Goal: Use online tool/utility: Utilize a website feature to perform a specific function

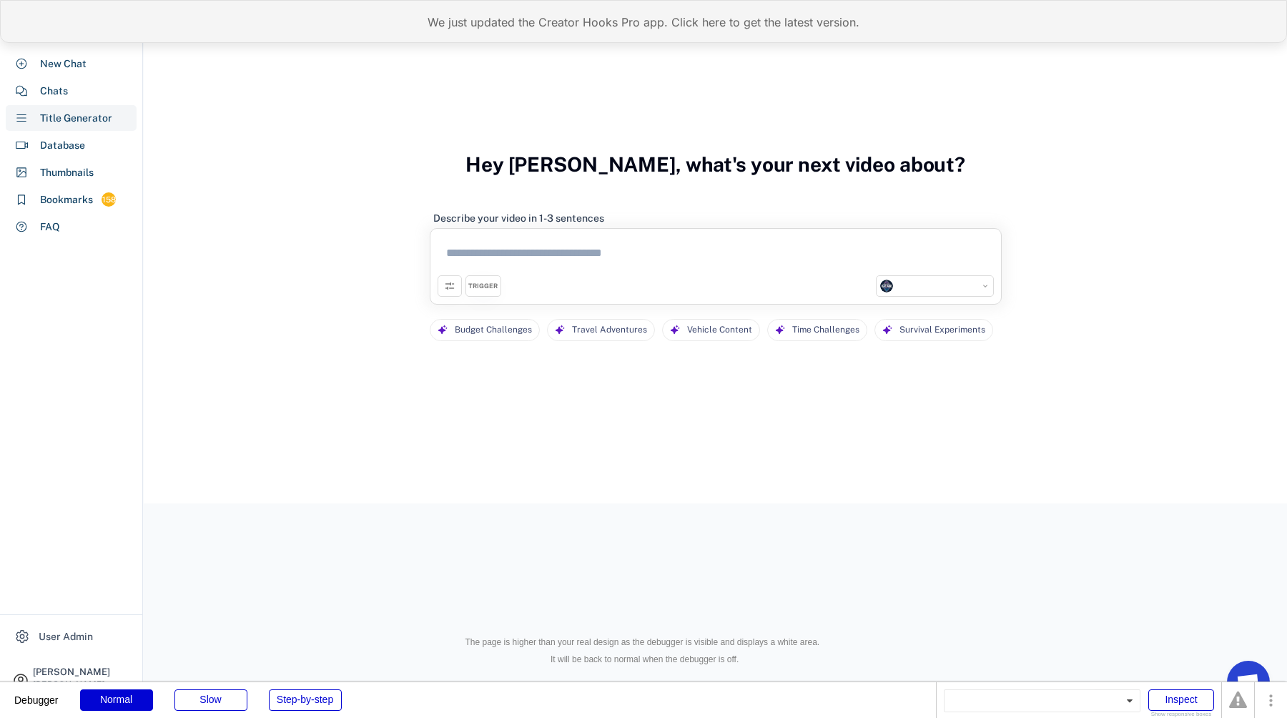
click at [459, 19] on div "We just updated the Creator Hooks Pro app. Click here to get the latest version." at bounding box center [643, 21] width 1287 height 43
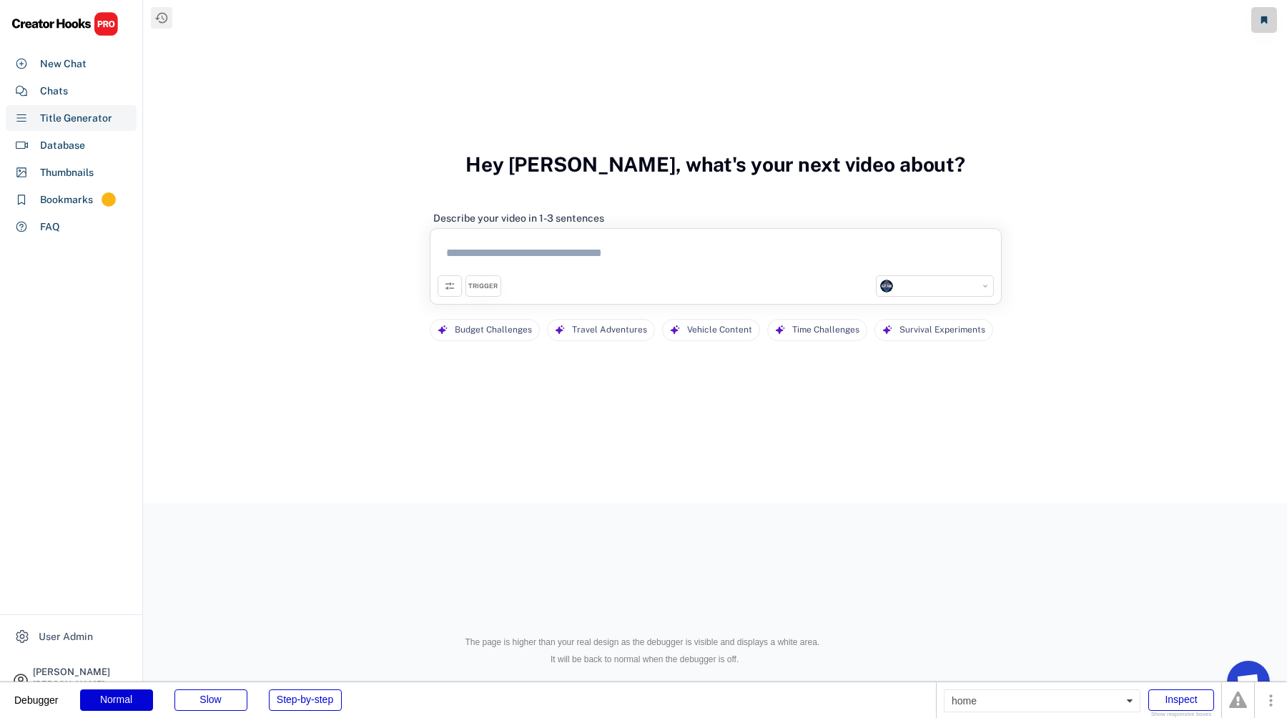
select select "**********"
click at [82, 91] on div "Chats" at bounding box center [71, 91] width 131 height 26
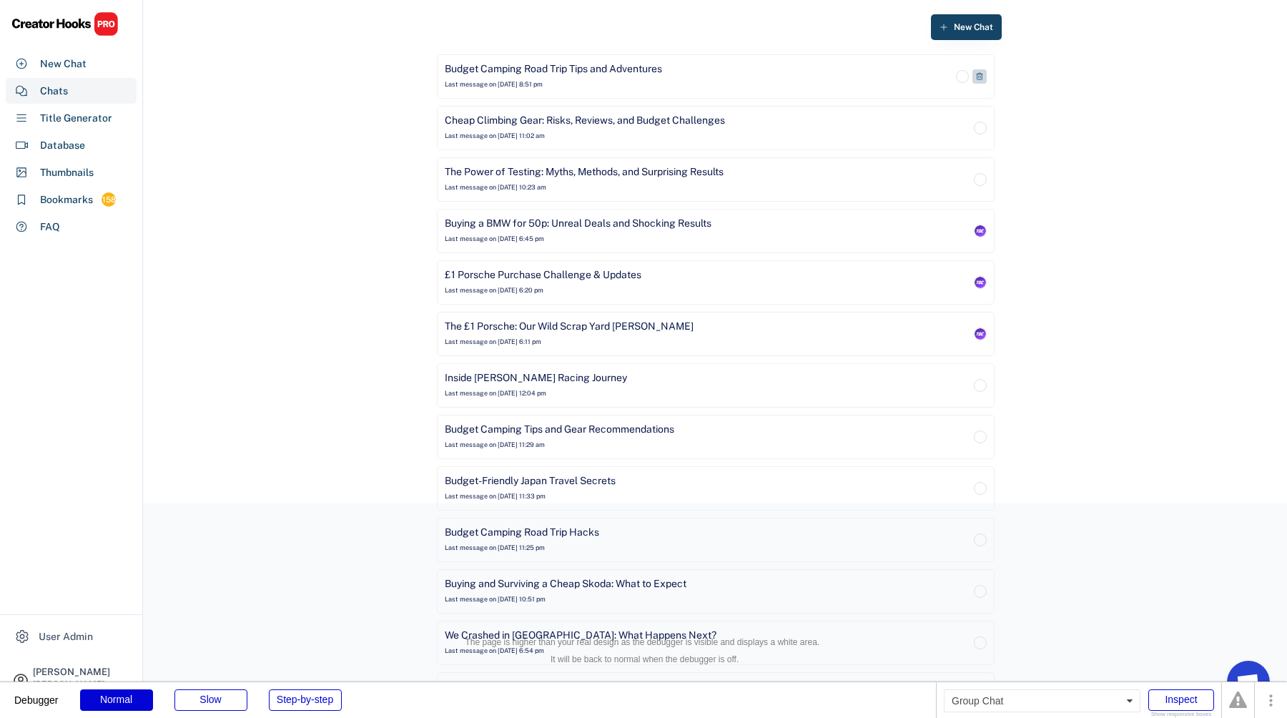
click at [627, 76] on div "Budget Camping Road Trip Tips and Adventures" at bounding box center [553, 69] width 217 height 14
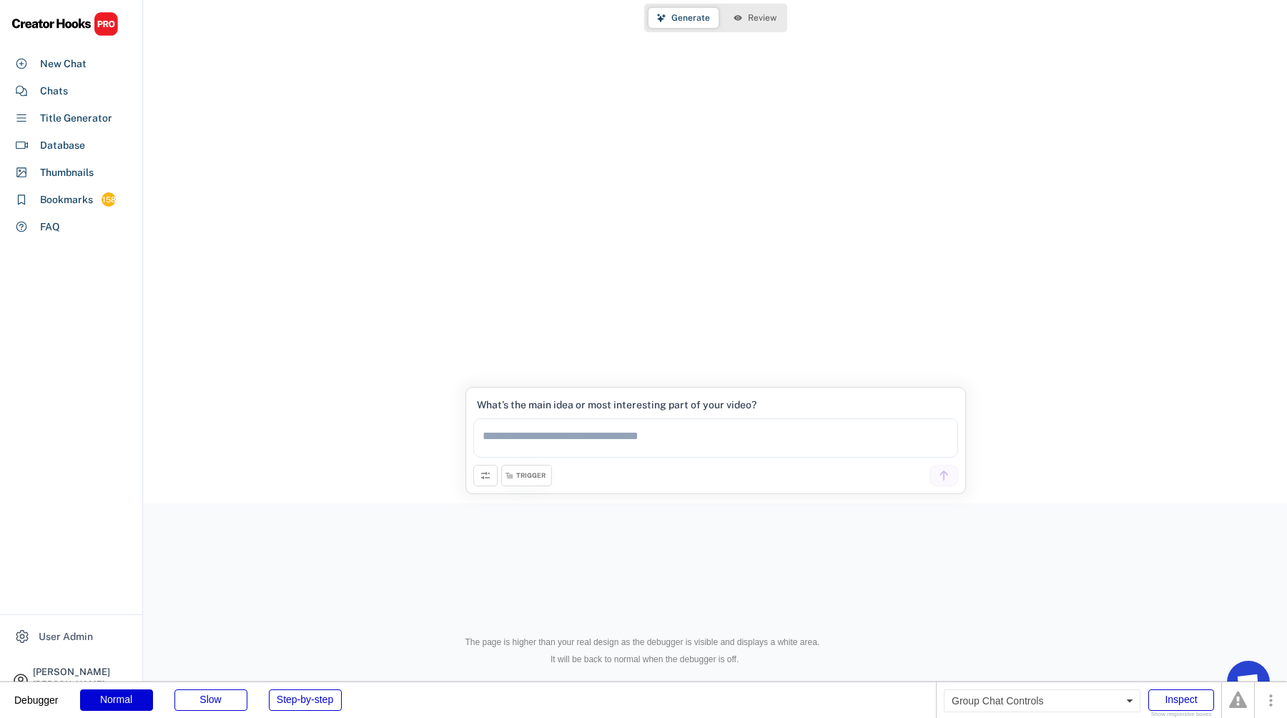
click at [748, 14] on span "Review" at bounding box center [762, 18] width 29 height 9
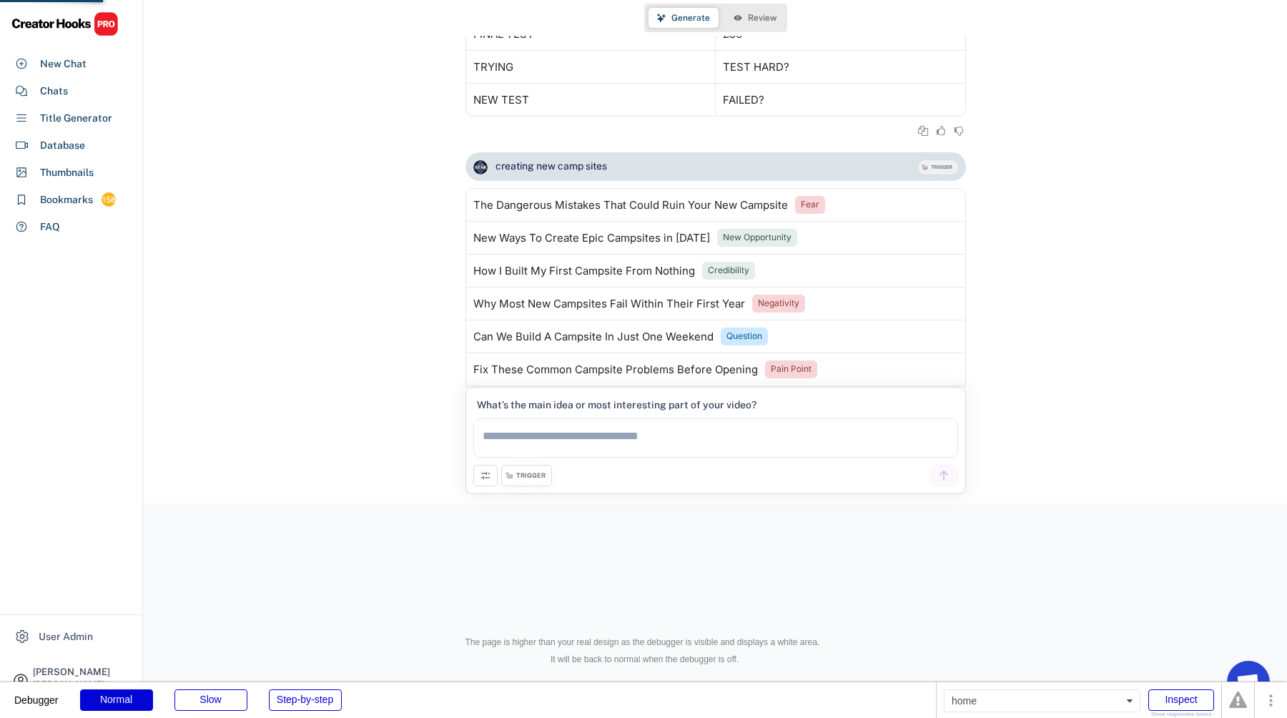
scroll to position [3326, 0]
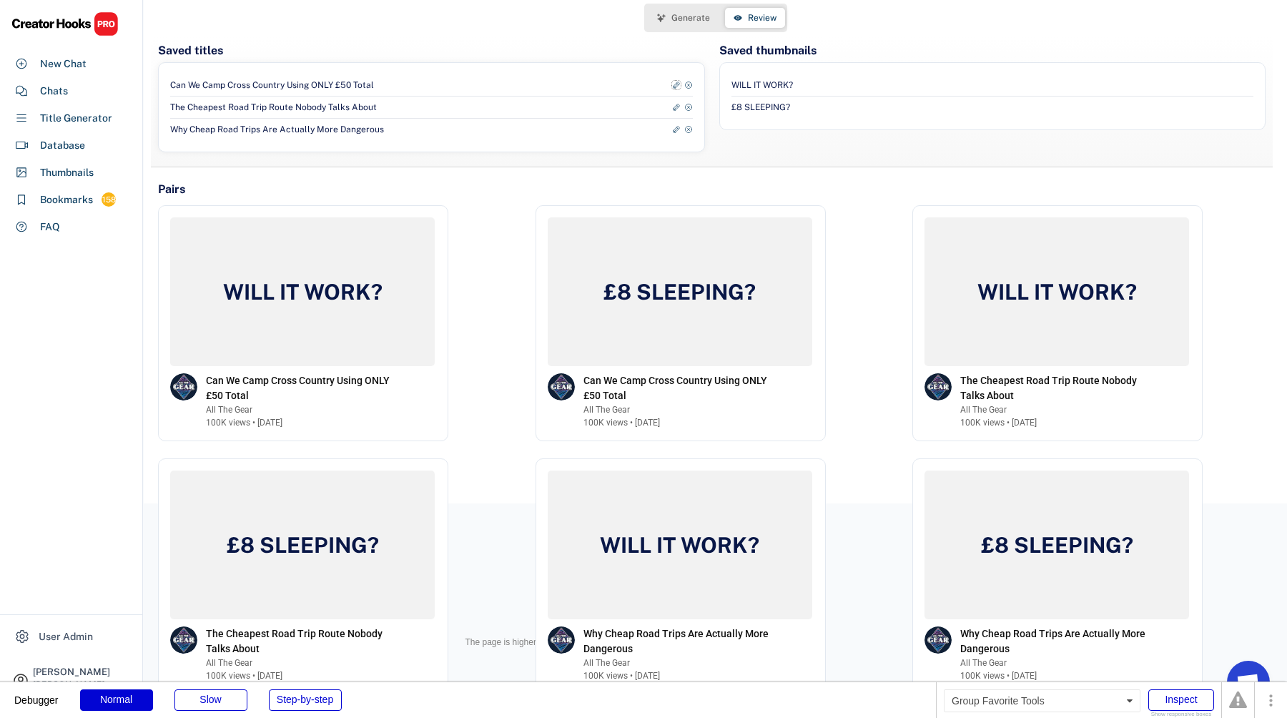
click at [676, 84] on icon at bounding box center [676, 85] width 9 height 9
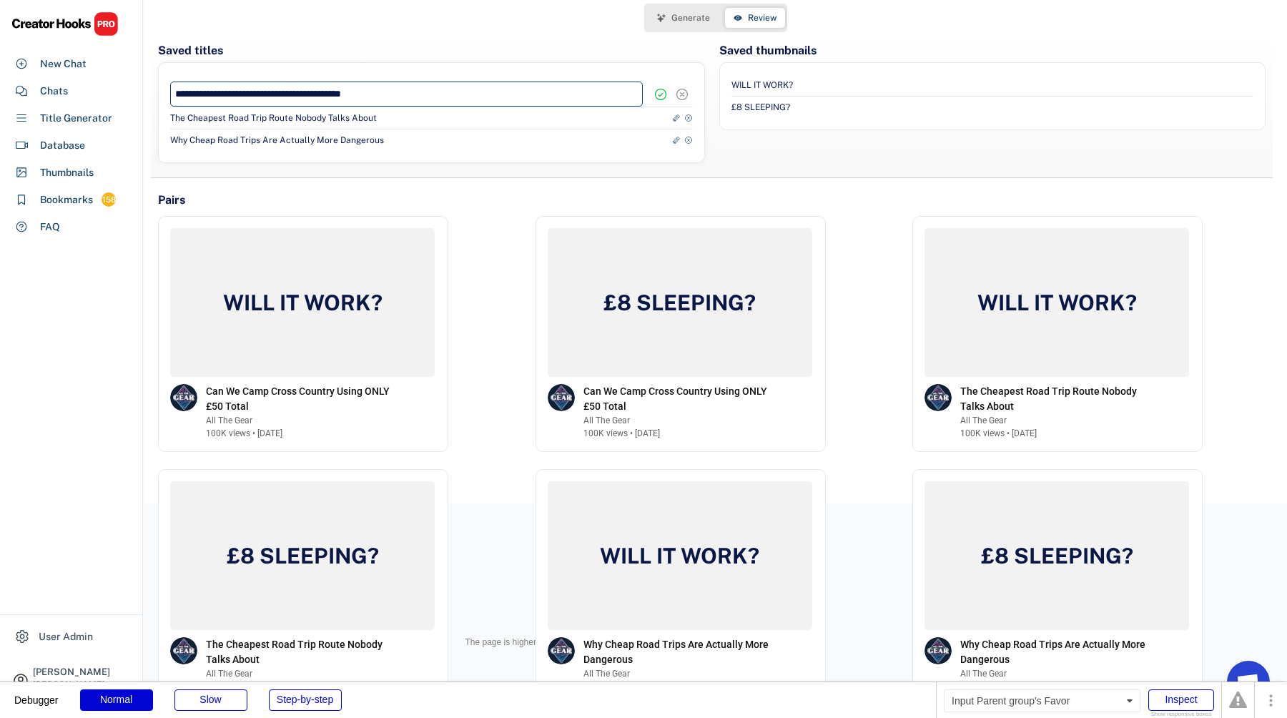
click at [551, 96] on input "input" at bounding box center [406, 93] width 473 height 25
click at [662, 95] on icon at bounding box center [660, 94] width 14 height 14
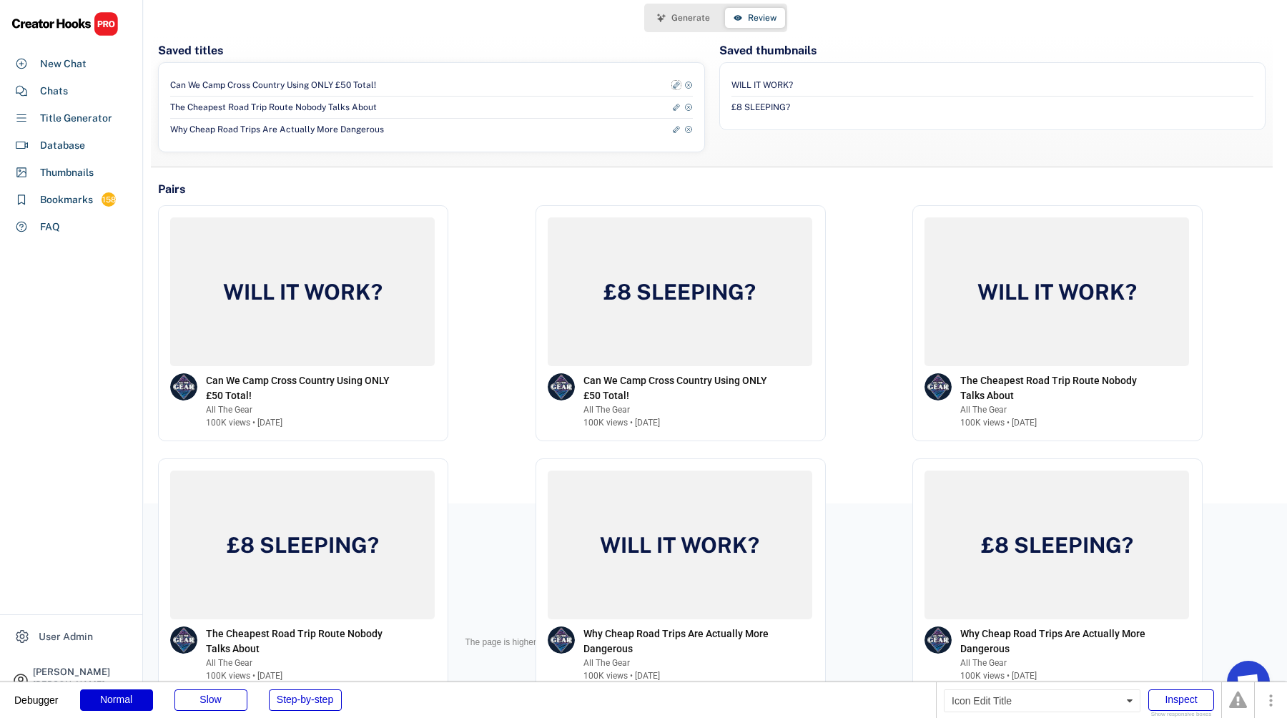
click at [676, 84] on use at bounding box center [676, 85] width 9 height 9
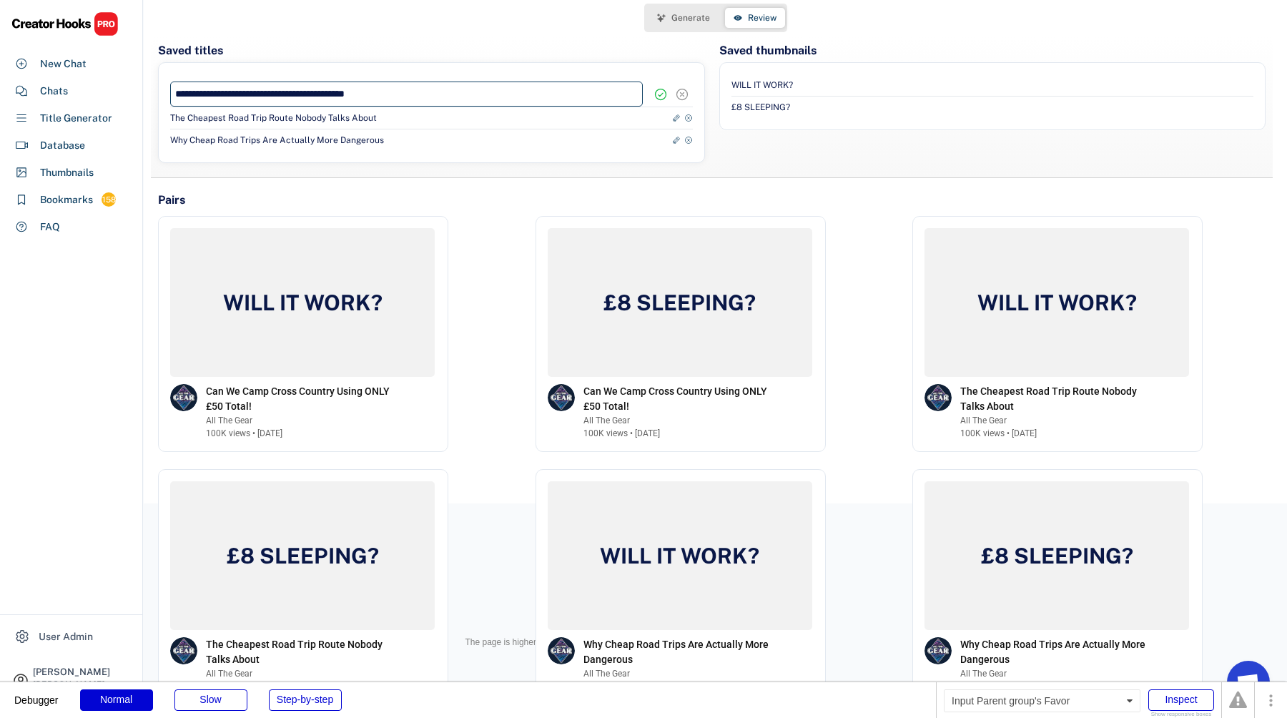
click at [563, 89] on input "input" at bounding box center [406, 93] width 473 height 25
type input "**********"
click at [658, 97] on icon at bounding box center [660, 94] width 14 height 14
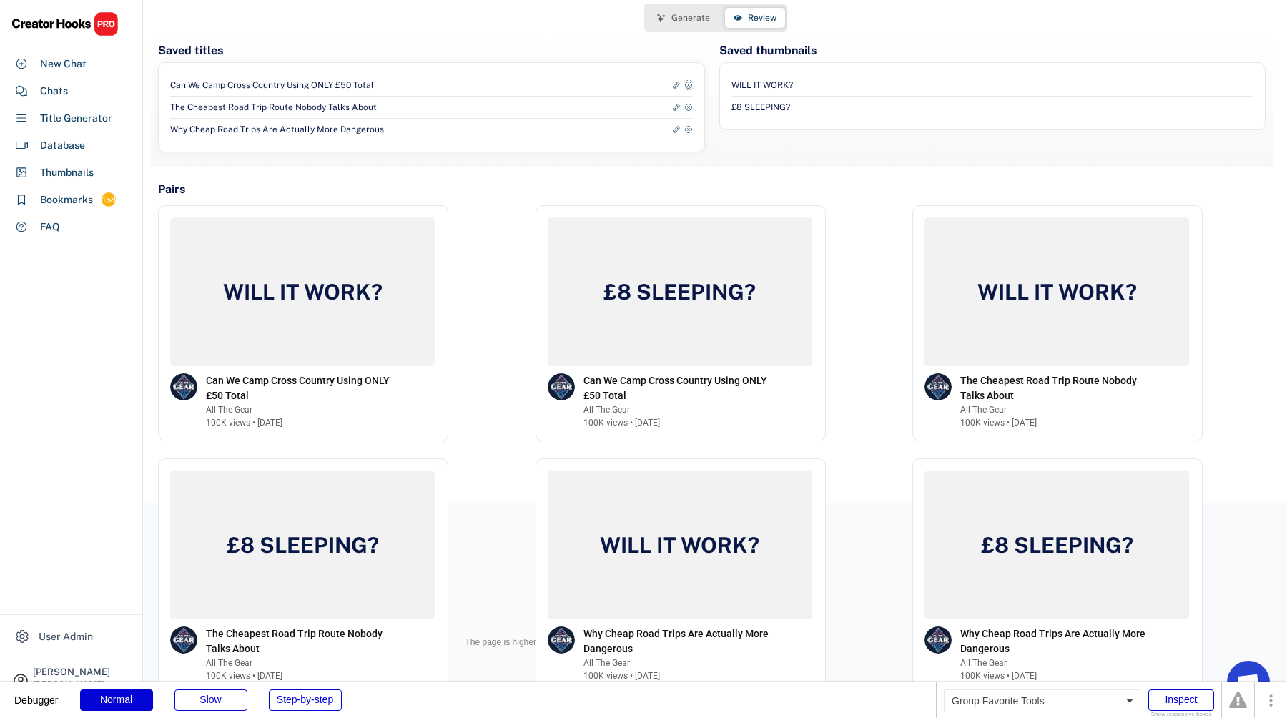
click at [689, 82] on use at bounding box center [688, 85] width 9 height 9
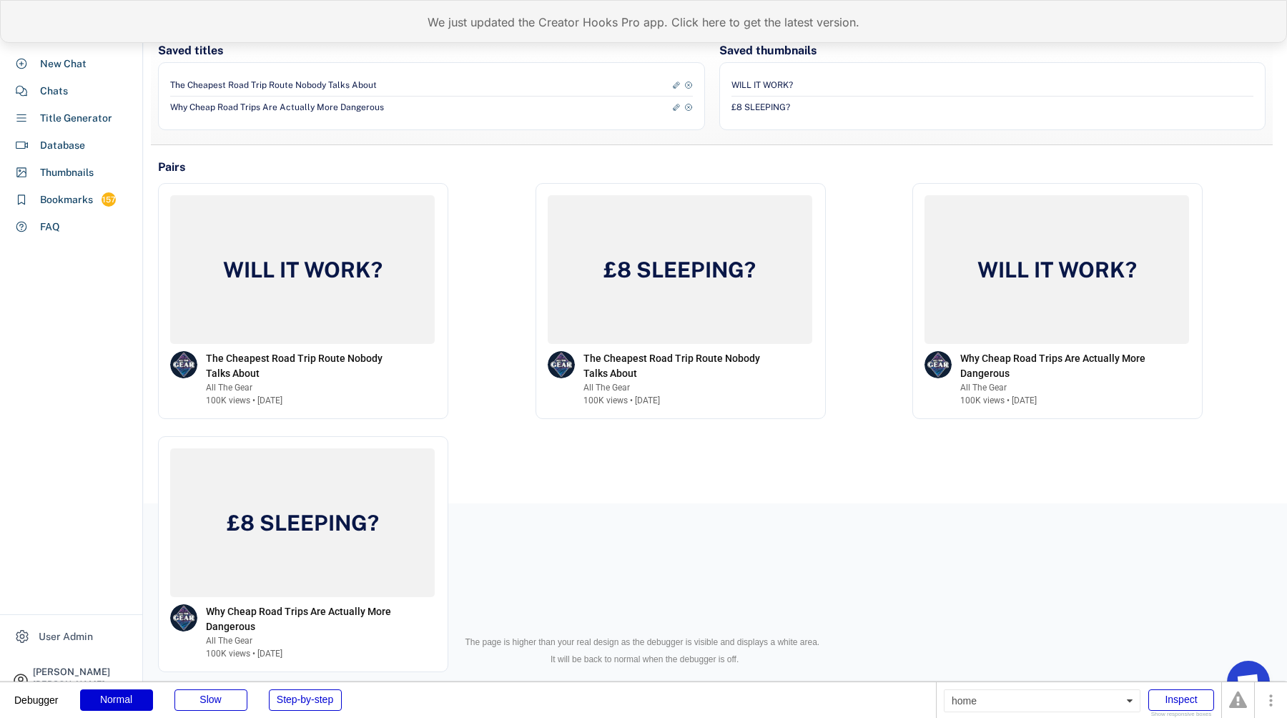
click at [460, 18] on div "We just updated the Creator Hooks Pro app. Click here to get the latest version." at bounding box center [643, 21] width 1287 height 43
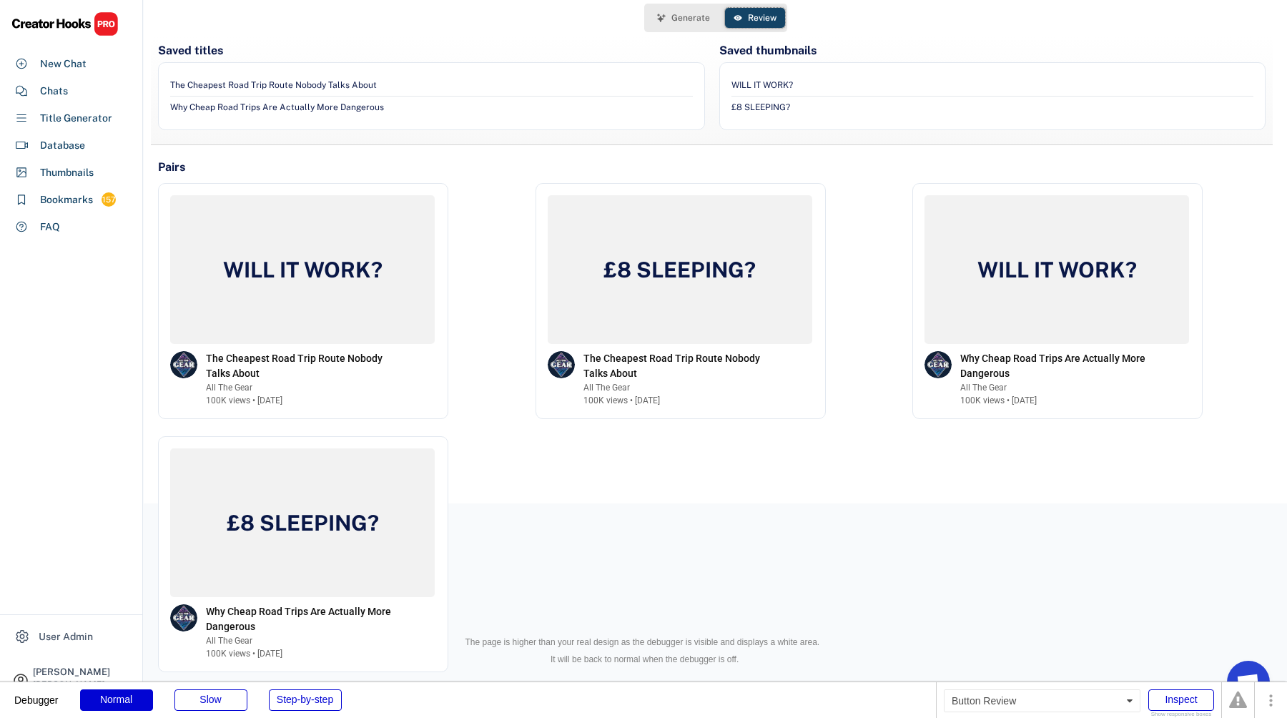
drag, startPoint x: 746, startPoint y: 17, endPoint x: 818, endPoint y: 36, distance: 73.9
click at [818, 36] on div "Generate Review You haven’t added any titles or thumbnail text to review yet To…" at bounding box center [715, 251] width 1143 height 503
click at [674, 83] on icon at bounding box center [676, 85] width 9 height 9
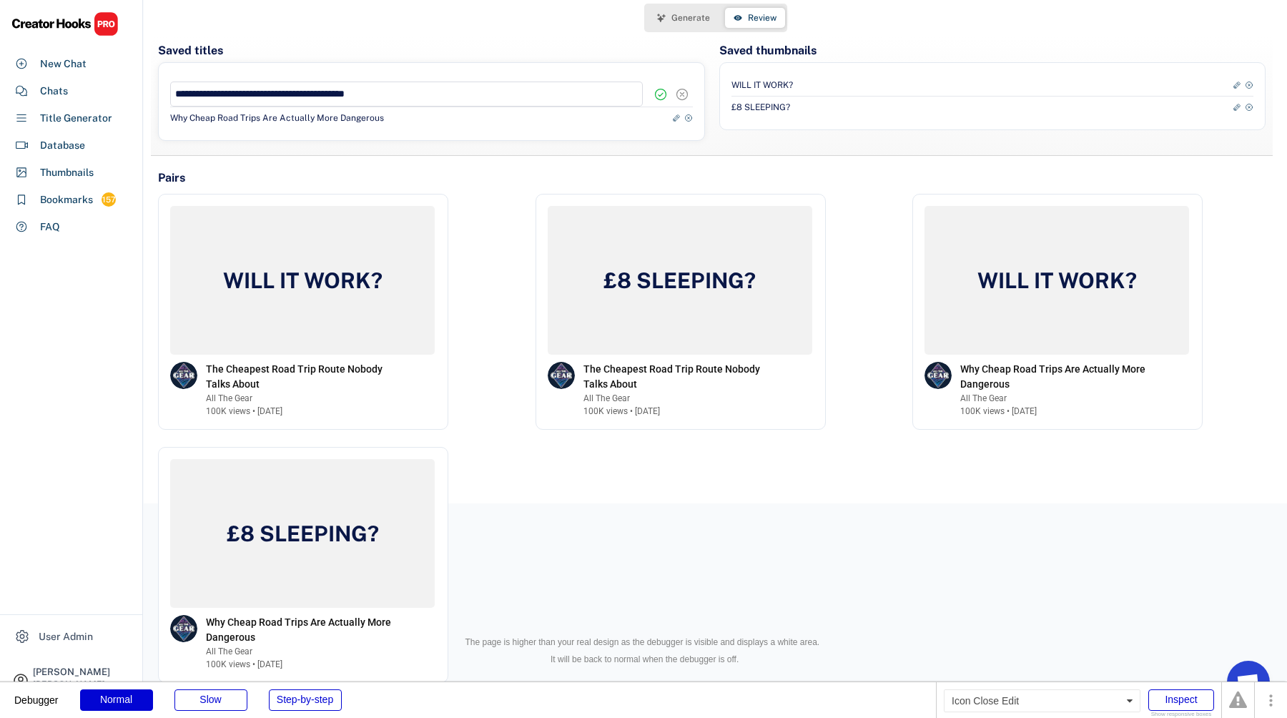
click at [679, 93] on icon at bounding box center [682, 94] width 14 height 14
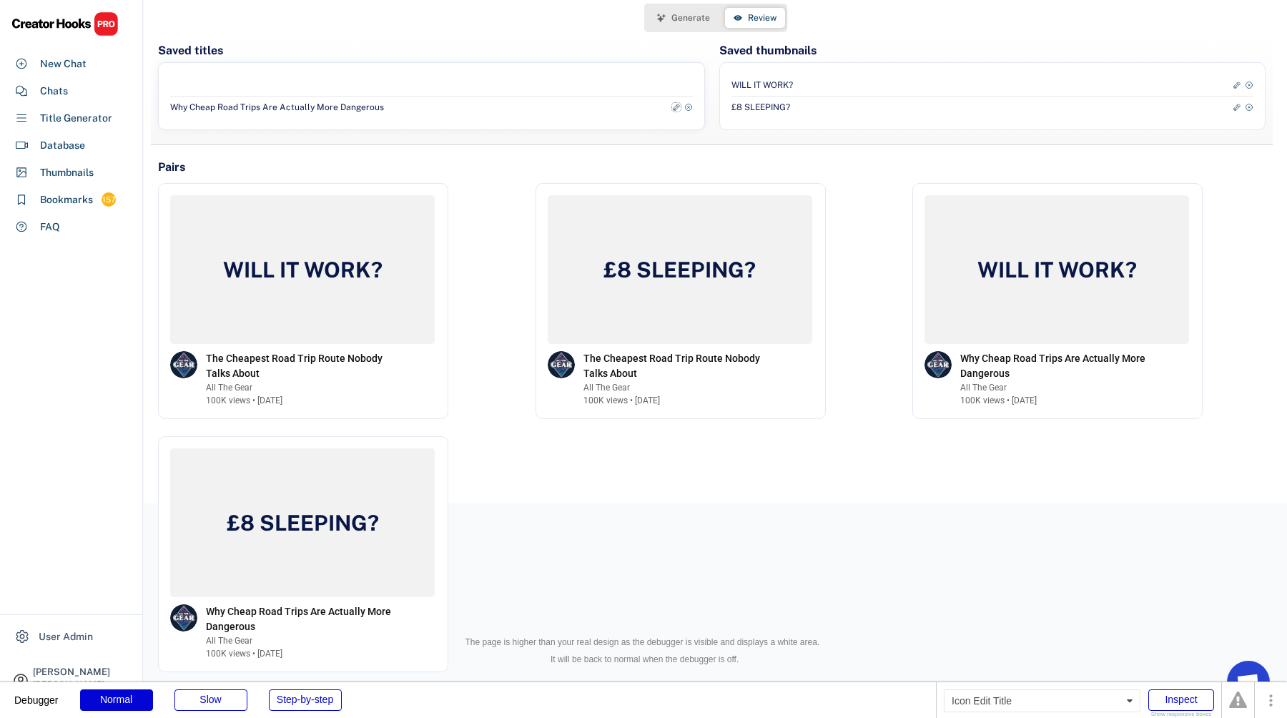
click at [678, 105] on icon at bounding box center [676, 107] width 9 height 9
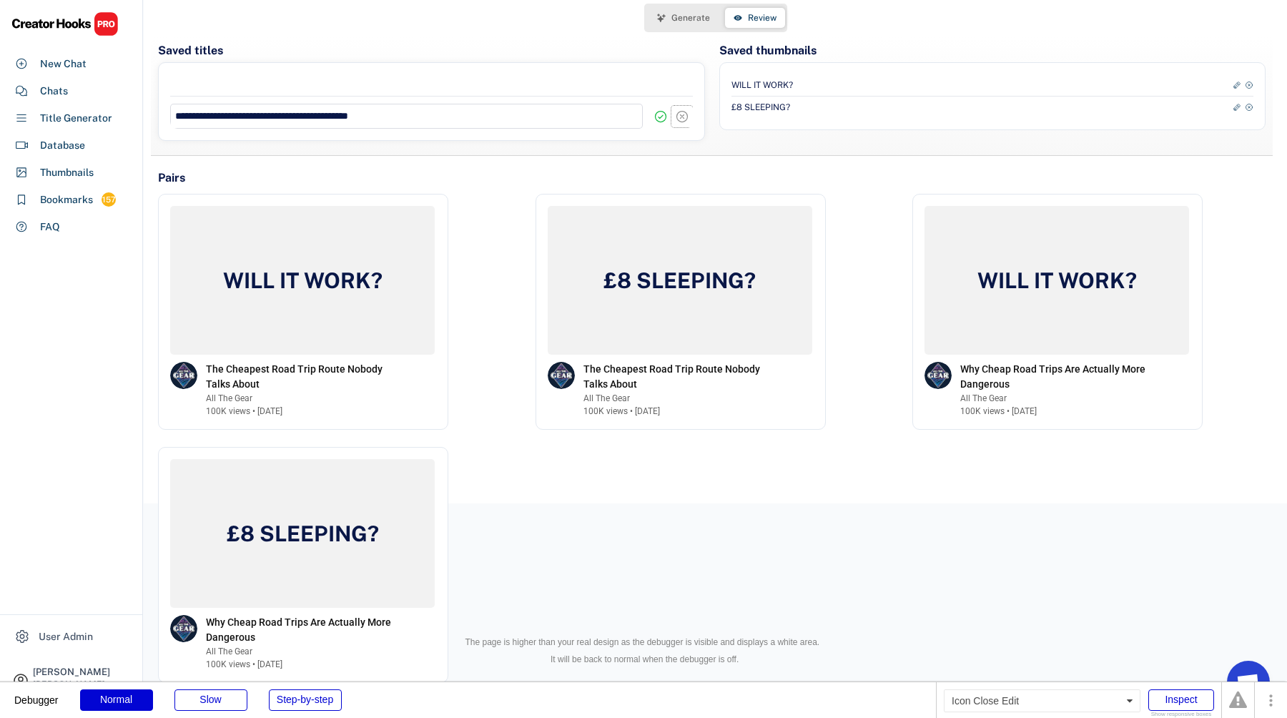
click at [682, 116] on icon at bounding box center [682, 116] width 14 height 14
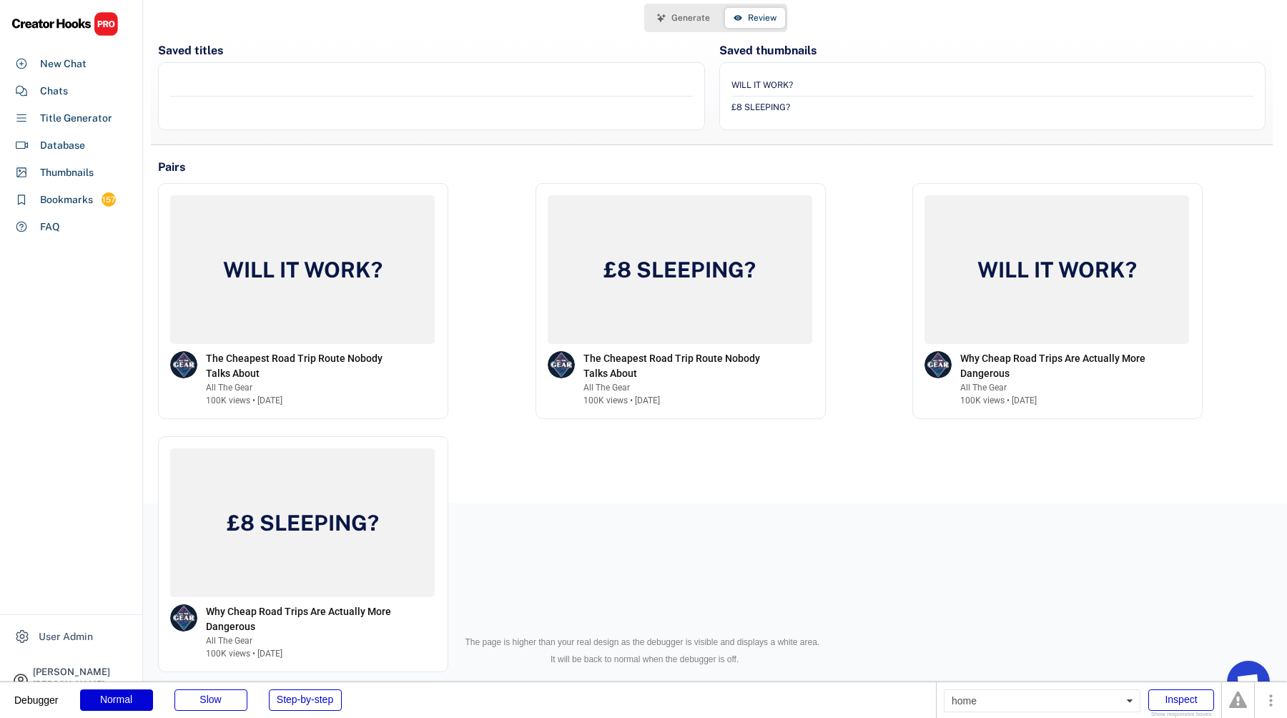
click at [851, 21] on div "Generate Review You haven’t added any titles or thumbnail text to review yet To…" at bounding box center [715, 251] width 1143 height 503
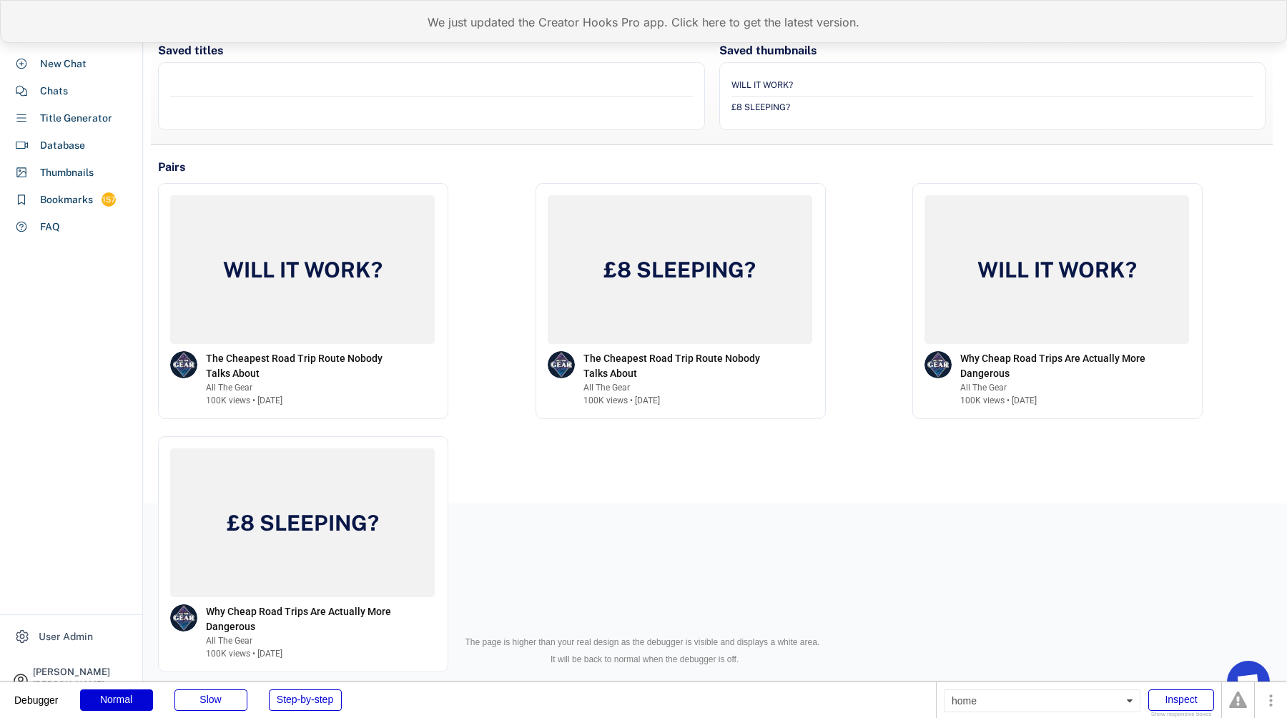
click at [501, 22] on div "We just updated the Creator Hooks Pro app. Click here to get the latest version." at bounding box center [643, 21] width 1287 height 43
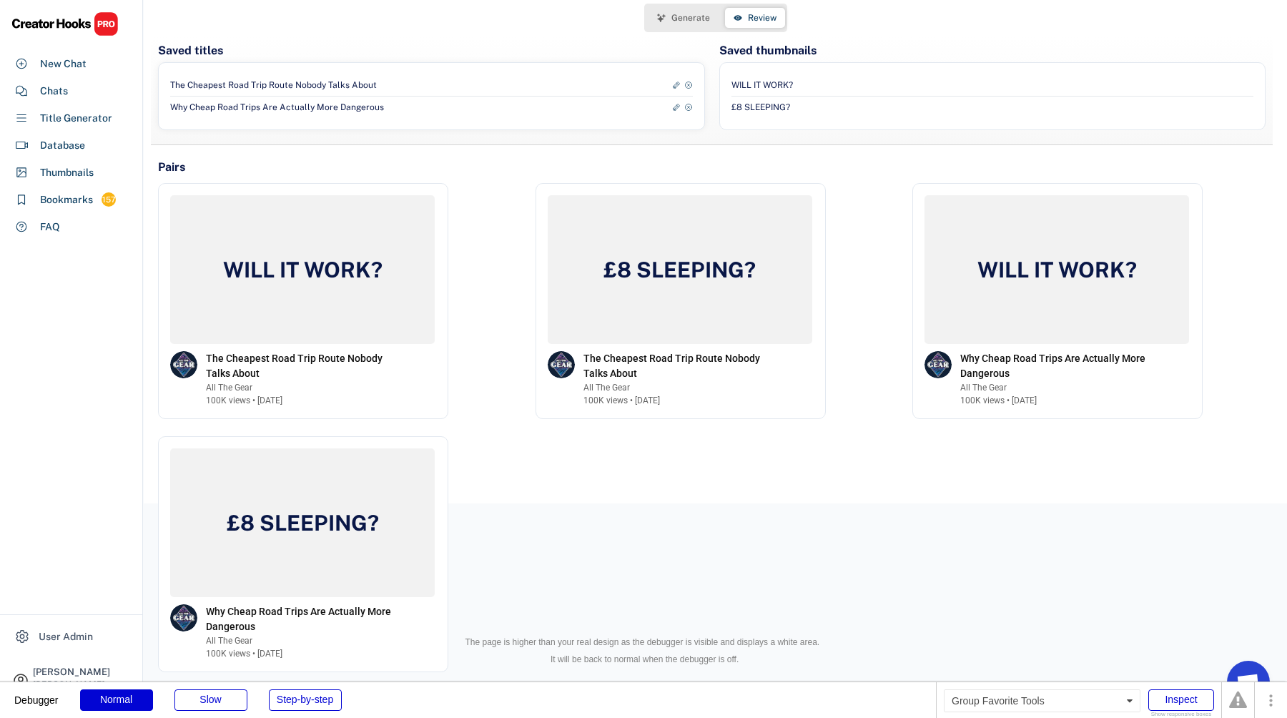
click at [672, 83] on icon at bounding box center [676, 85] width 9 height 9
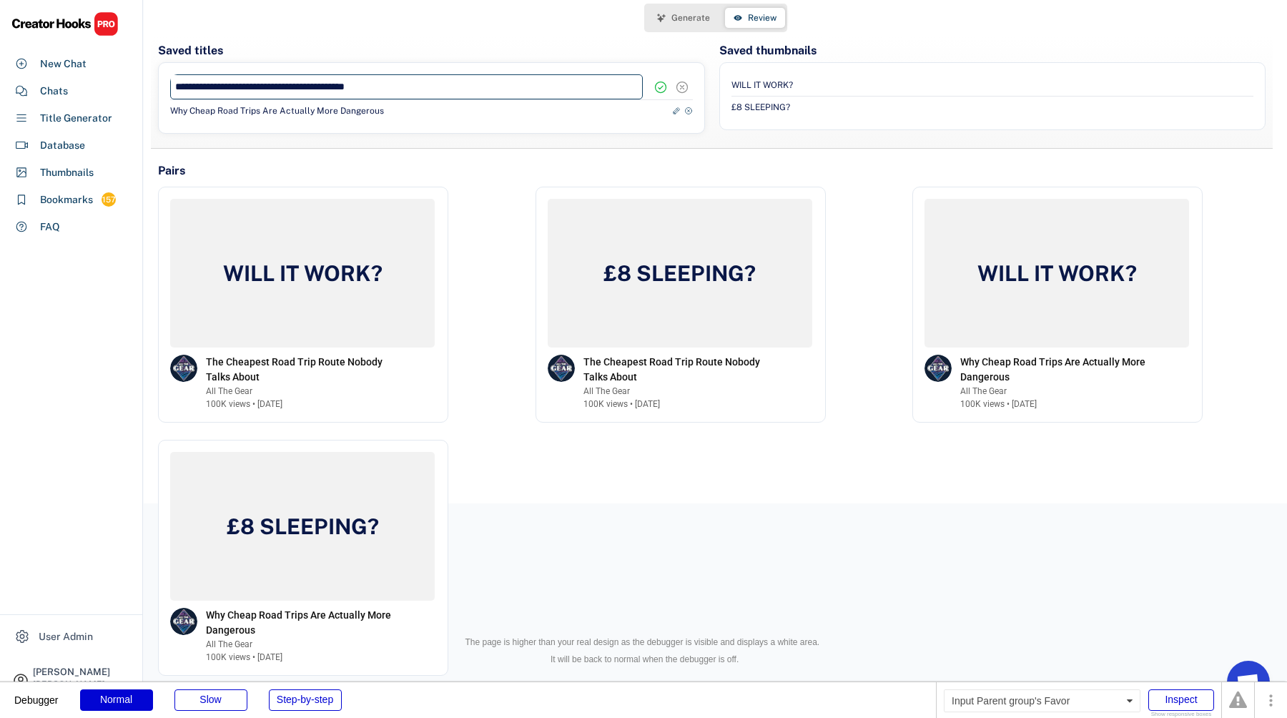
click at [560, 94] on input "input" at bounding box center [406, 86] width 473 height 25
click at [661, 89] on icon at bounding box center [660, 87] width 14 height 14
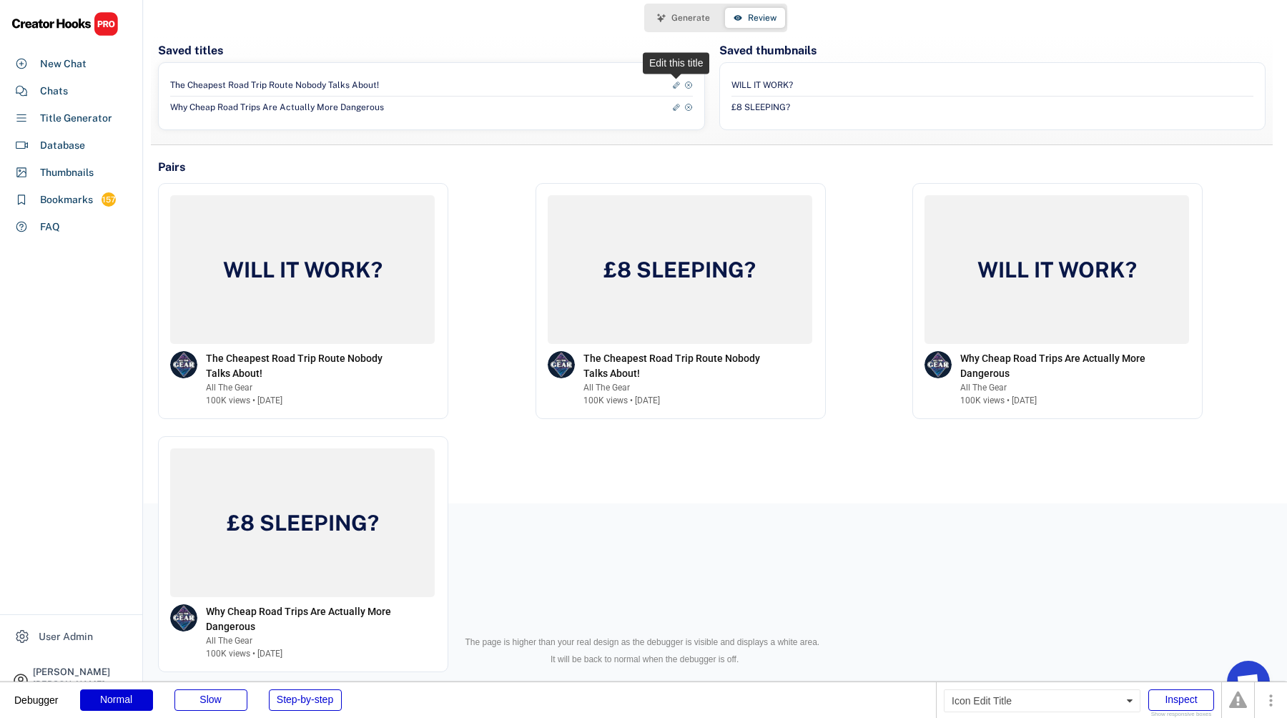
click at [673, 82] on icon at bounding box center [676, 85] width 9 height 9
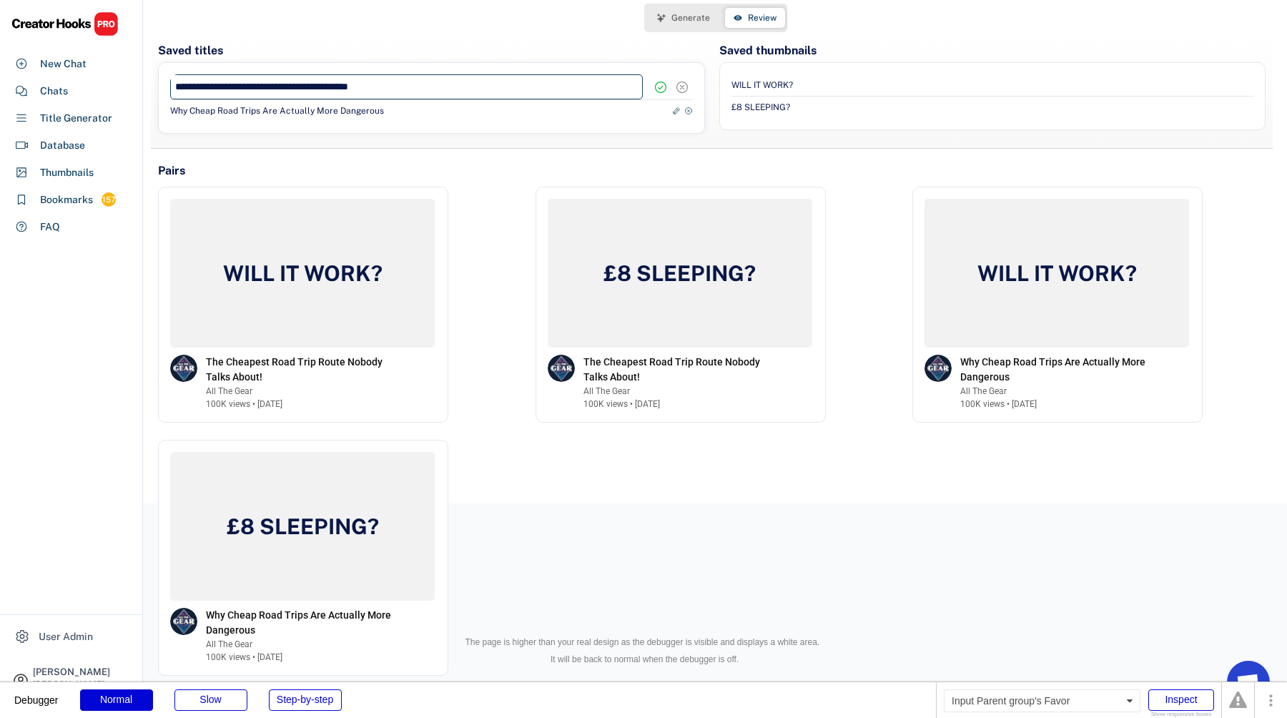
click at [603, 82] on input "input" at bounding box center [406, 86] width 473 height 25
type input "**********"
click at [668, 86] on button at bounding box center [660, 86] width 21 height 21
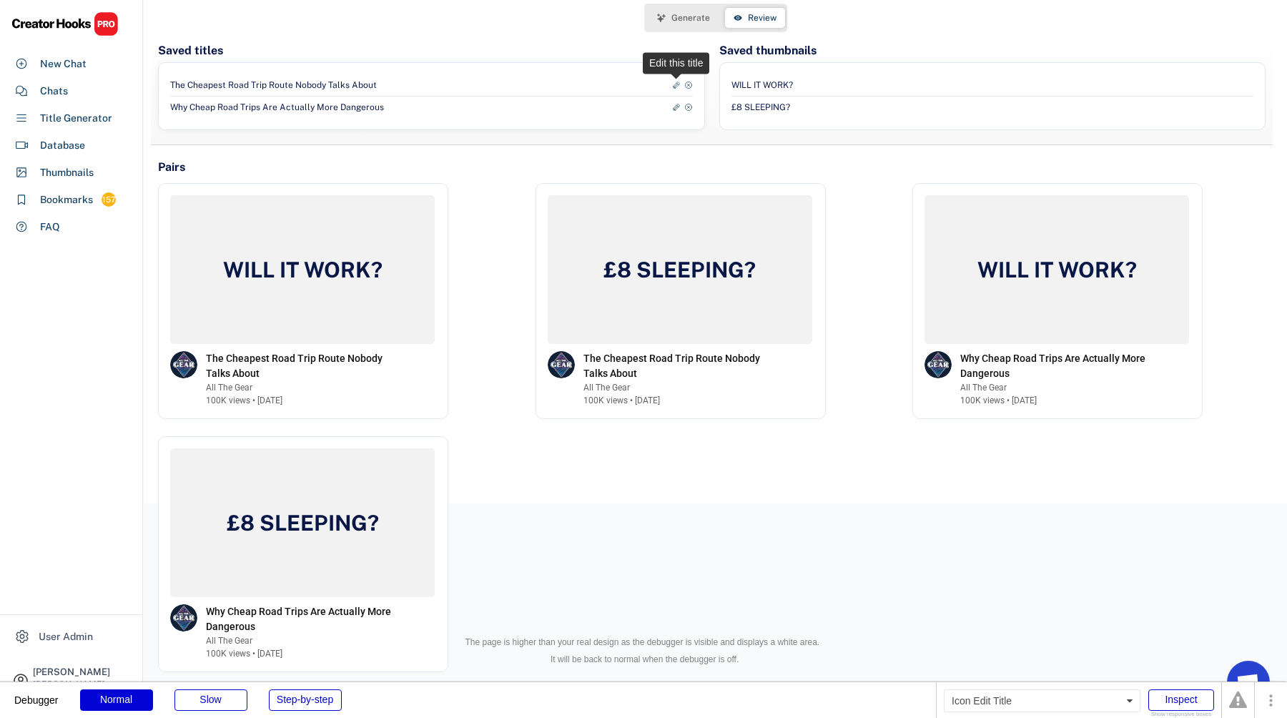
click at [676, 84] on icon at bounding box center [676, 85] width 9 height 9
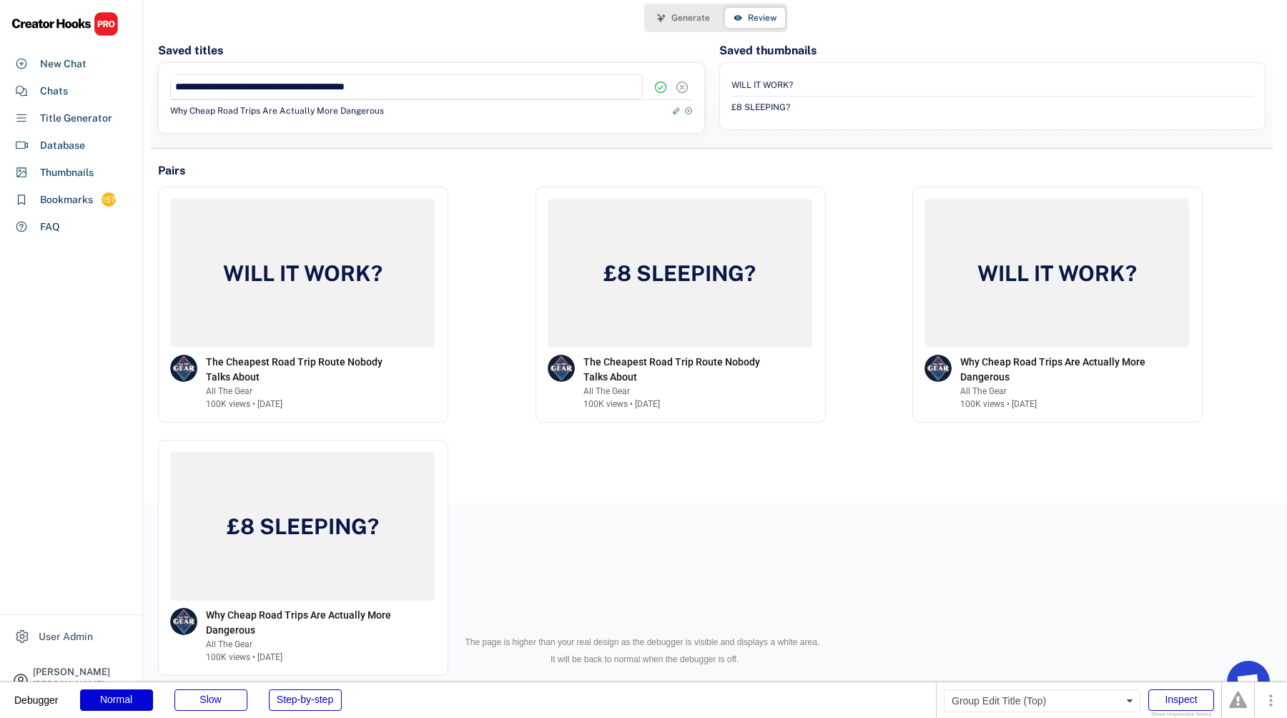
click at [683, 84] on icon at bounding box center [682, 87] width 14 height 14
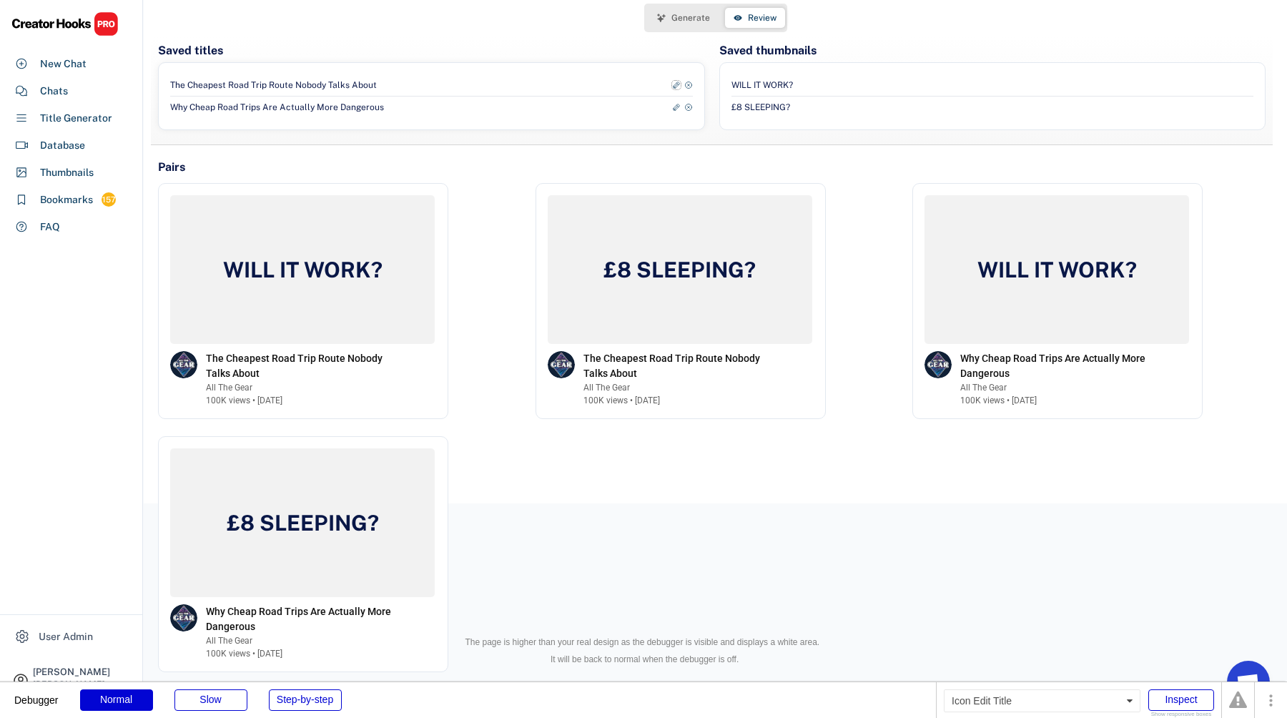
click at [676, 85] on use at bounding box center [676, 85] width 9 height 9
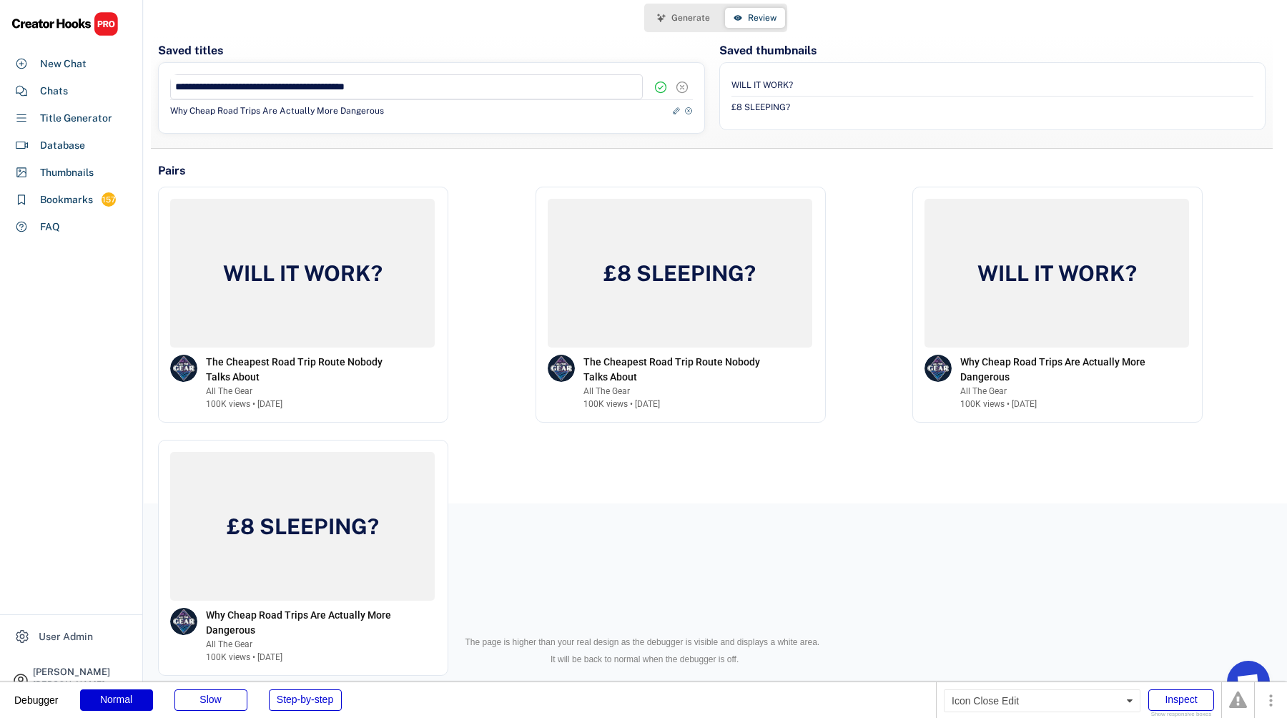
click at [681, 89] on icon at bounding box center [682, 87] width 14 height 14
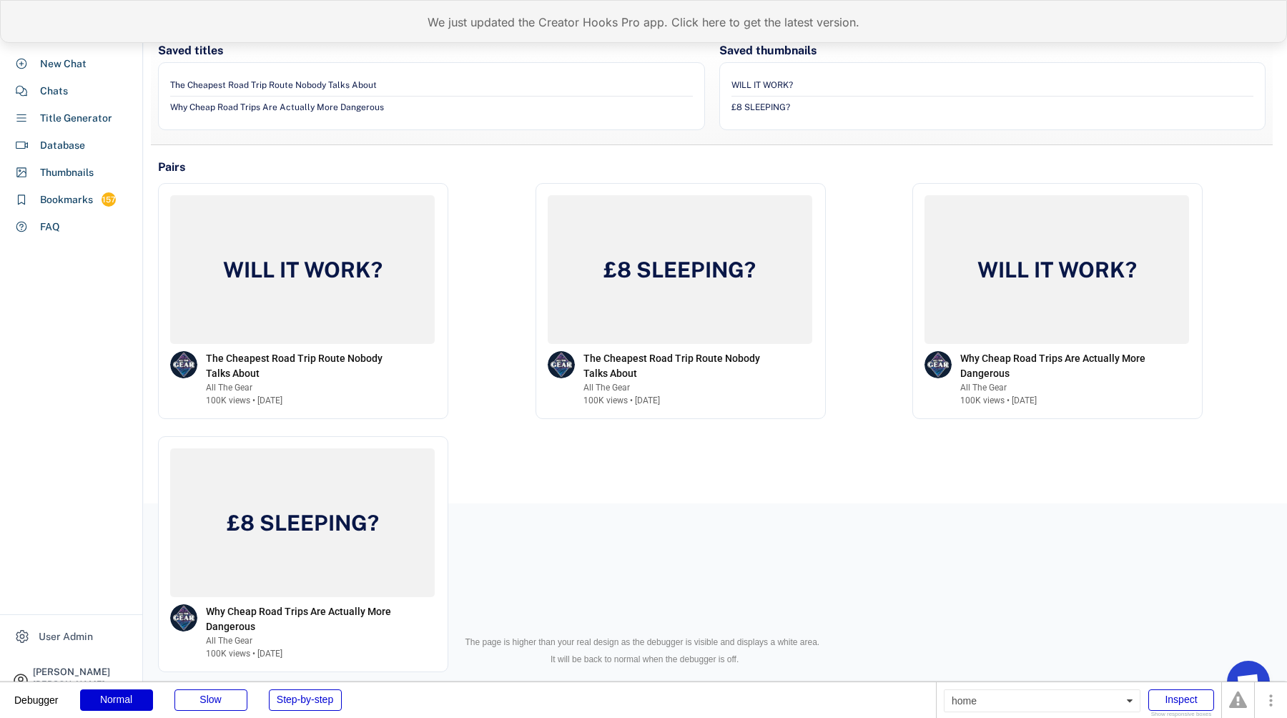
click at [464, 24] on div "We just updated the Creator Hooks Pro app. Click here to get the latest version." at bounding box center [643, 21] width 1287 height 43
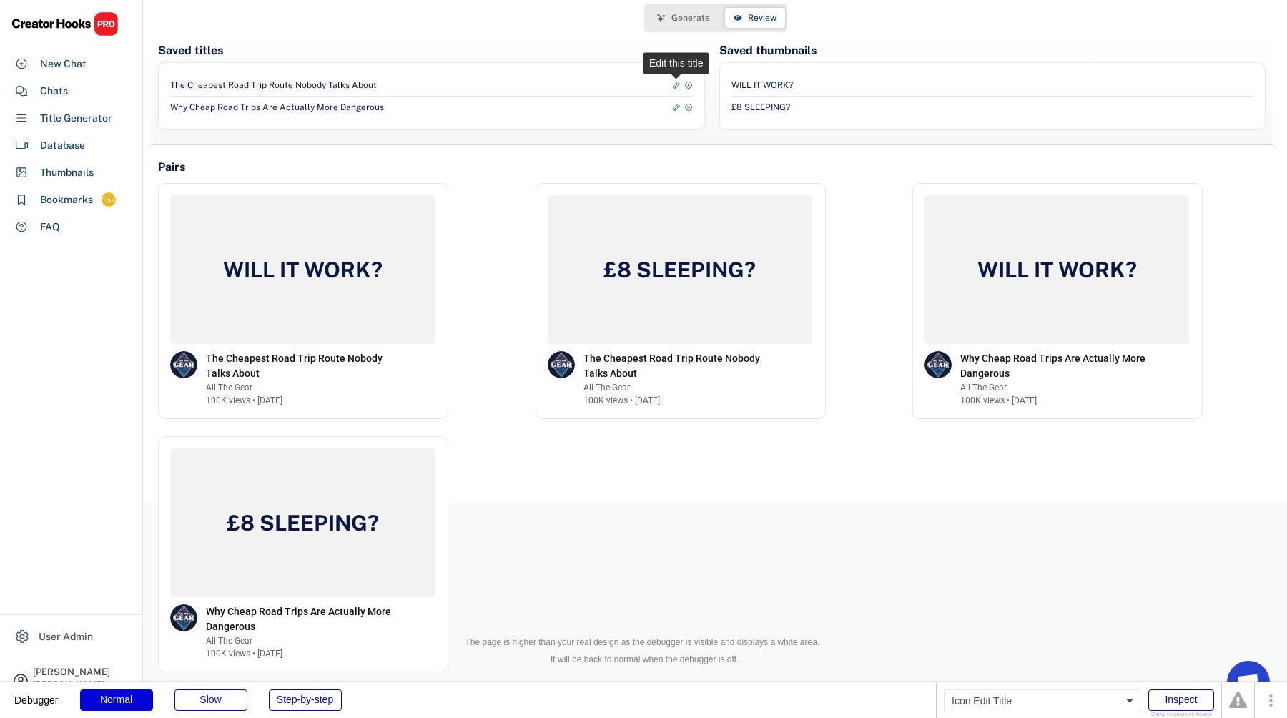
click at [676, 85] on use at bounding box center [676, 85] width 9 height 9
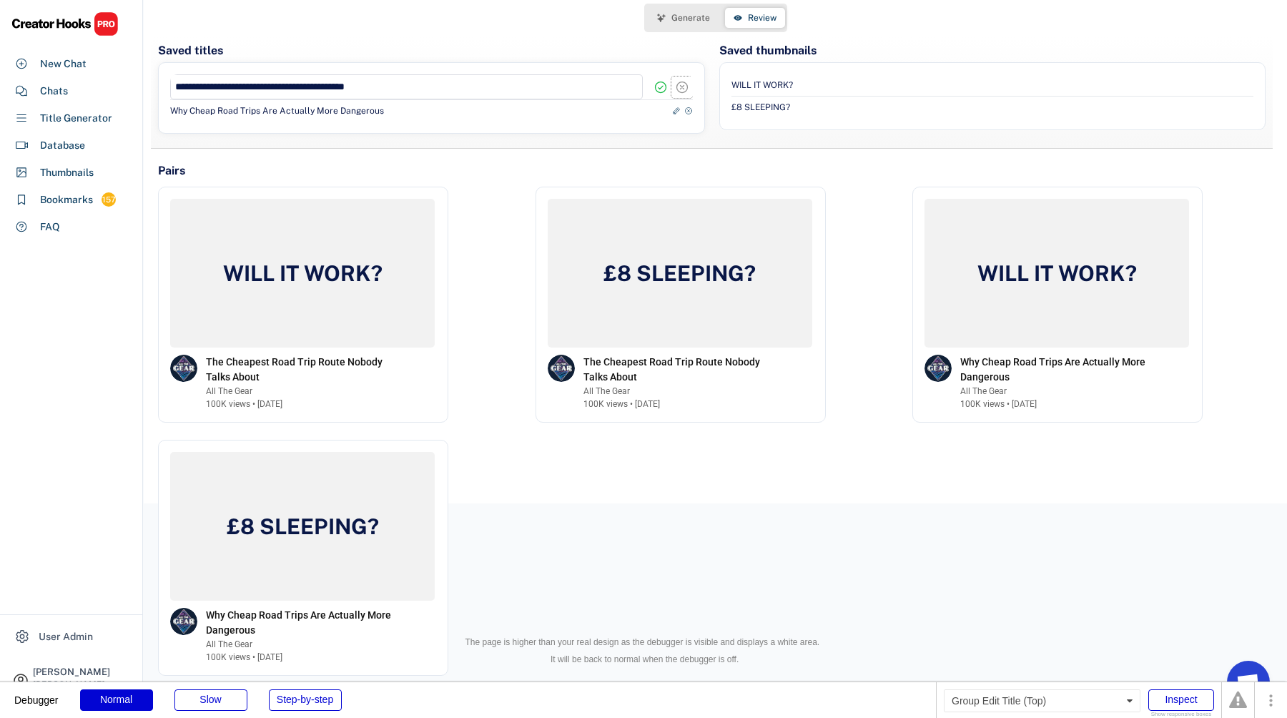
click at [682, 87] on use at bounding box center [682, 87] width 14 height 14
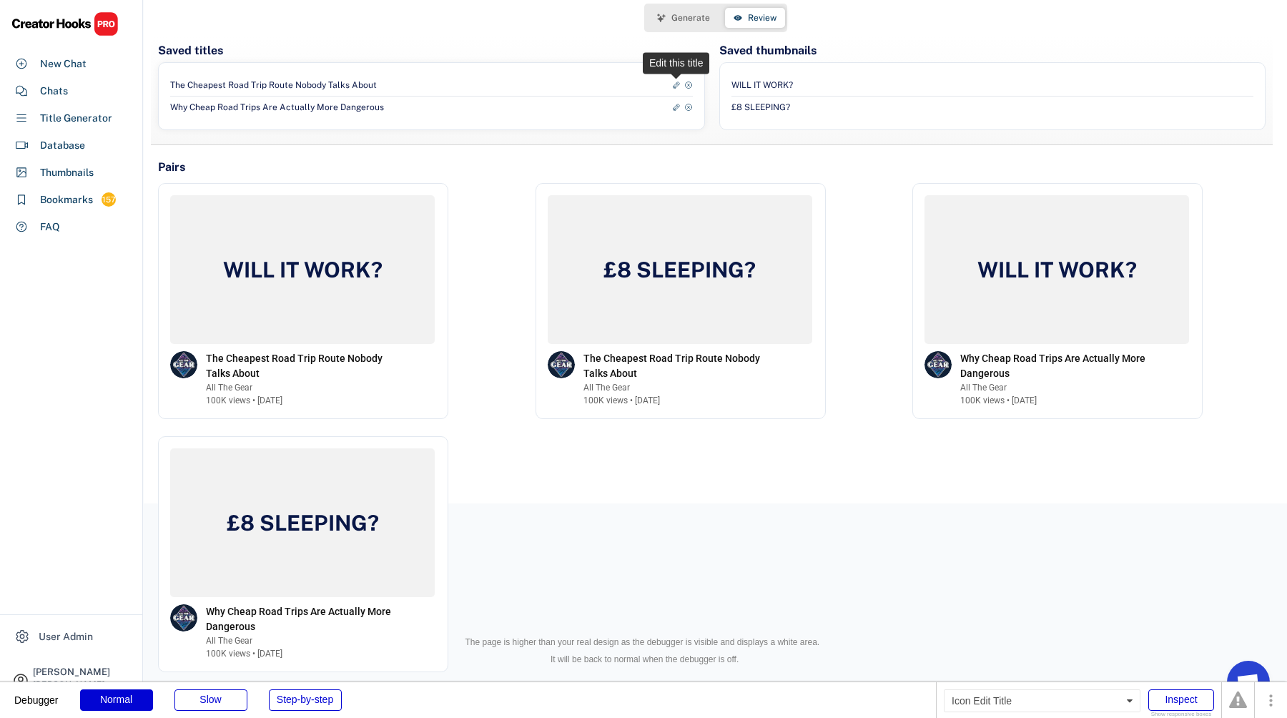
click at [673, 84] on icon at bounding box center [676, 85] width 9 height 9
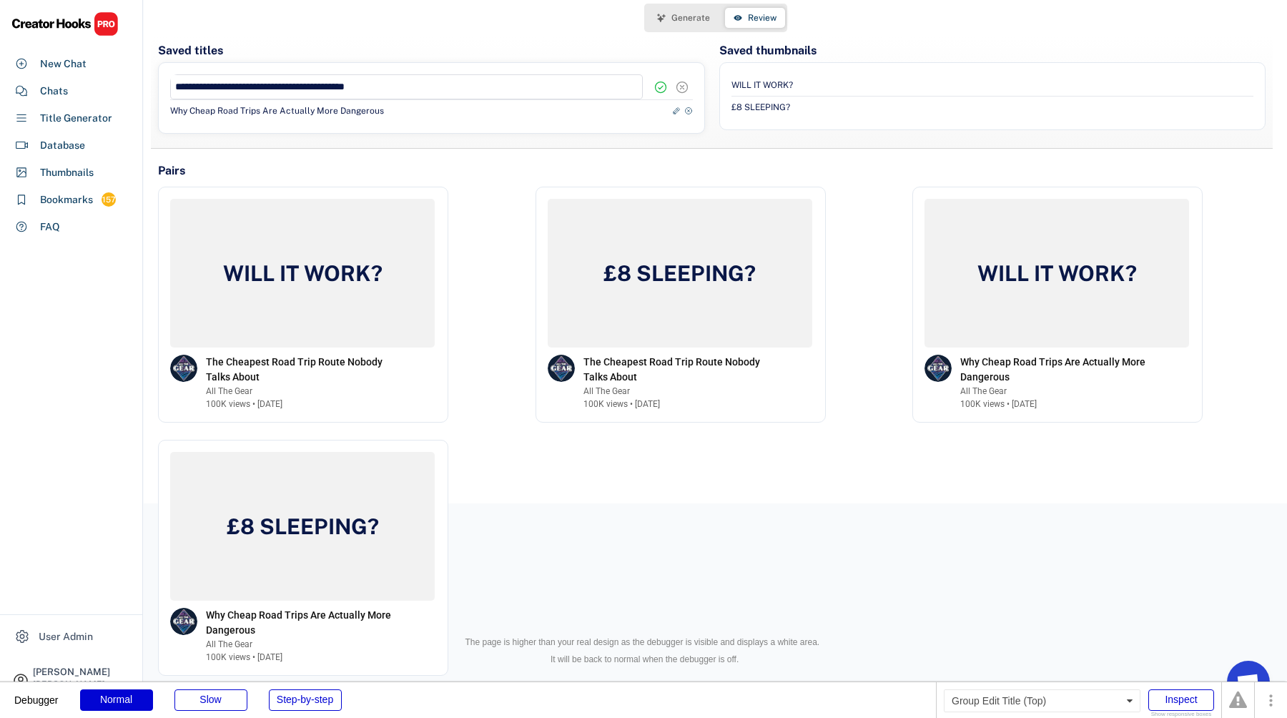
click at [683, 84] on icon at bounding box center [682, 87] width 14 height 14
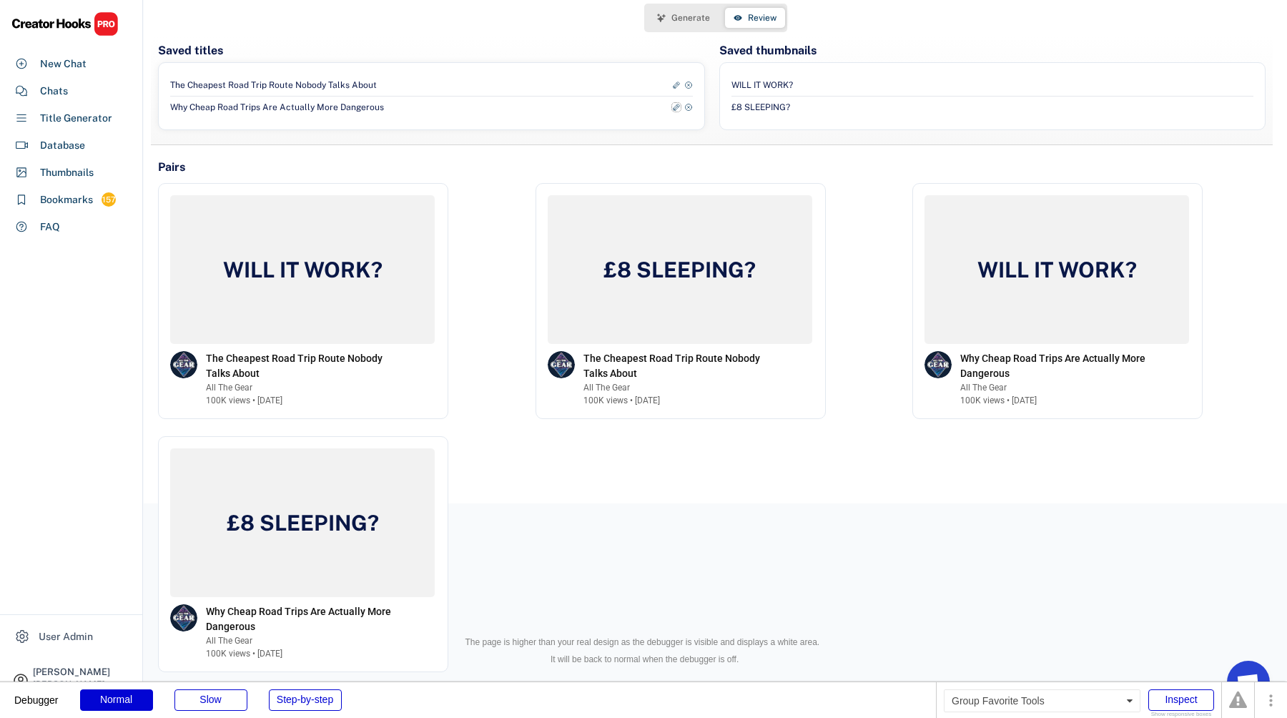
click at [677, 105] on icon at bounding box center [676, 107] width 9 height 9
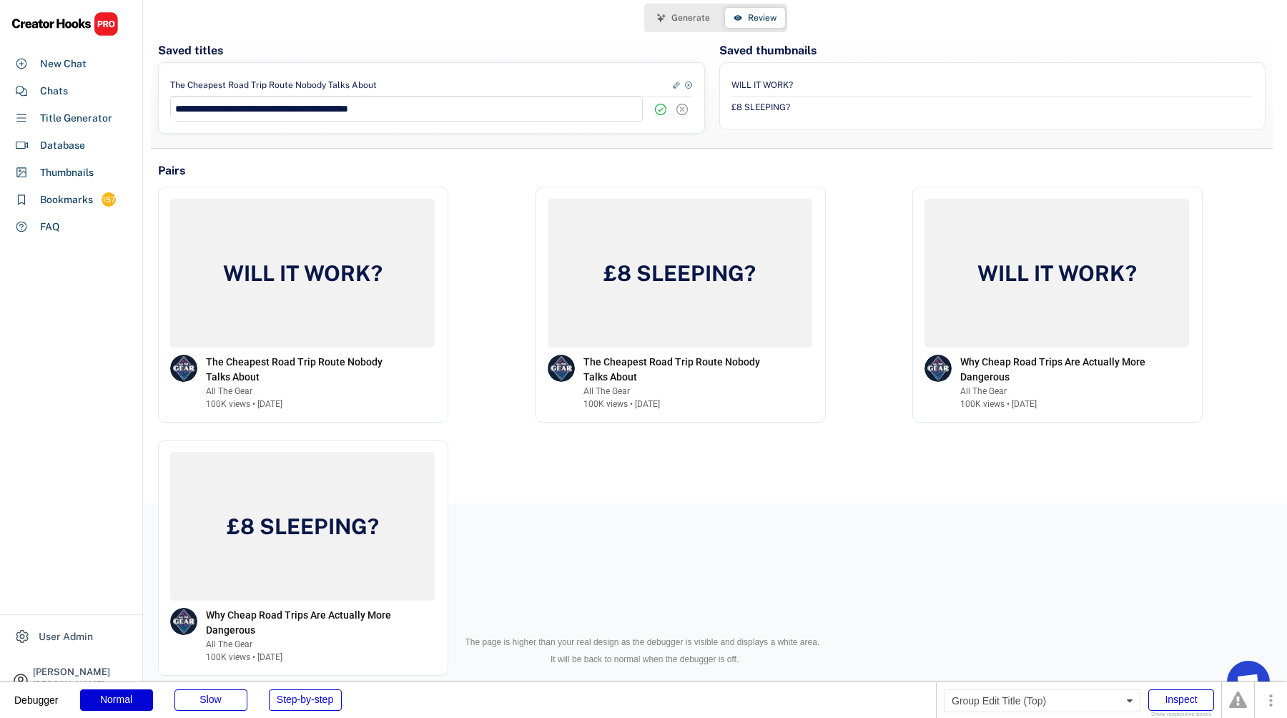
click at [683, 109] on icon at bounding box center [682, 109] width 14 height 14
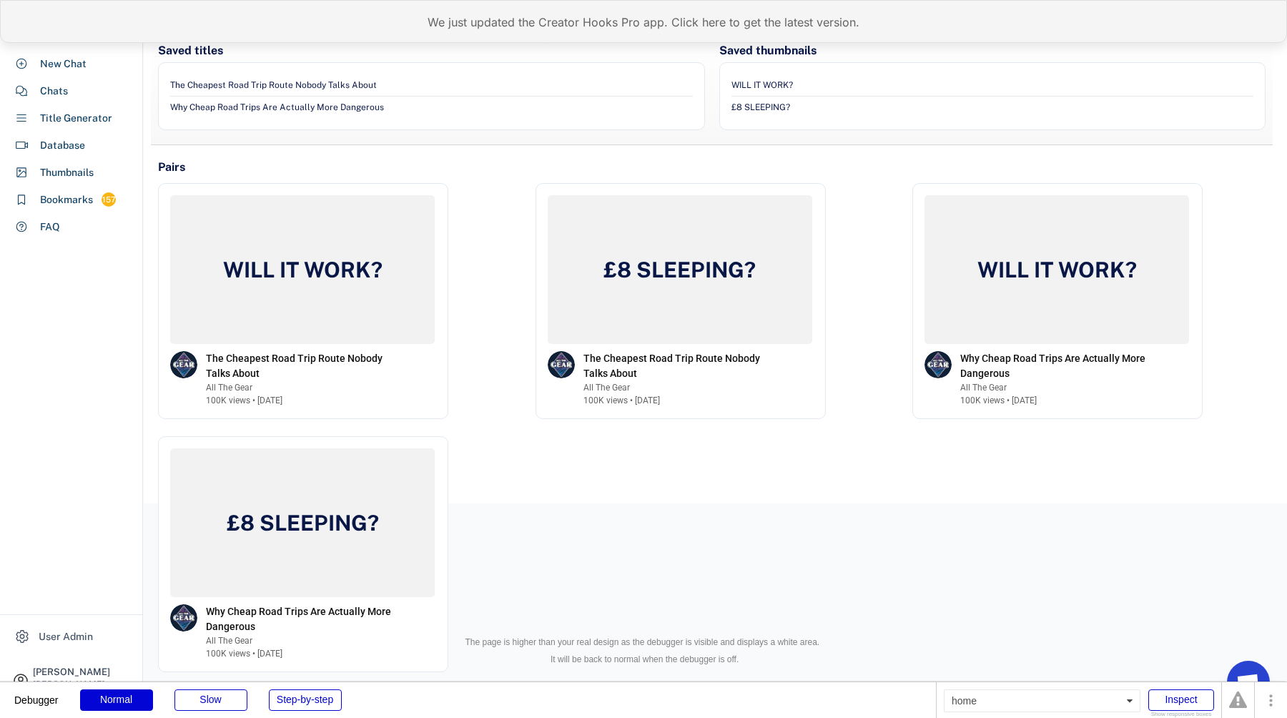
click at [463, 11] on div "We just updated the Creator Hooks Pro app. Click here to get the latest version." at bounding box center [643, 21] width 1287 height 43
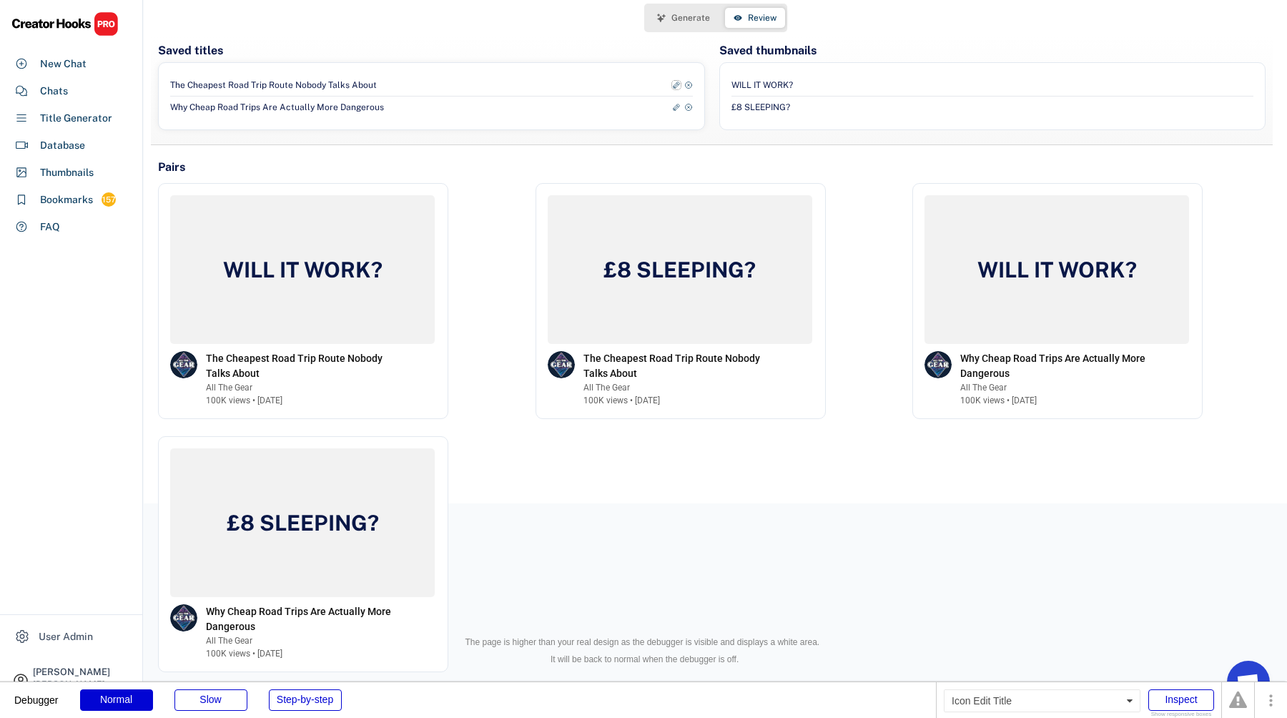
click at [675, 84] on icon at bounding box center [676, 85] width 9 height 9
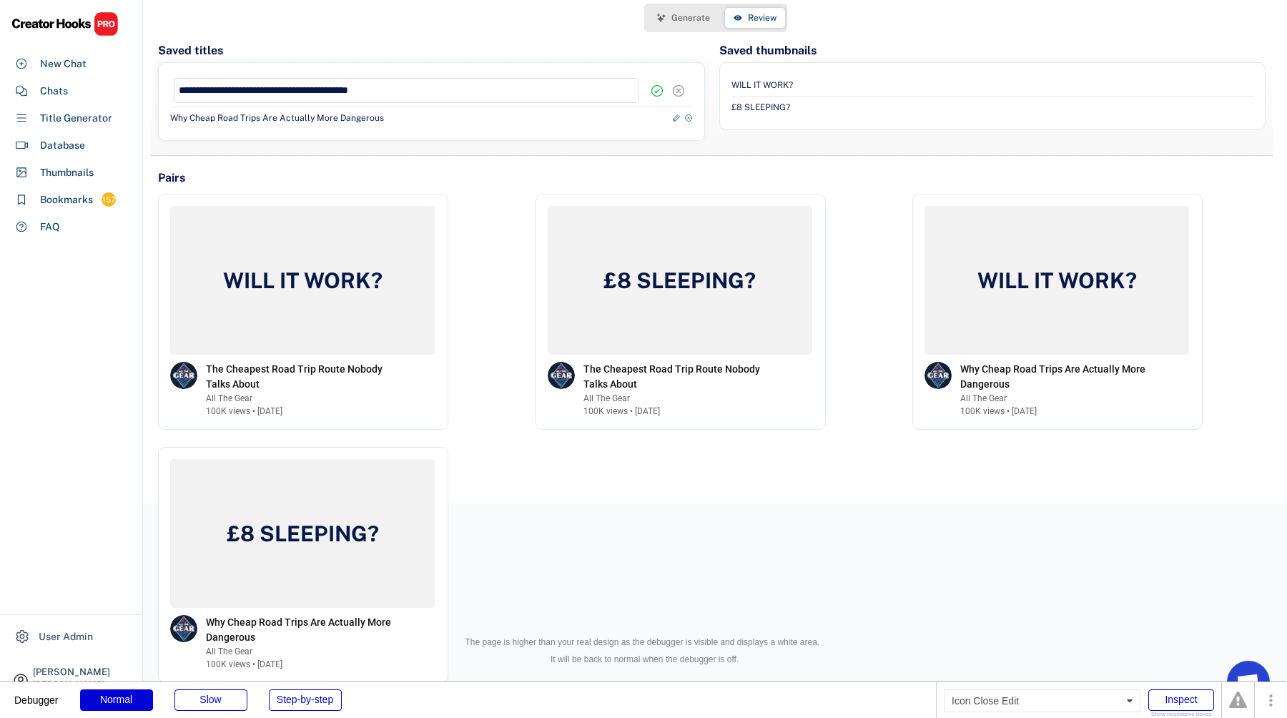
click at [677, 94] on icon at bounding box center [678, 91] width 14 height 14
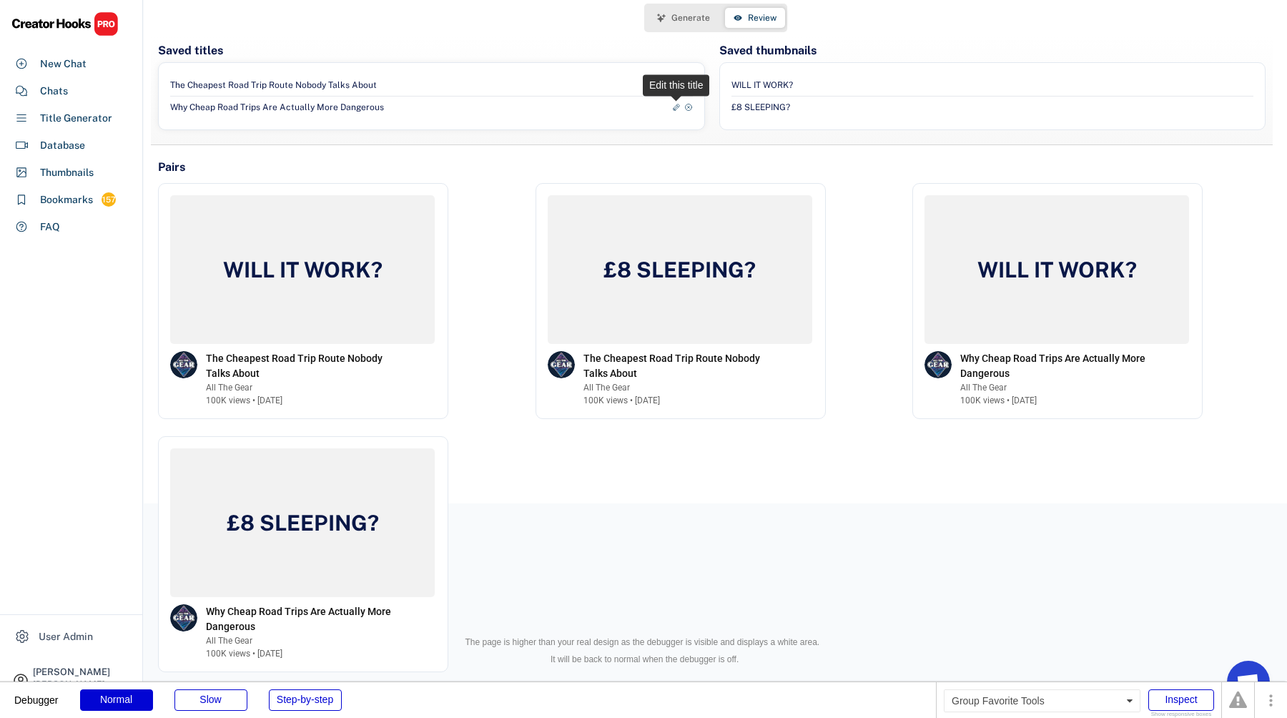
click at [673, 111] on icon at bounding box center [676, 107] width 9 height 9
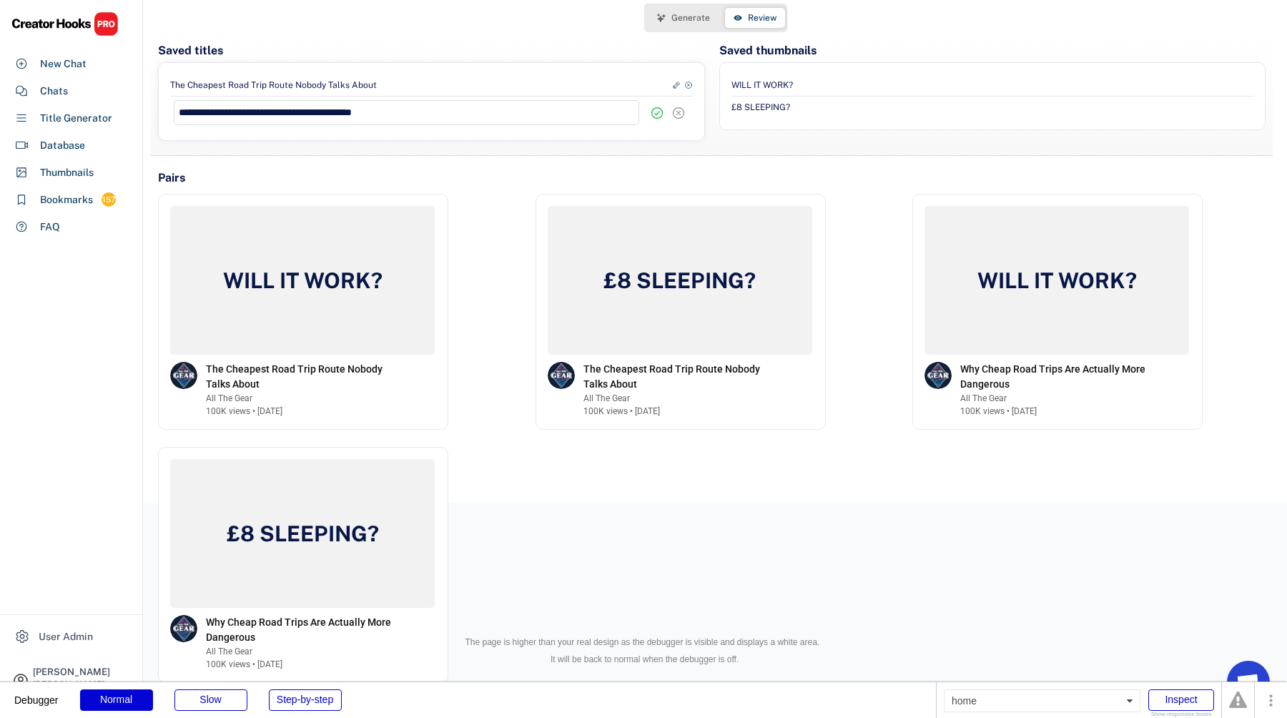
click at [676, 112] on use at bounding box center [678, 113] width 14 height 14
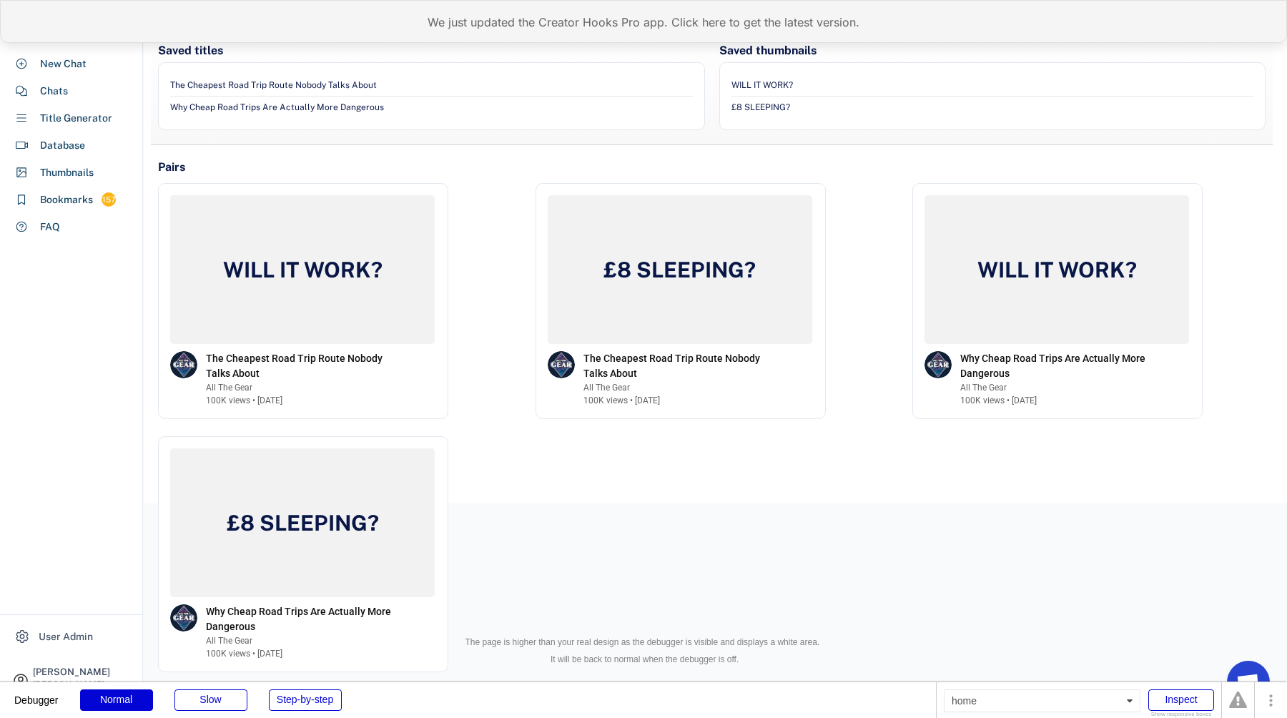
click at [448, 19] on div "We just updated the Creator Hooks Pro app. Click here to get the latest version." at bounding box center [643, 21] width 1287 height 43
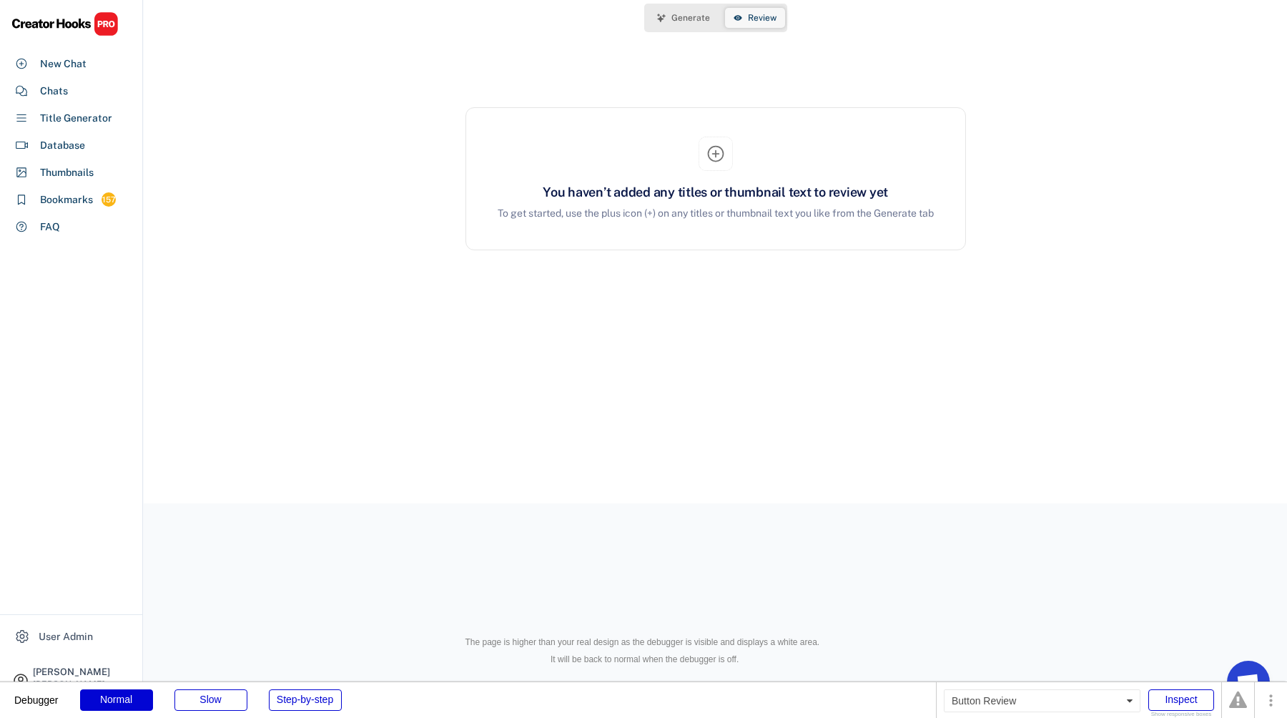
click at [752, 11] on button "Review" at bounding box center [755, 18] width 60 height 20
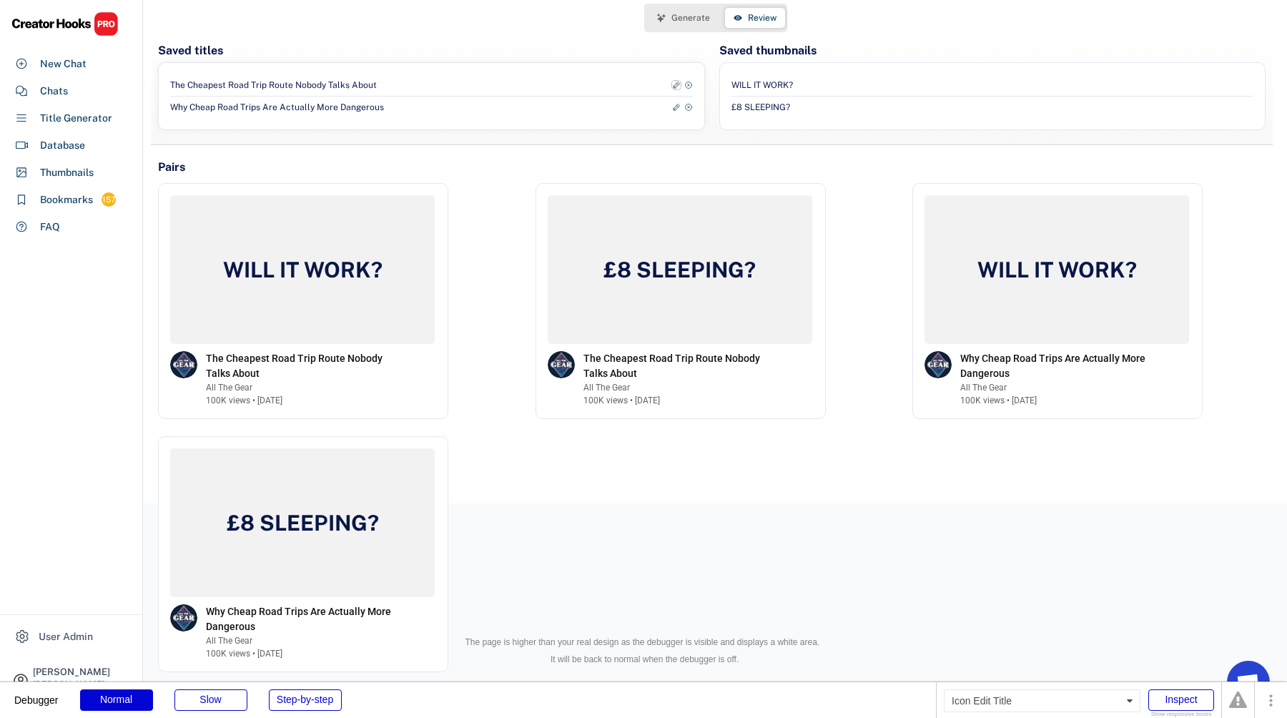
click at [675, 83] on icon at bounding box center [676, 85] width 9 height 9
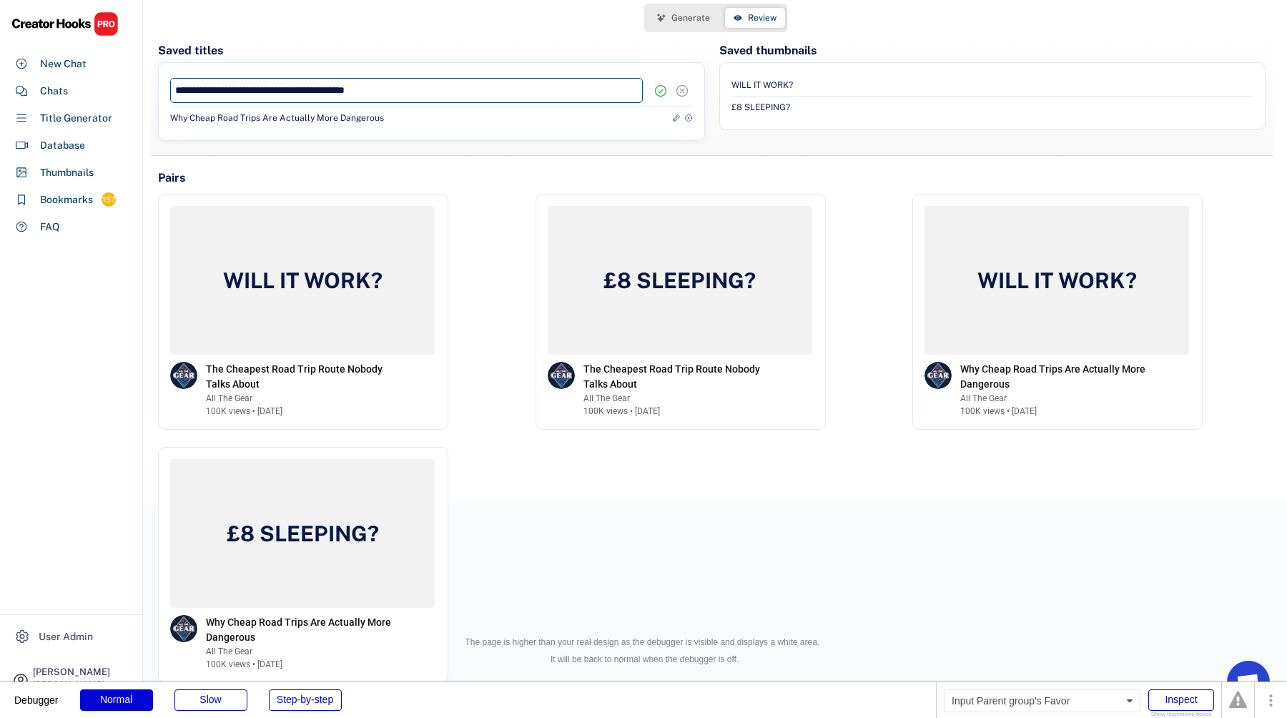
click at [585, 100] on input "input" at bounding box center [406, 90] width 473 height 25
type input "**********"
click at [661, 89] on icon at bounding box center [660, 91] width 14 height 14
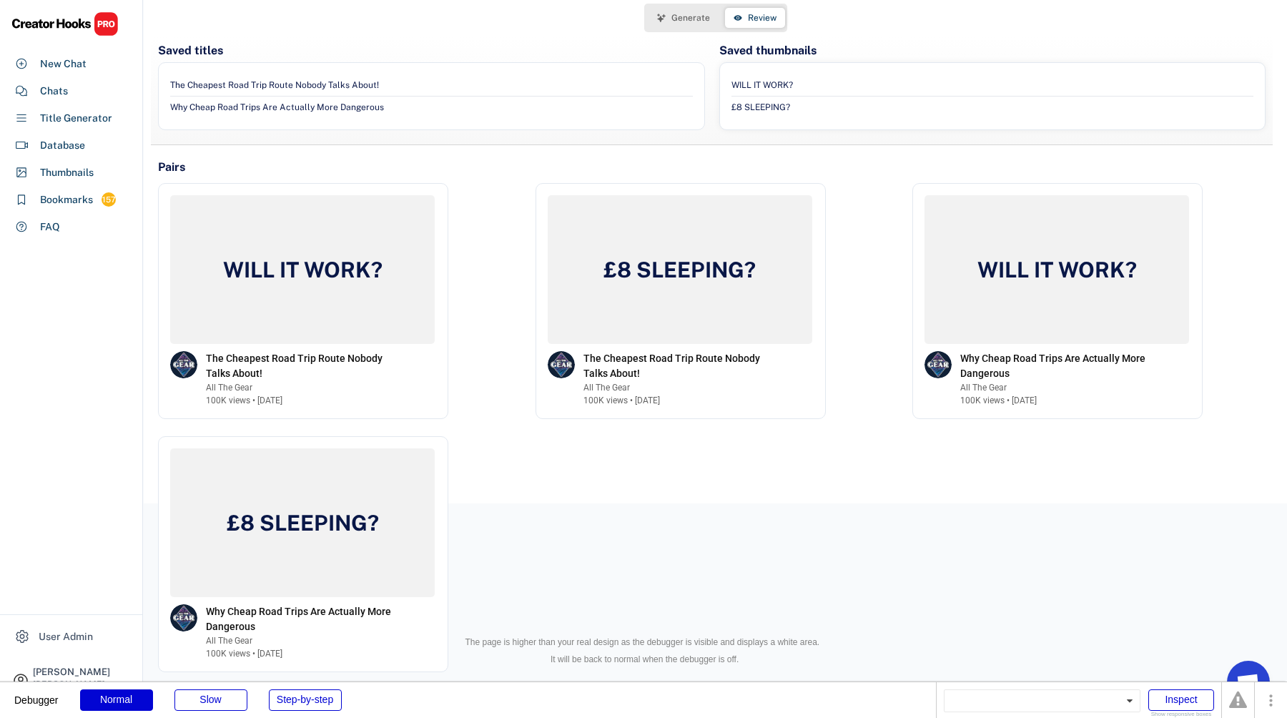
click at [1217, 86] on div "WILL IT WORK?" at bounding box center [992, 84] width 523 height 21
click at [676, 106] on use at bounding box center [676, 107] width 9 height 9
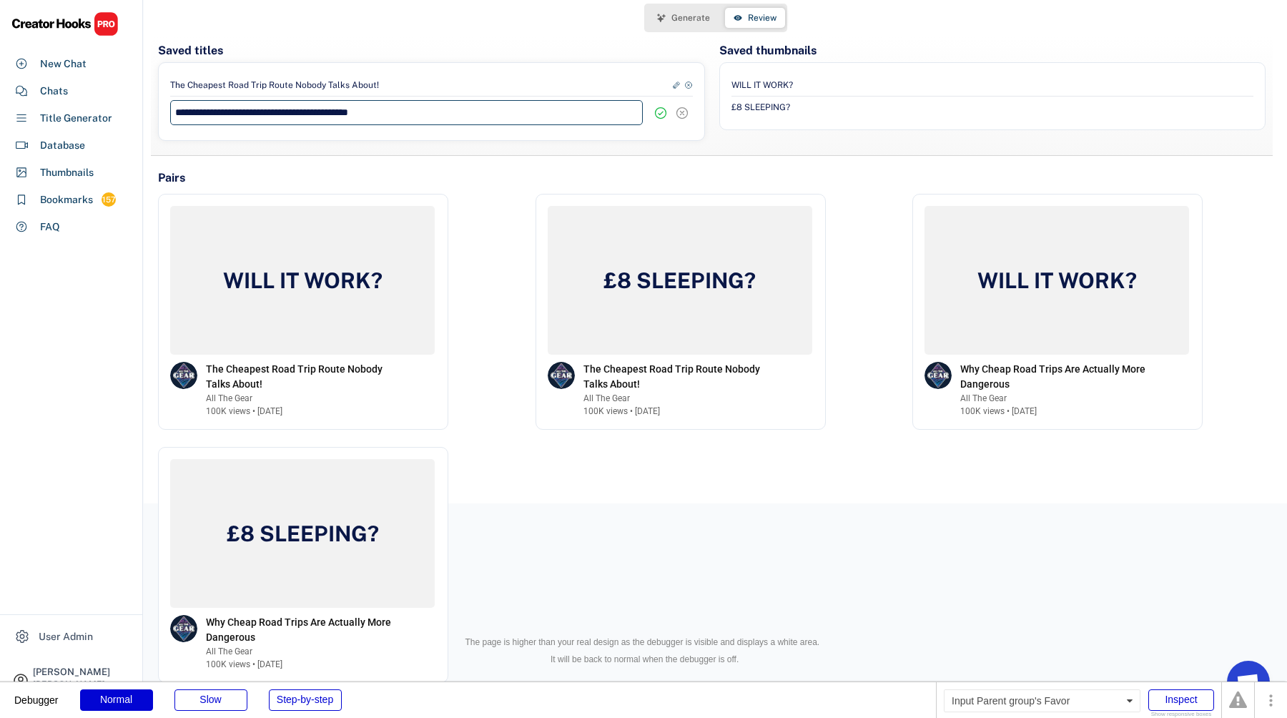
click at [588, 114] on input "input" at bounding box center [406, 112] width 473 height 25
type input "**********"
click at [661, 111] on icon at bounding box center [660, 113] width 14 height 14
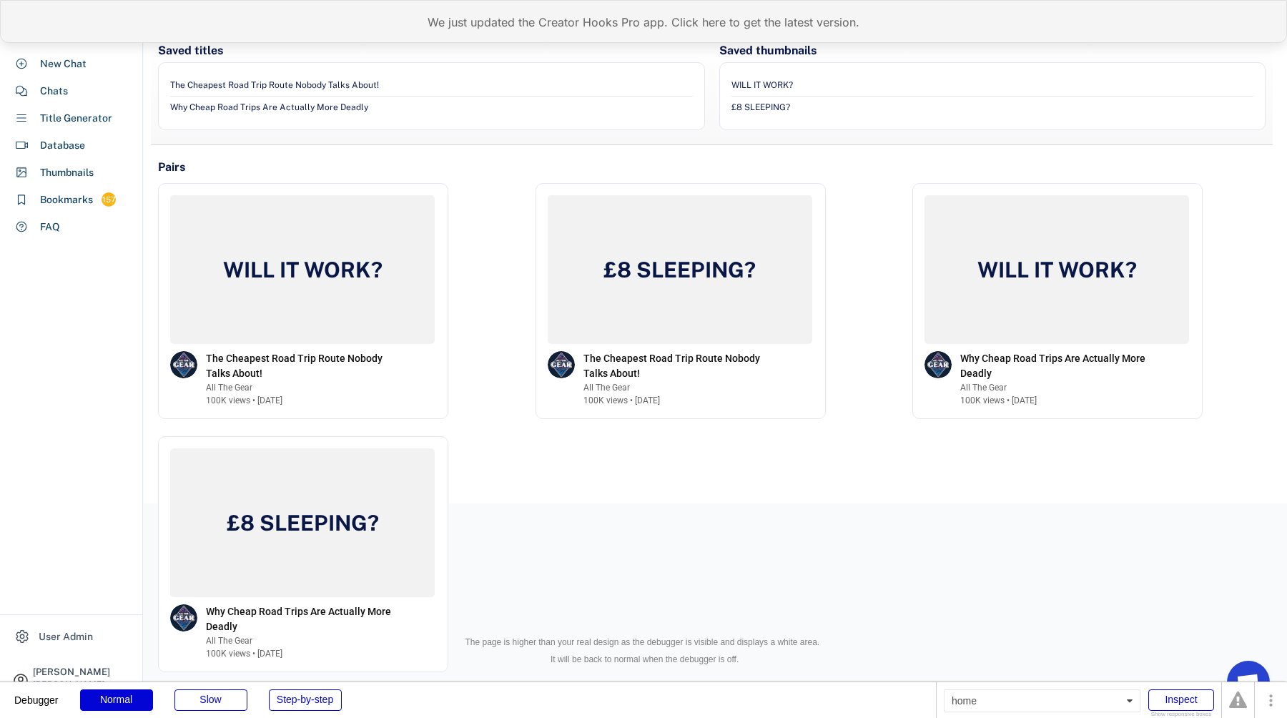
click at [457, 19] on div "We just updated the Creator Hooks Pro app. Click here to get the latest version." at bounding box center [643, 21] width 1287 height 43
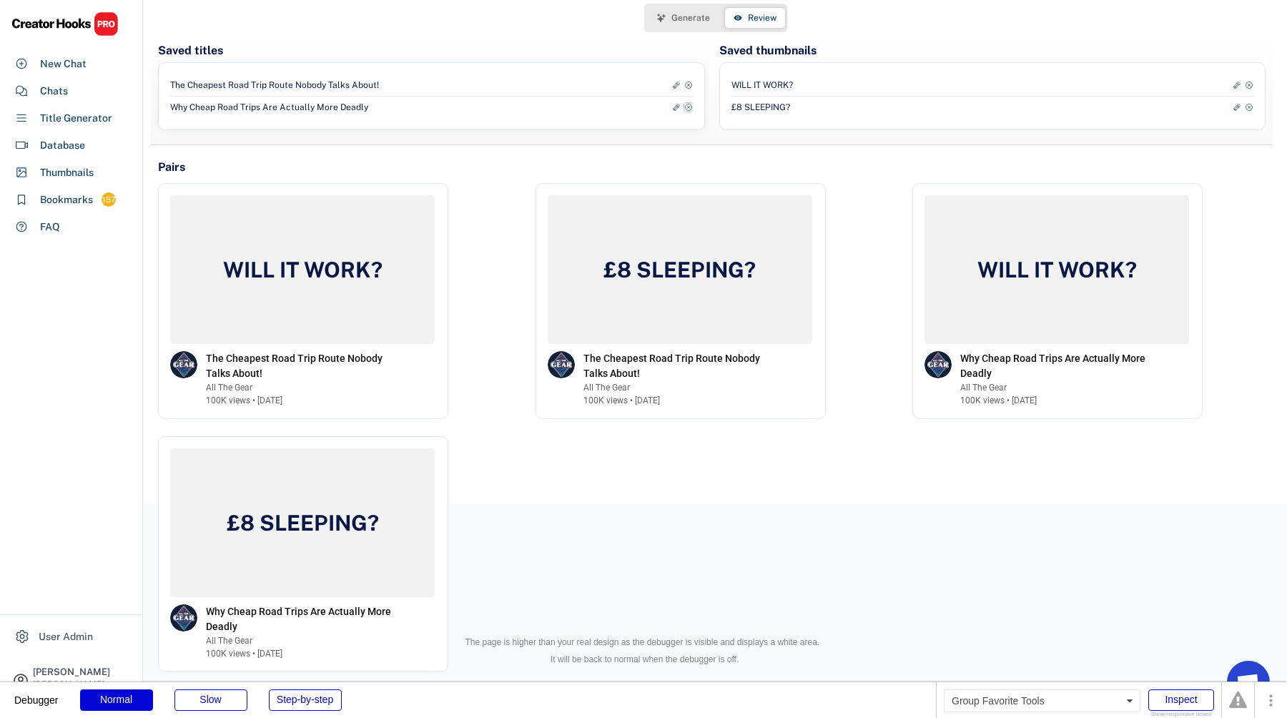
click at [688, 109] on icon at bounding box center [688, 107] width 9 height 9
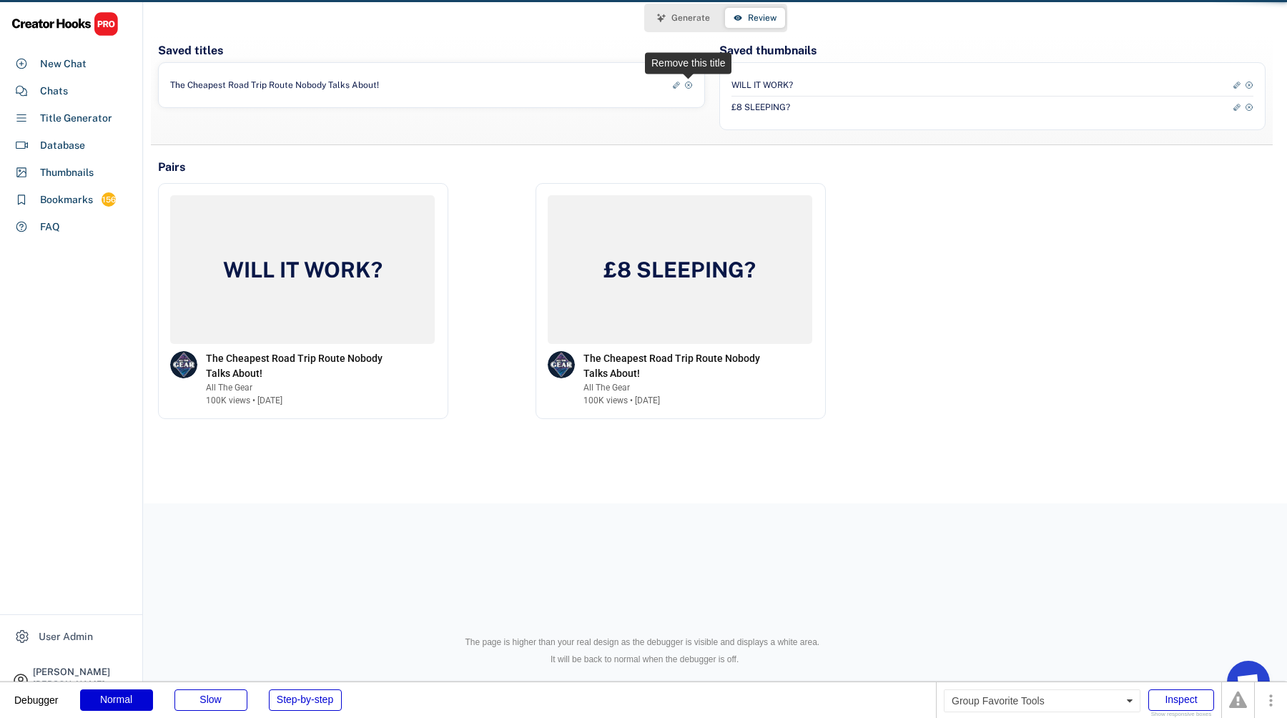
click at [688, 87] on icon at bounding box center [688, 85] width 9 height 9
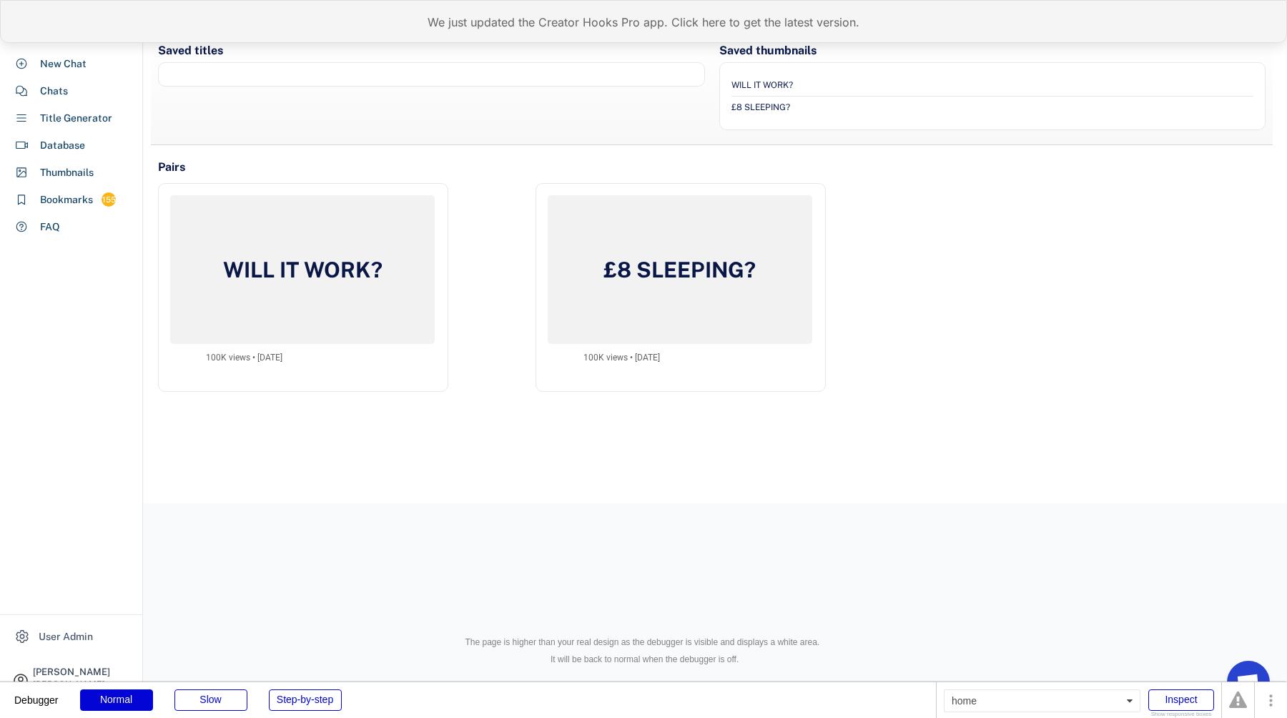
click at [501, 26] on div "We just updated the Creator Hooks Pro app. Click here to get the latest version." at bounding box center [643, 21] width 1287 height 43
click at [508, 16] on div "We just updated the Creator Hooks Pro app. Click here to get the latest version." at bounding box center [643, 21] width 1287 height 43
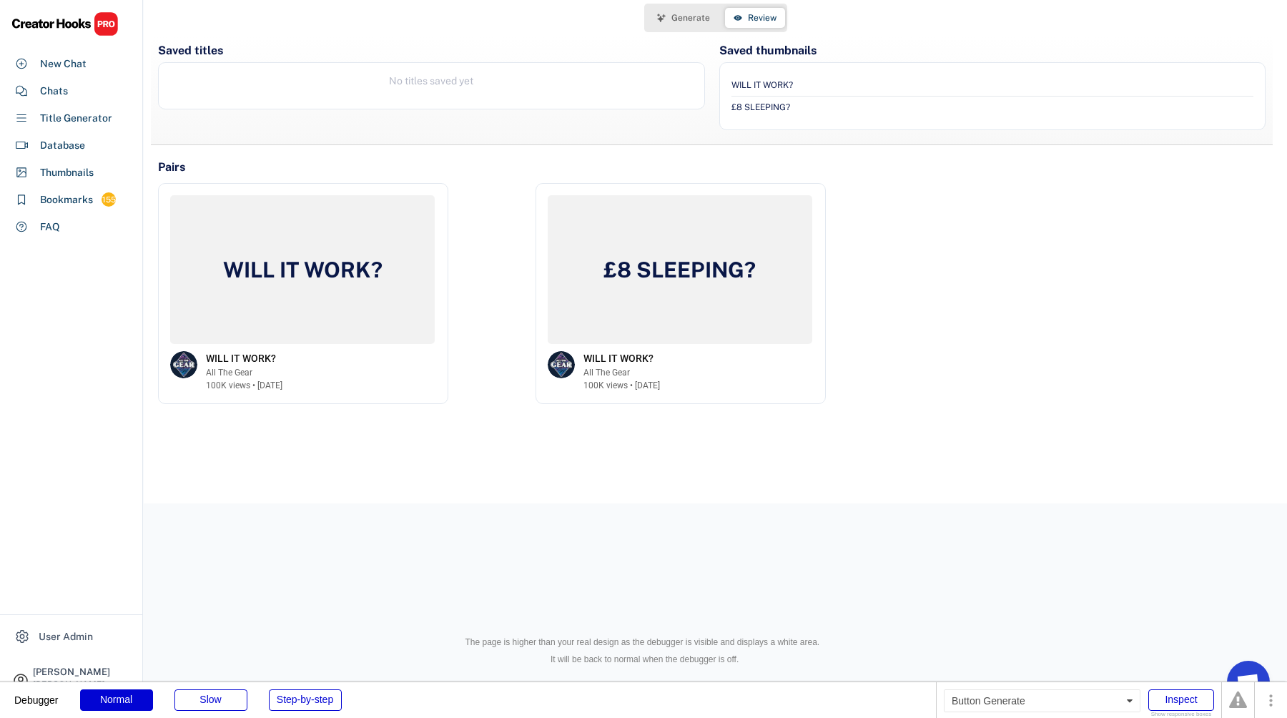
click at [703, 16] on span "Generate" at bounding box center [690, 18] width 39 height 9
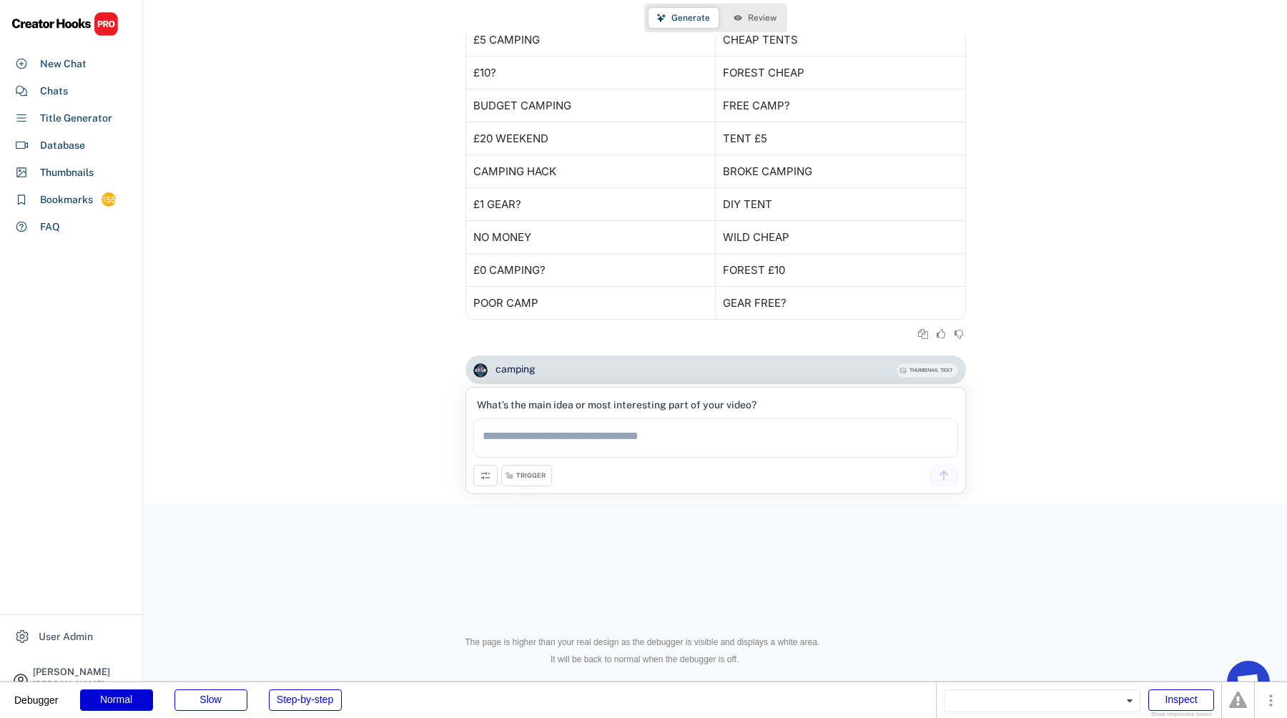
scroll to position [2373, 0]
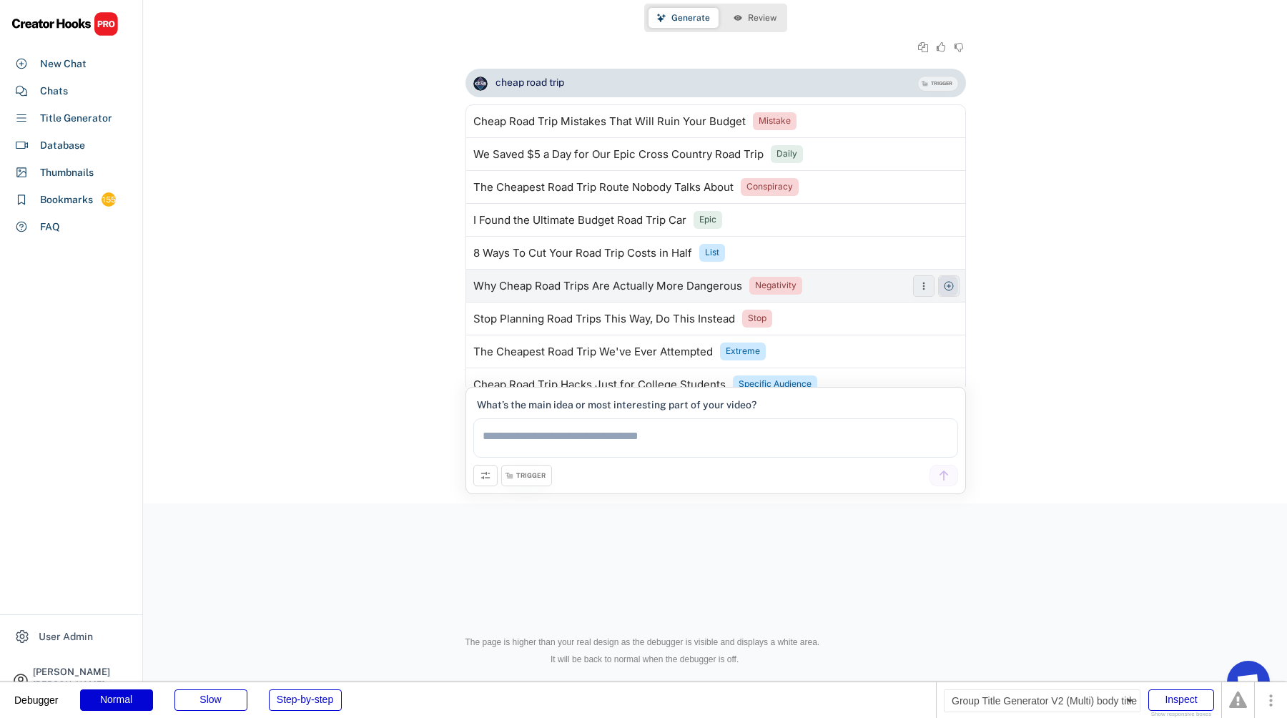
click at [946, 289] on icon at bounding box center [948, 285] width 11 height 11
click at [766, 19] on span "Review" at bounding box center [762, 18] width 29 height 9
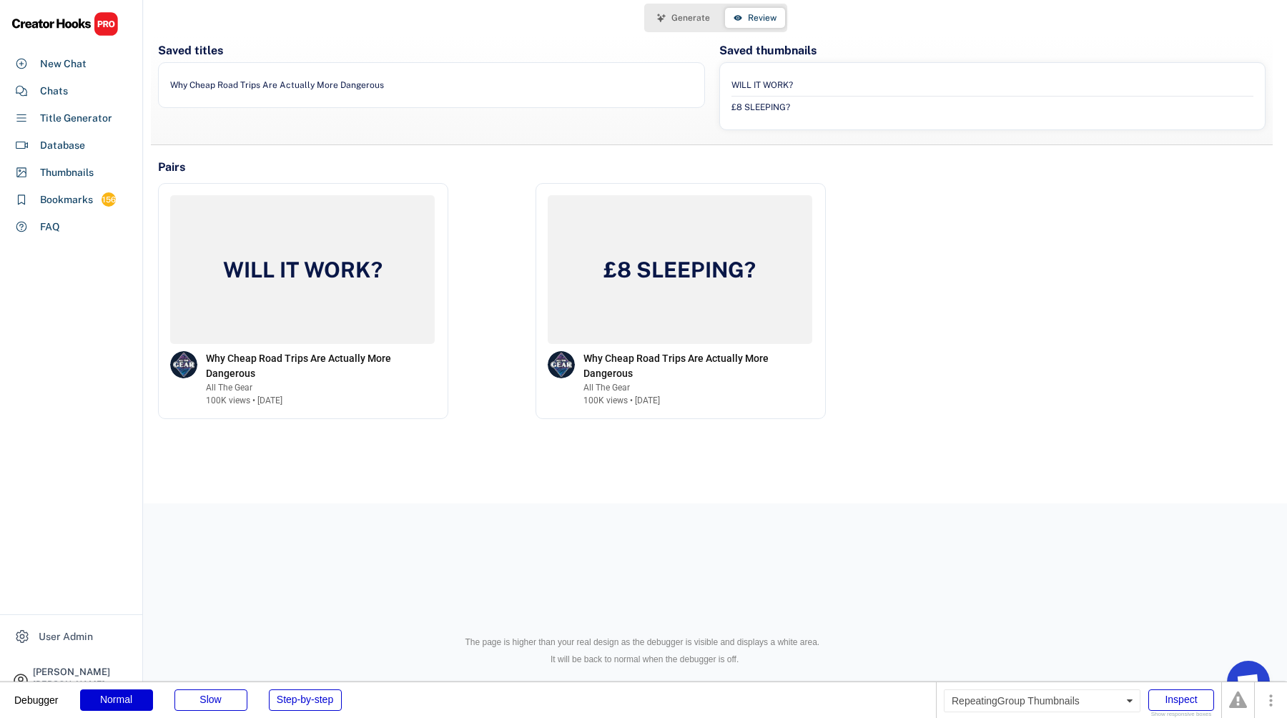
click at [1232, 94] on div "WILL IT WORK?" at bounding box center [992, 84] width 523 height 21
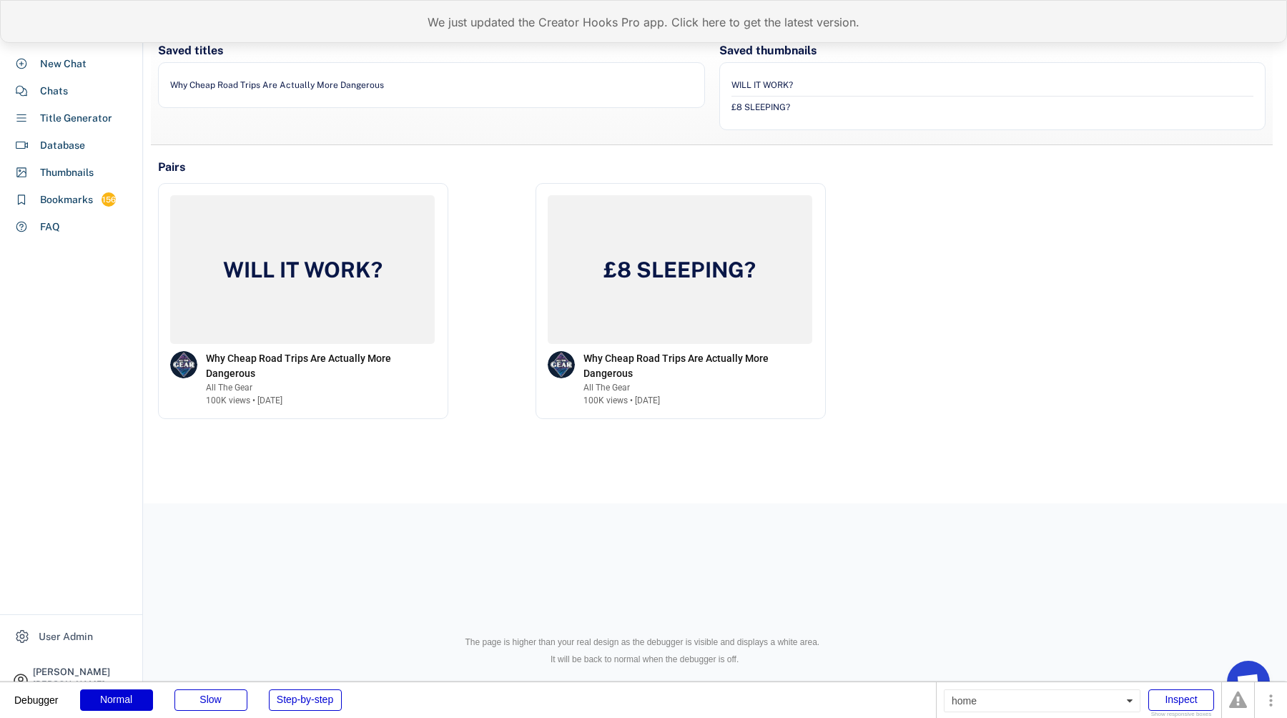
click at [522, 24] on div "We just updated the Creator Hooks Pro app. Click here to get the latest version." at bounding box center [643, 21] width 1287 height 43
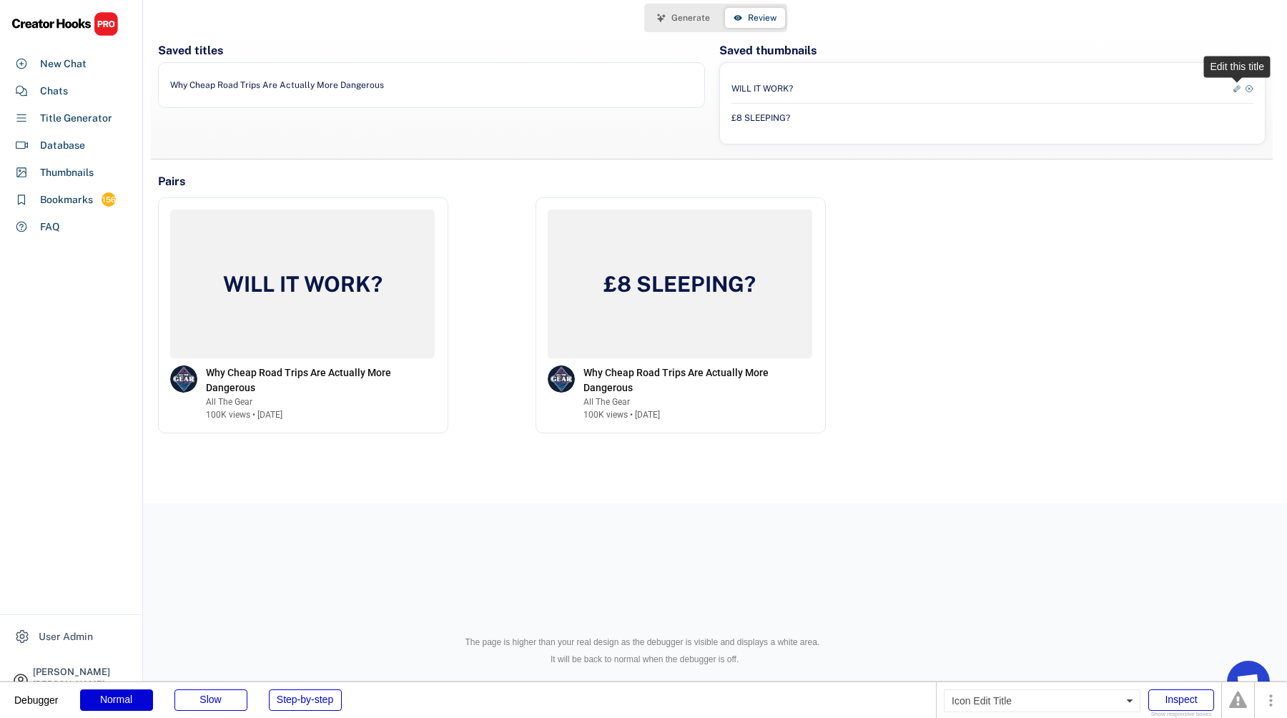
click at [1237, 90] on use at bounding box center [1236, 88] width 9 height 9
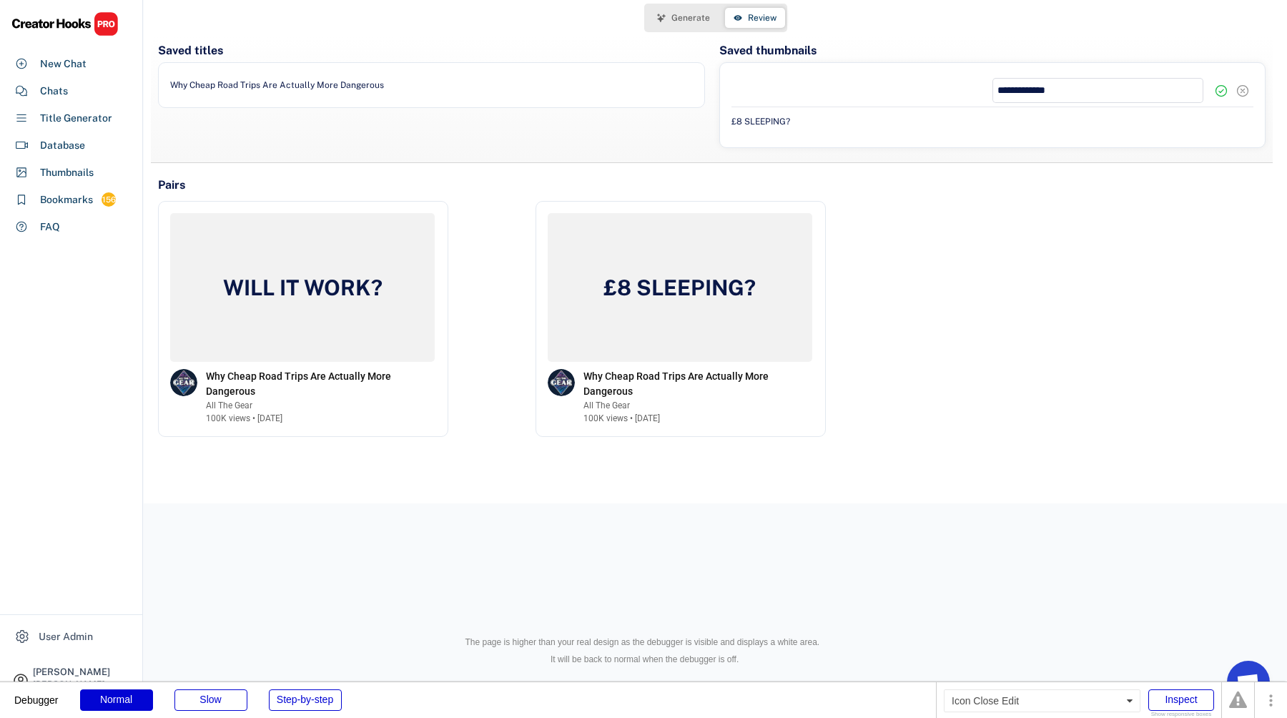
click at [1243, 94] on icon at bounding box center [1242, 91] width 14 height 14
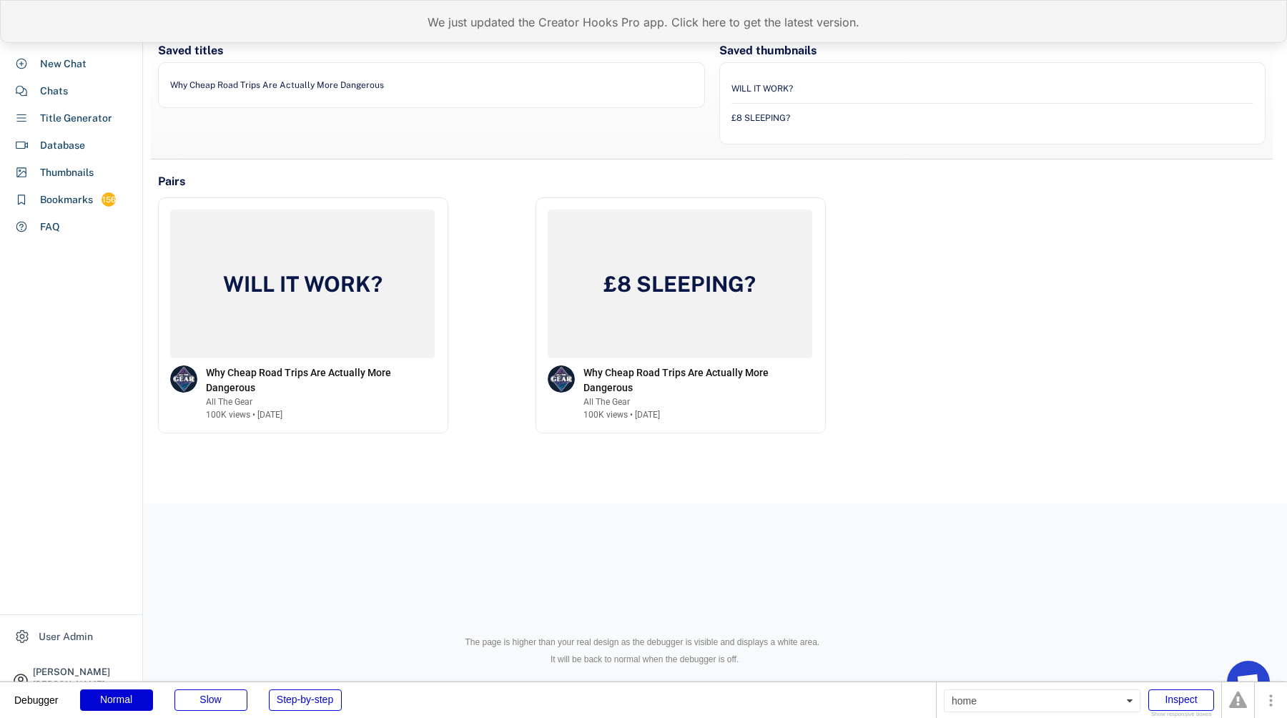
click at [499, 14] on div "We just updated the Creator Hooks Pro app. Click here to get the latest version." at bounding box center [643, 21] width 1287 height 43
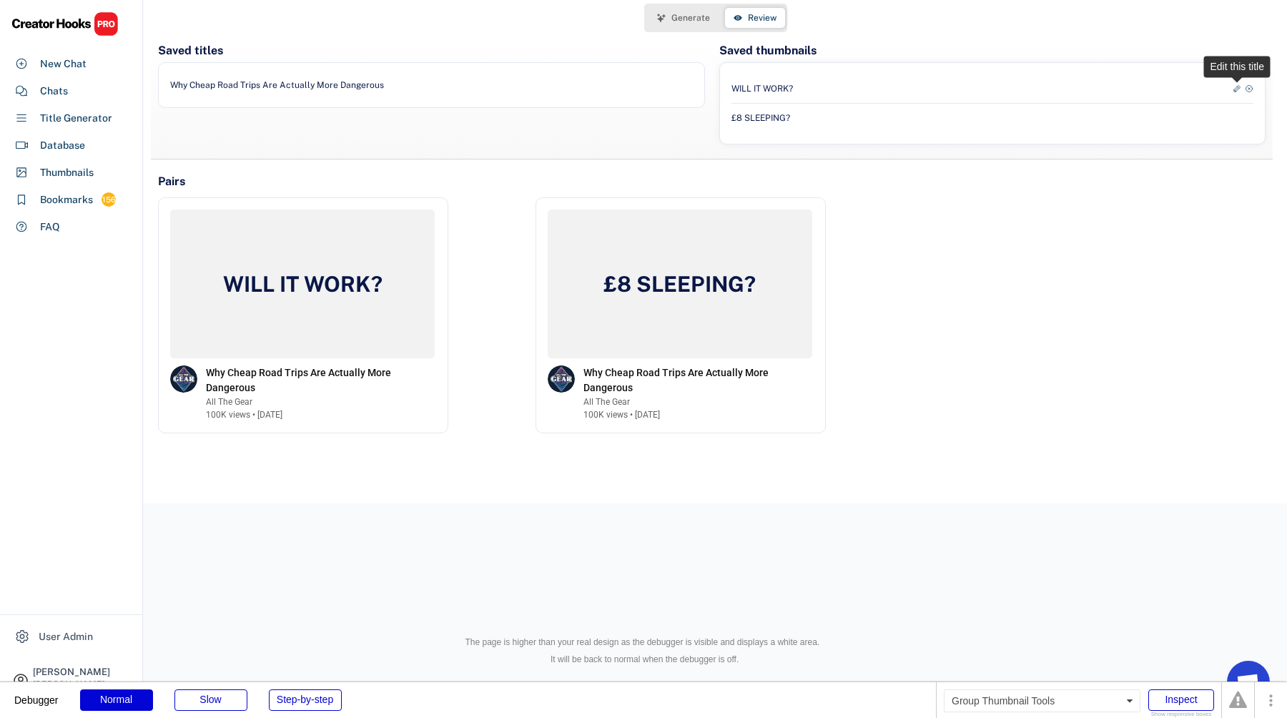
click at [1240, 87] on icon at bounding box center [1236, 88] width 9 height 9
click at [1234, 125] on div "£8 SLEEPING?" at bounding box center [992, 118] width 523 height 29
click at [1234, 122] on div "£8 SLEEPING?" at bounding box center [992, 118] width 523 height 29
click at [1234, 121] on use at bounding box center [1236, 118] width 9 height 9
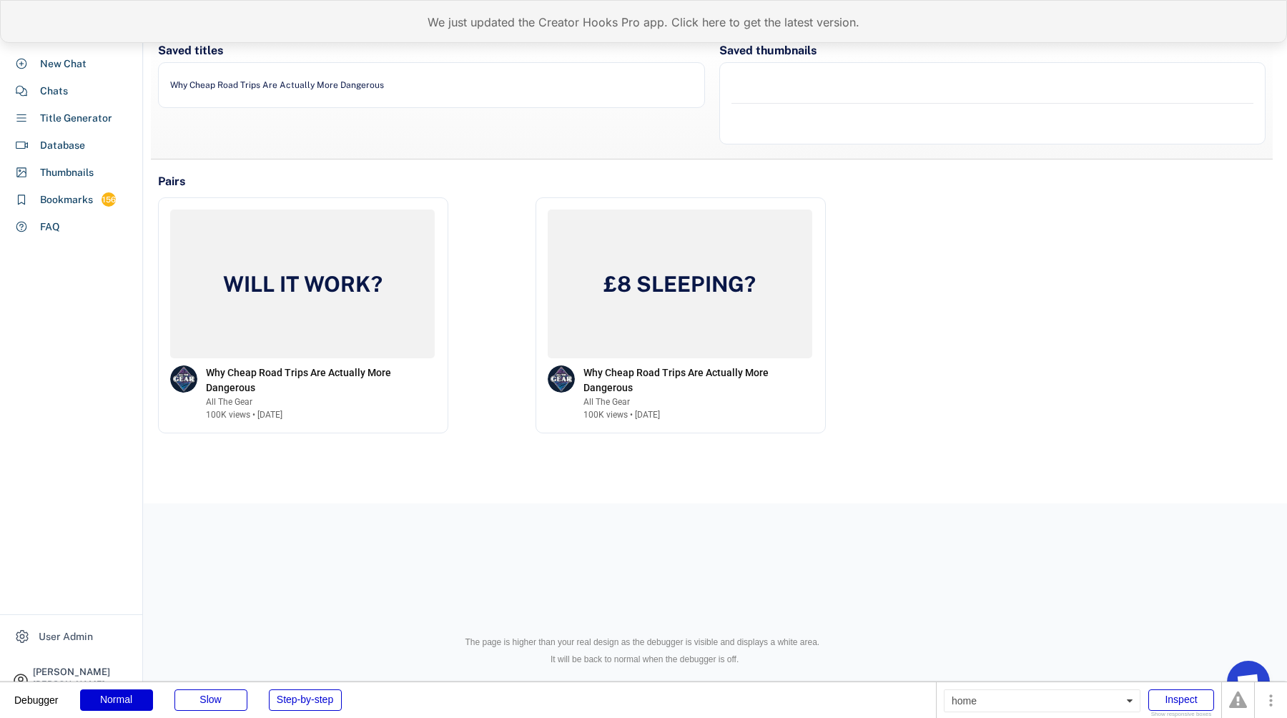
click at [523, 25] on div "We just updated the Creator Hooks Pro app. Click here to get the latest version." at bounding box center [643, 21] width 1287 height 43
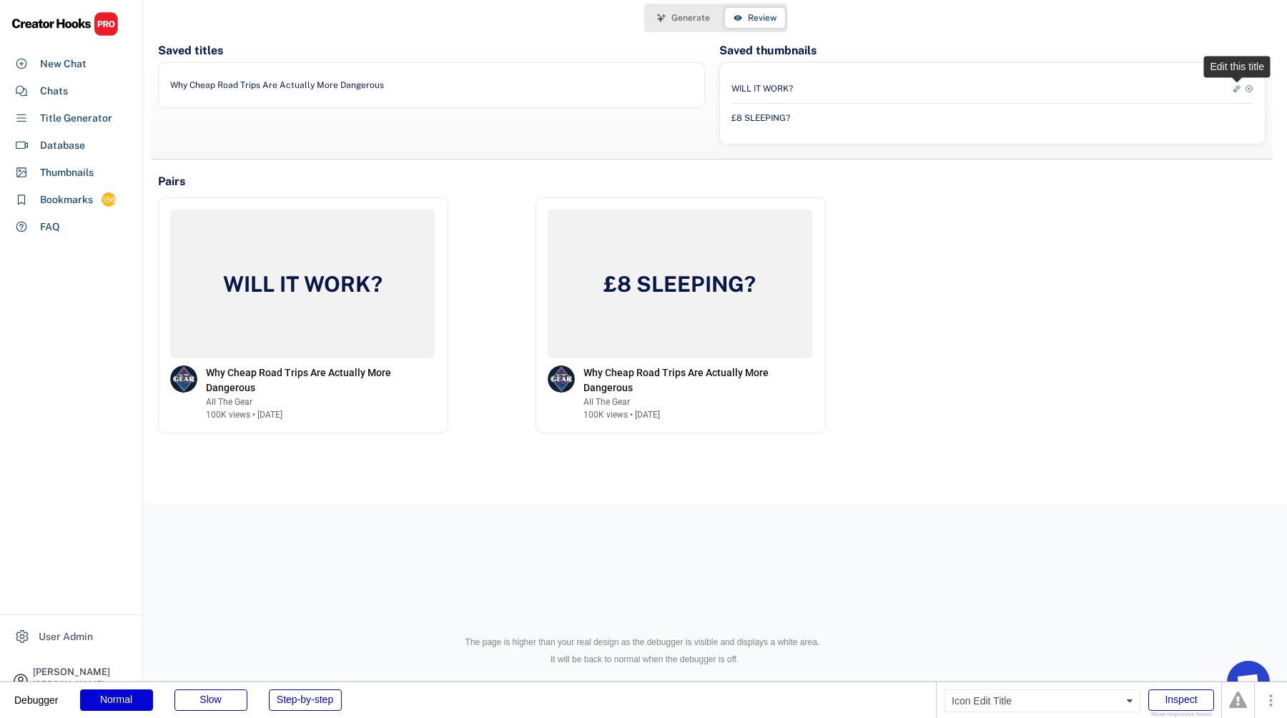
click at [1238, 88] on use at bounding box center [1236, 88] width 9 height 9
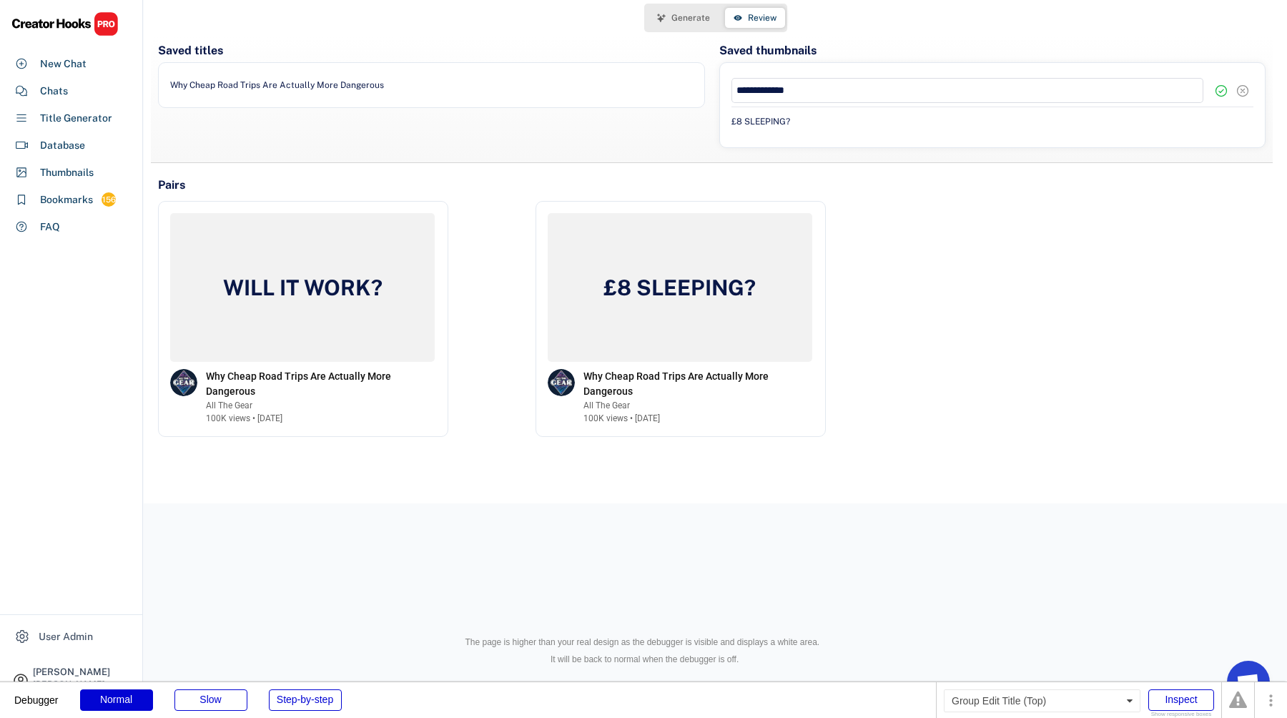
click at [1245, 92] on icon at bounding box center [1242, 91] width 14 height 14
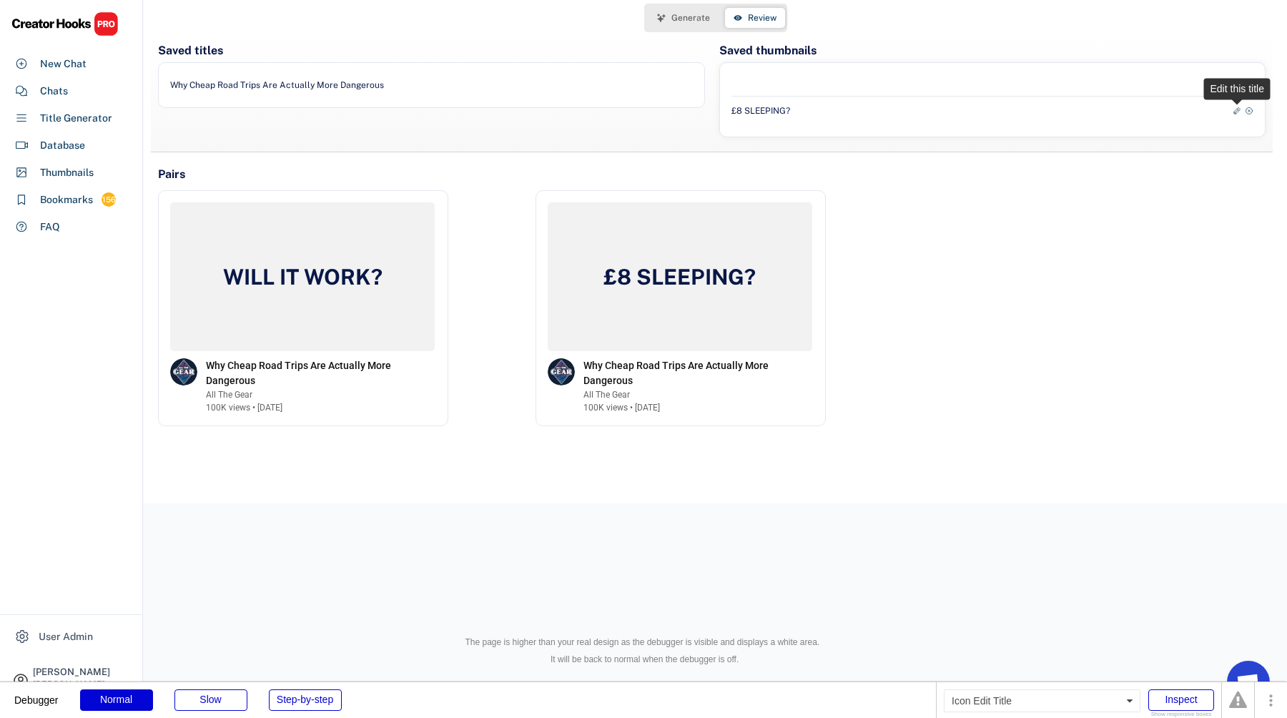
click at [1232, 112] on icon at bounding box center [1236, 111] width 9 height 9
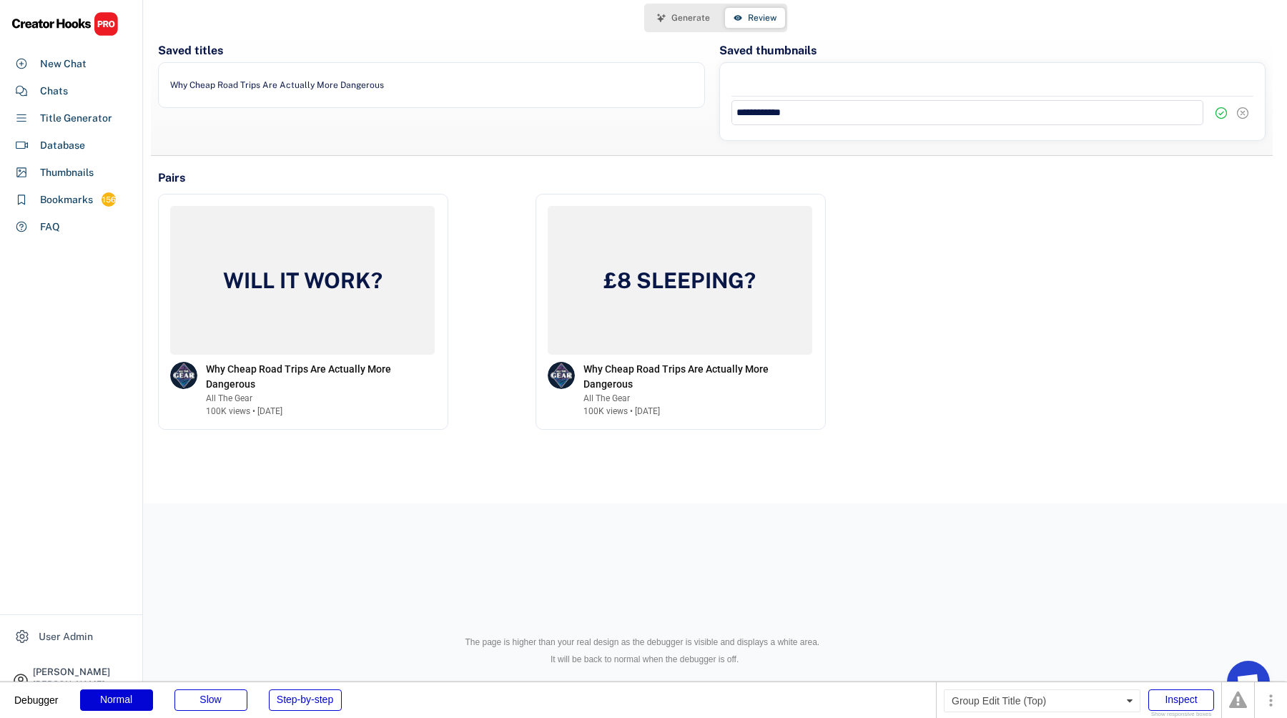
click at [1243, 114] on use at bounding box center [1242, 113] width 14 height 14
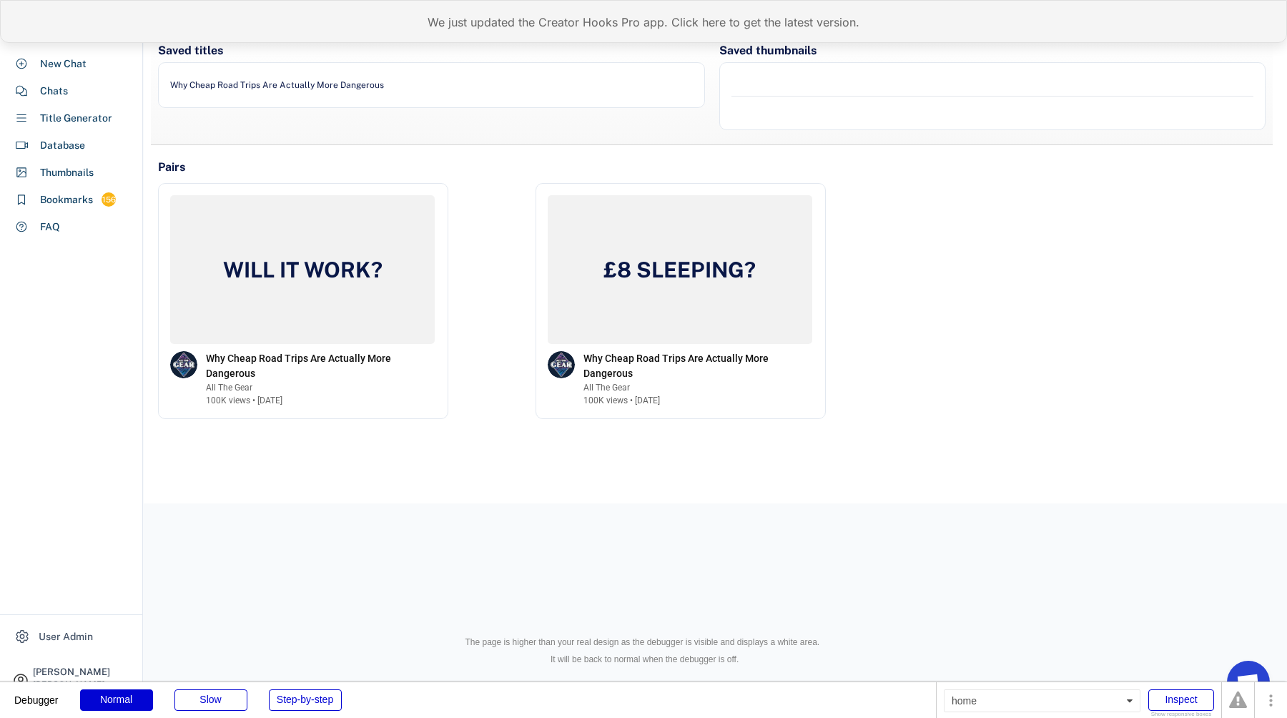
click at [502, 40] on div "We just updated the Creator Hooks Pro app. Click here to get the latest version." at bounding box center [643, 21] width 1287 height 43
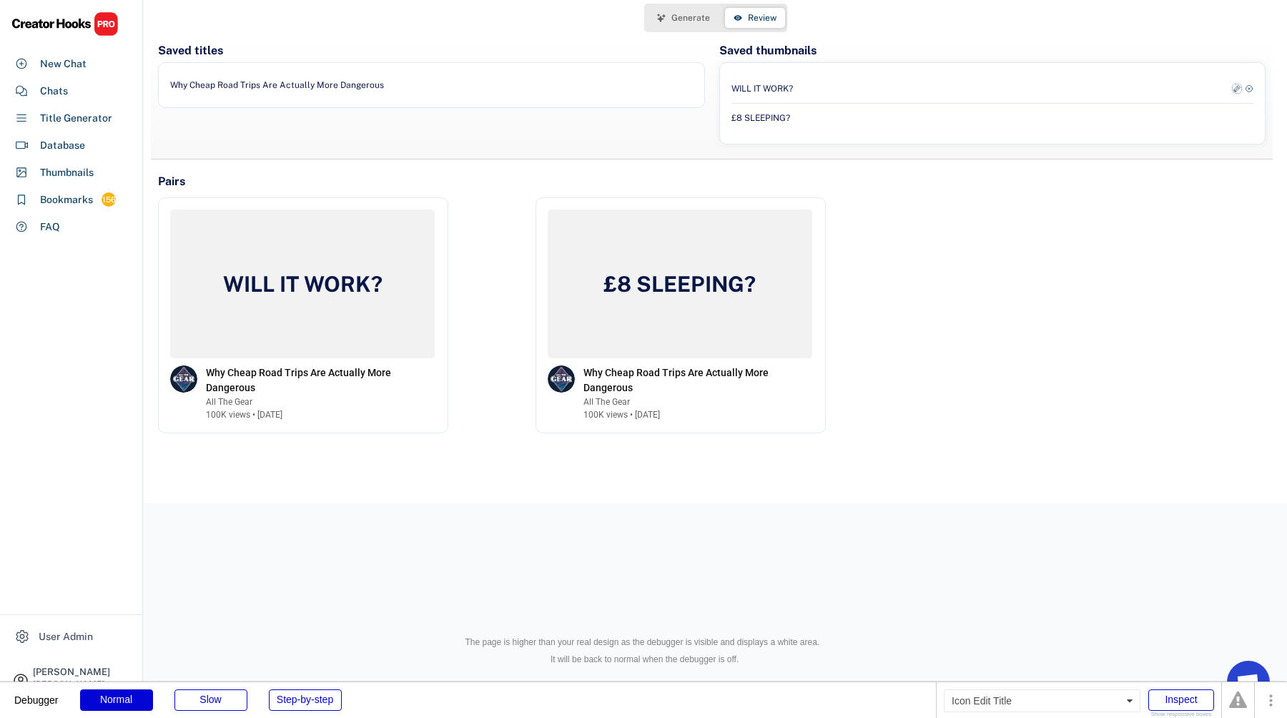
click at [1239, 89] on icon at bounding box center [1236, 88] width 9 height 9
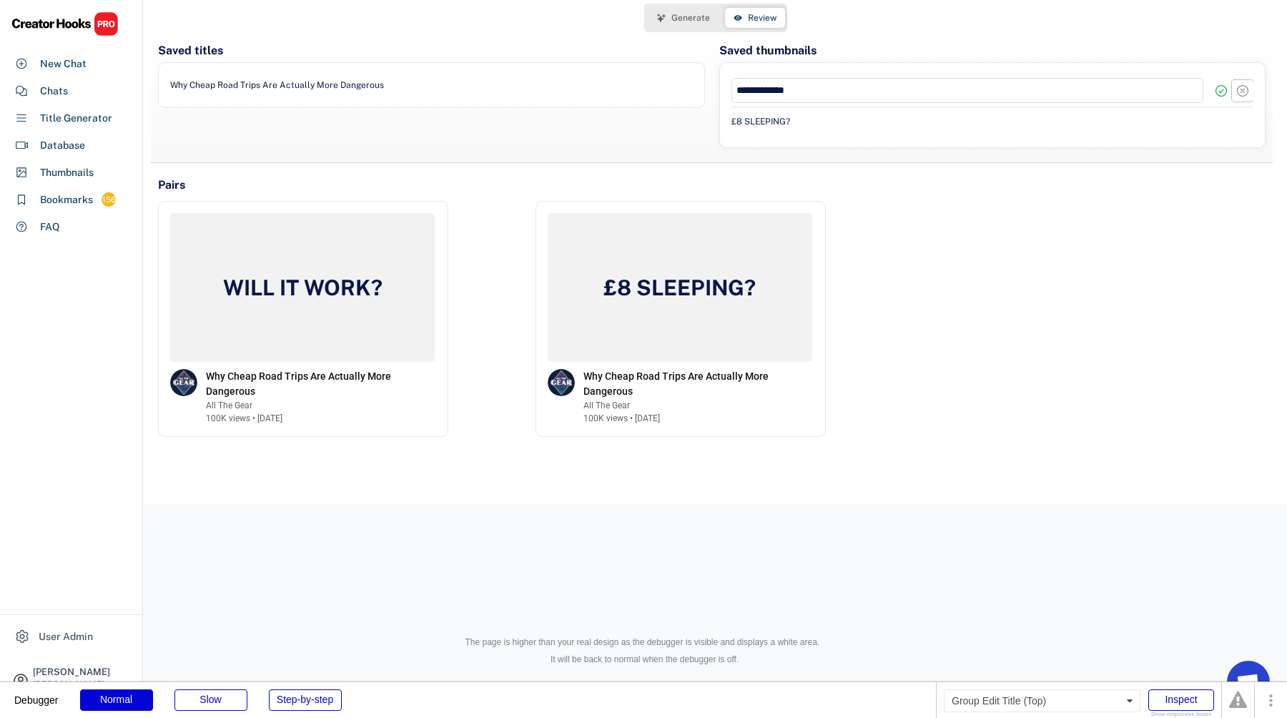
click at [1244, 91] on icon at bounding box center [1242, 91] width 14 height 14
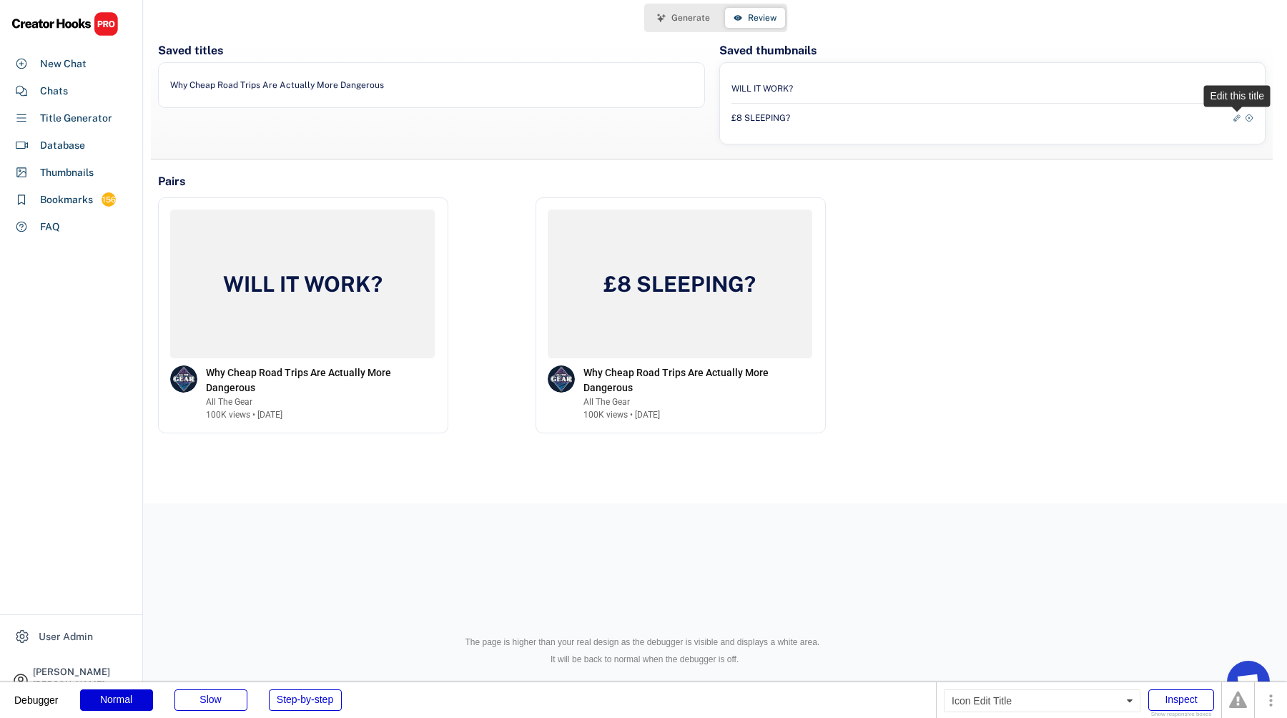
click at [1237, 117] on icon at bounding box center [1236, 118] width 9 height 9
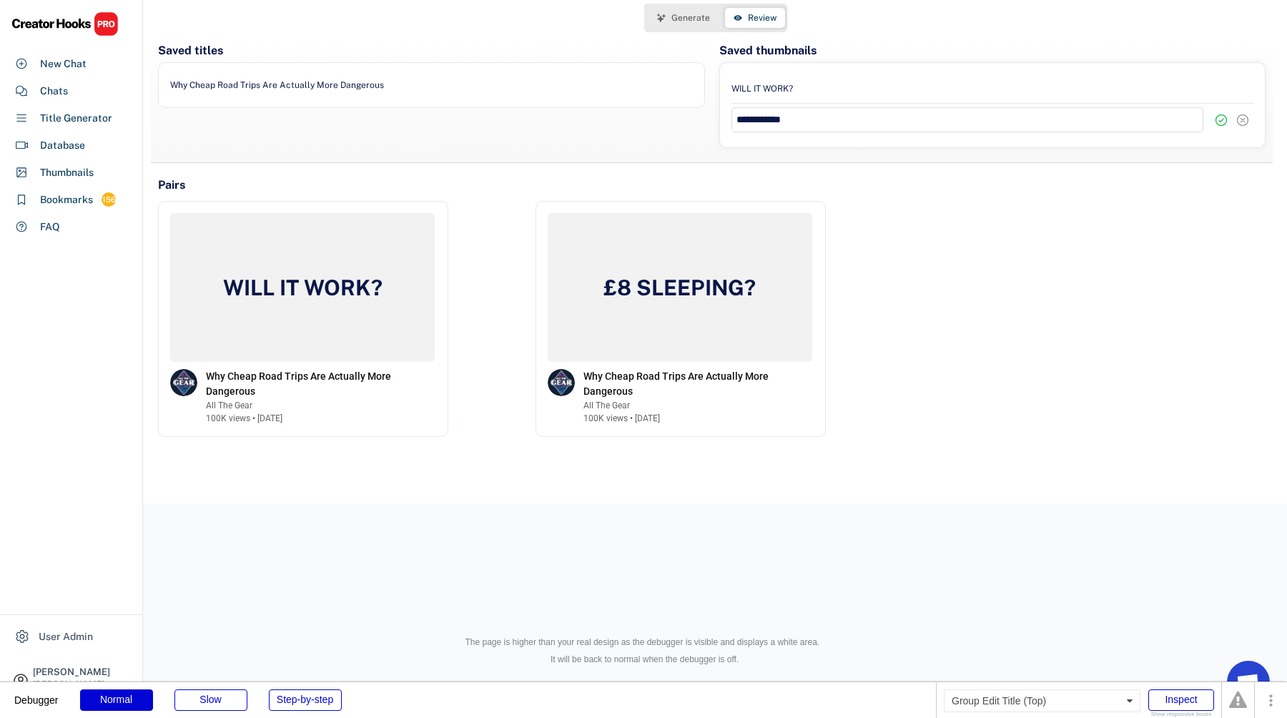
click at [1245, 121] on icon at bounding box center [1242, 120] width 14 height 14
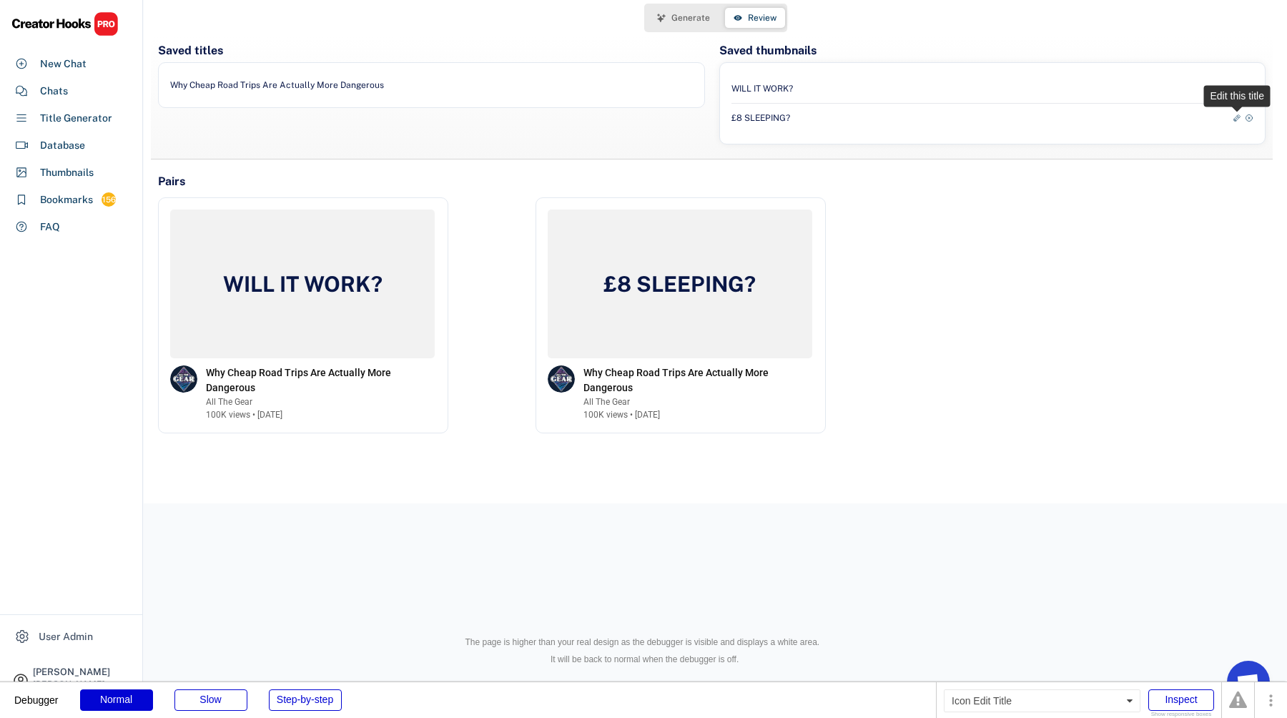
click at [1237, 119] on icon at bounding box center [1236, 118] width 9 height 9
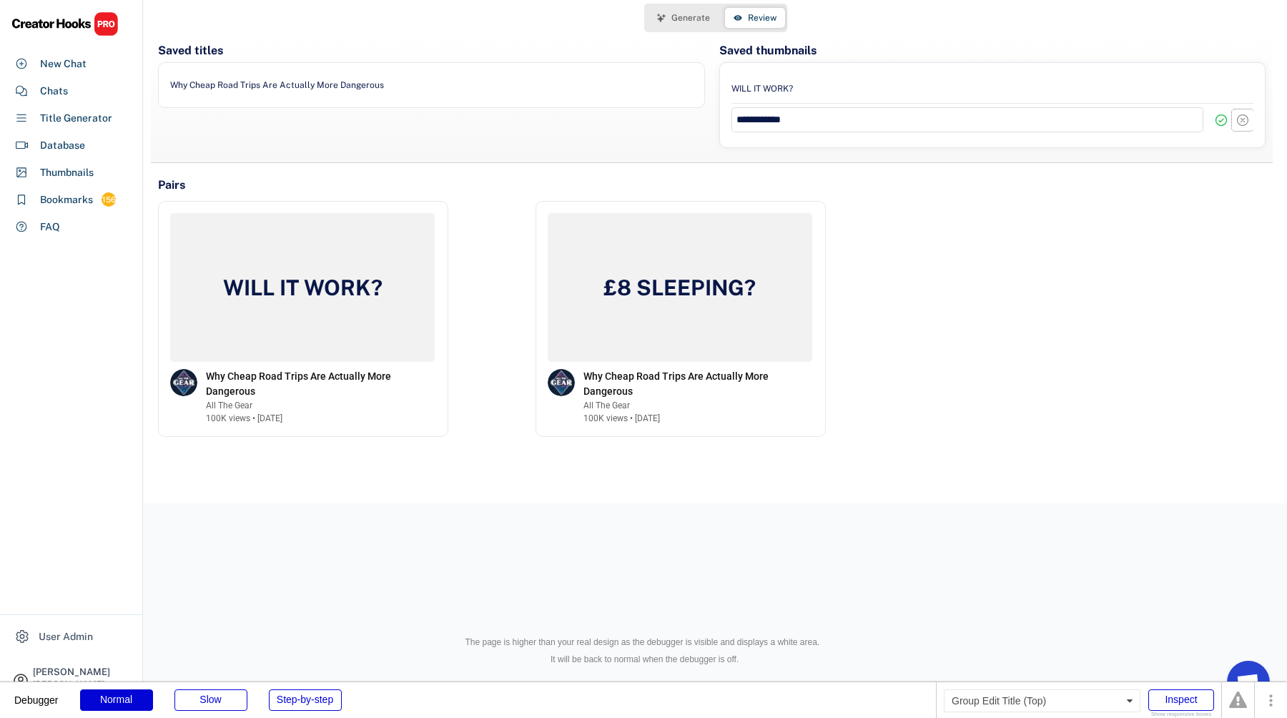
click at [1245, 120] on icon at bounding box center [1242, 120] width 14 height 14
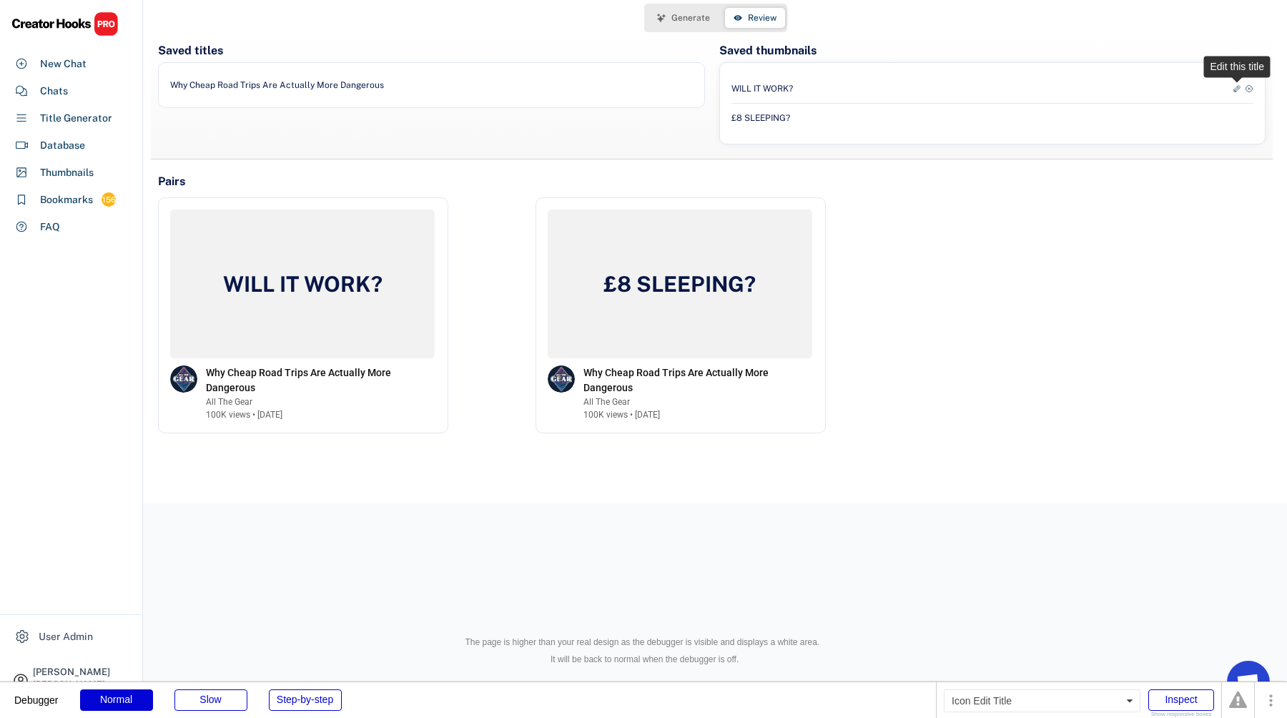
click at [1232, 88] on icon at bounding box center [1236, 88] width 9 height 9
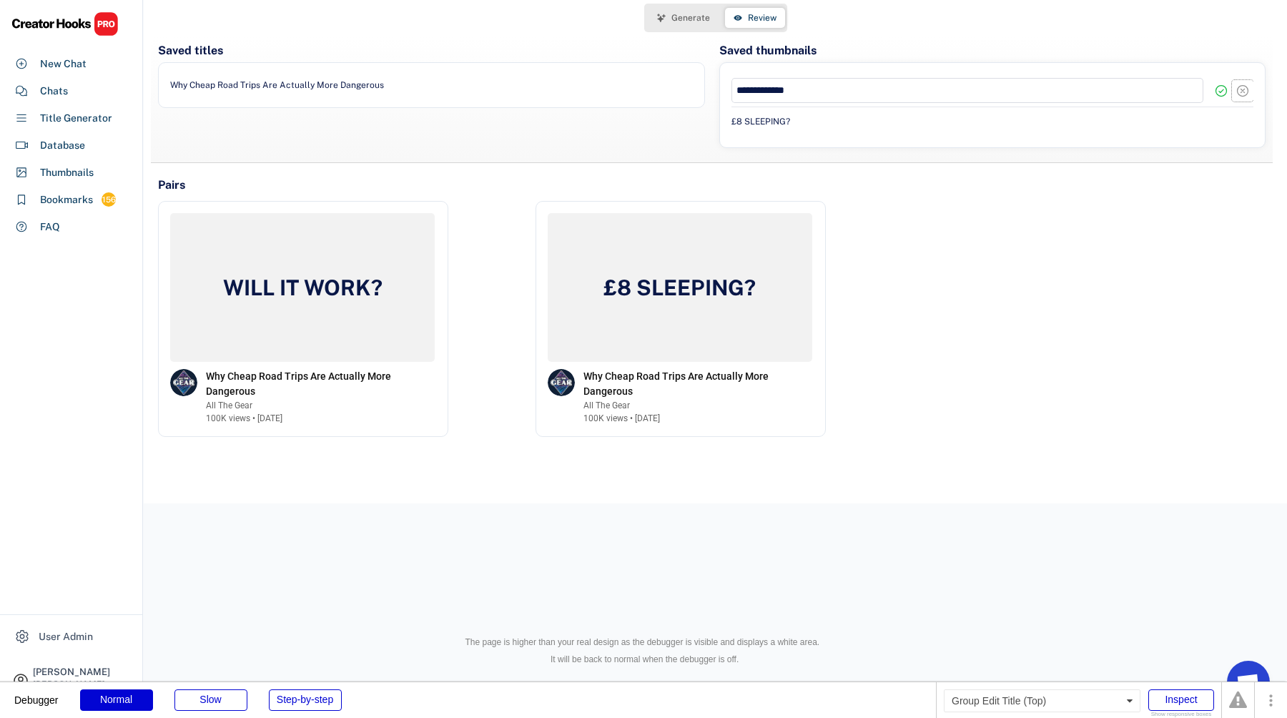
click at [1245, 91] on icon at bounding box center [1242, 91] width 14 height 14
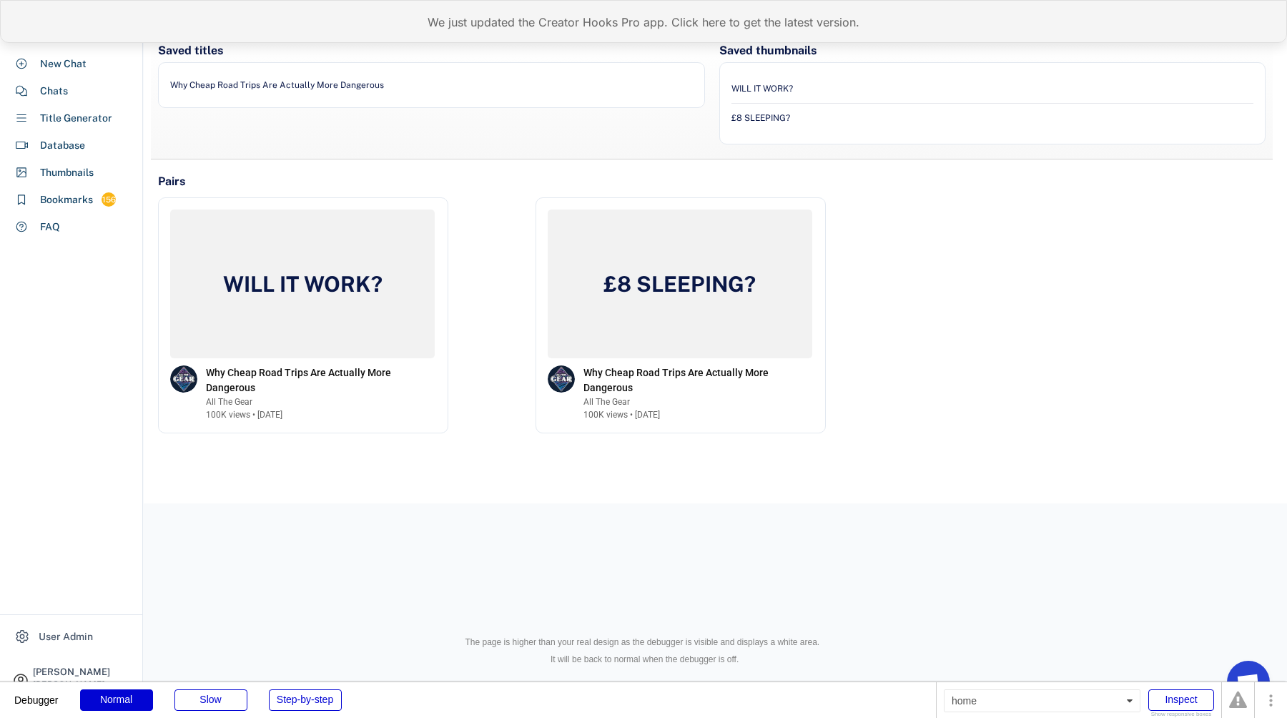
click at [466, 27] on div "We just updated the Creator Hooks Pro app. Click here to get the latest version." at bounding box center [643, 21] width 1287 height 43
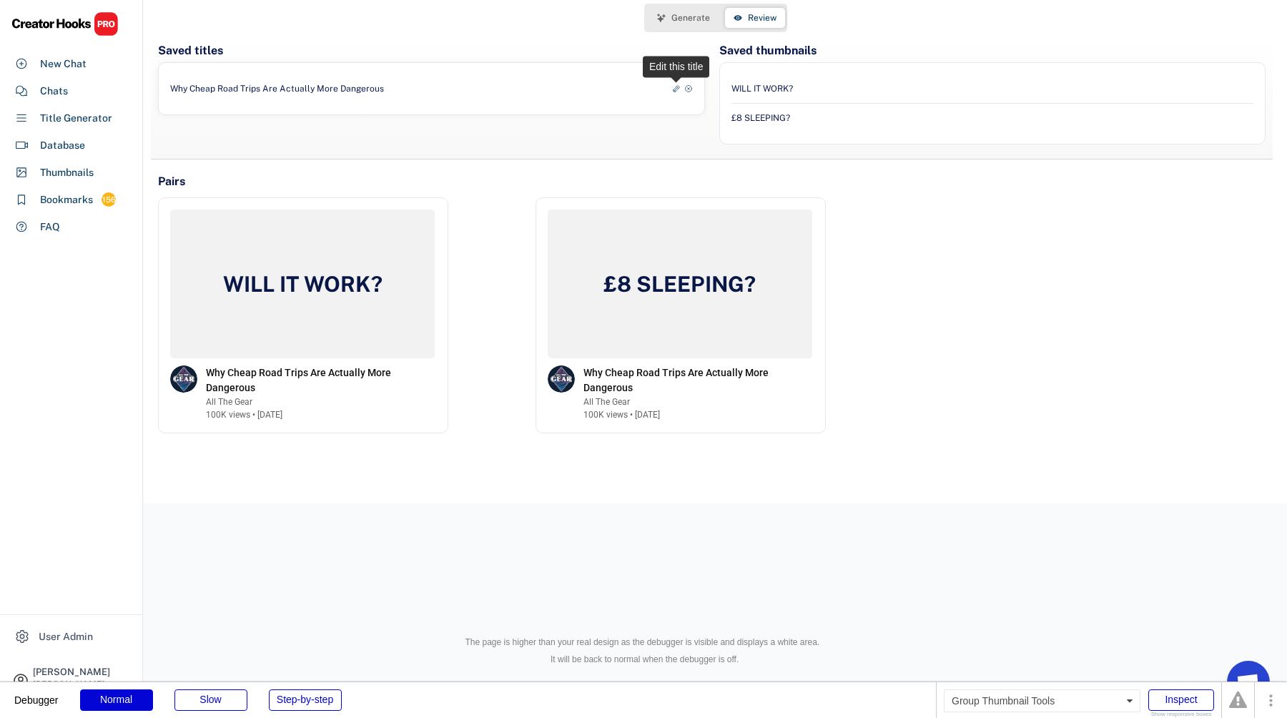
click at [676, 86] on icon at bounding box center [676, 88] width 9 height 9
click at [681, 92] on icon at bounding box center [682, 91] width 14 height 14
click at [1237, 88] on use at bounding box center [1236, 88] width 9 height 9
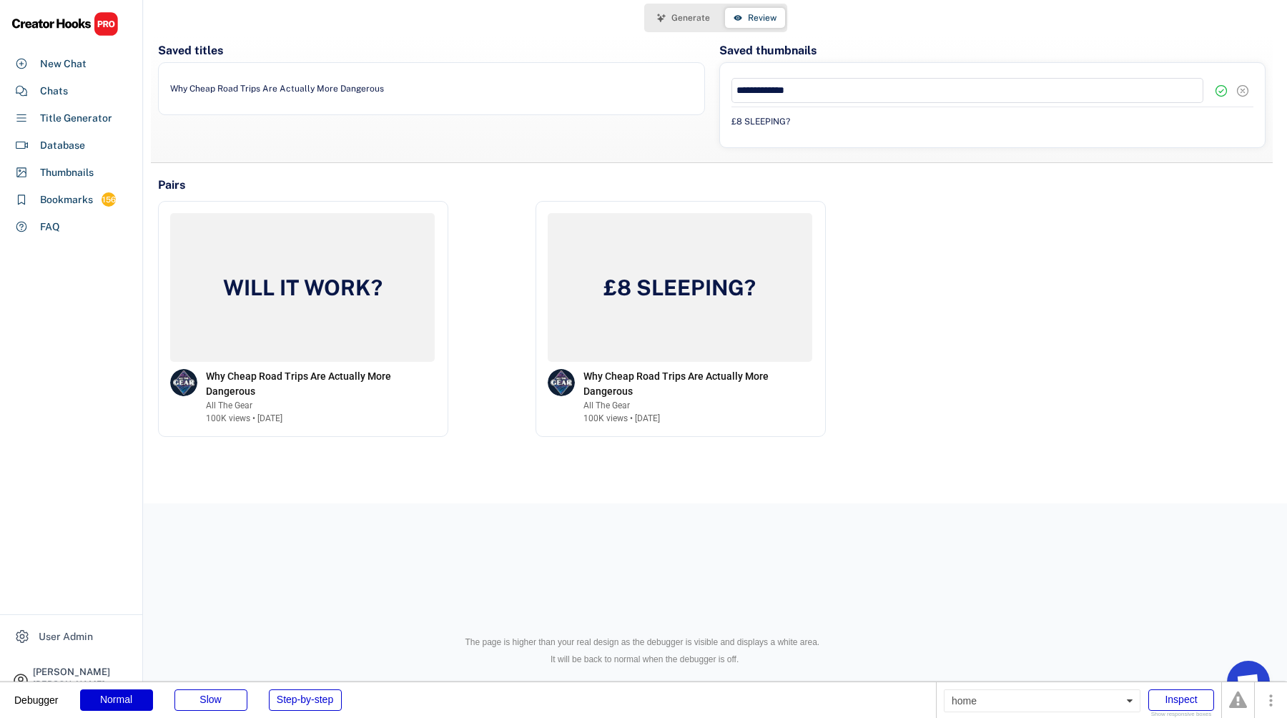
click at [1243, 93] on icon at bounding box center [1242, 91] width 14 height 14
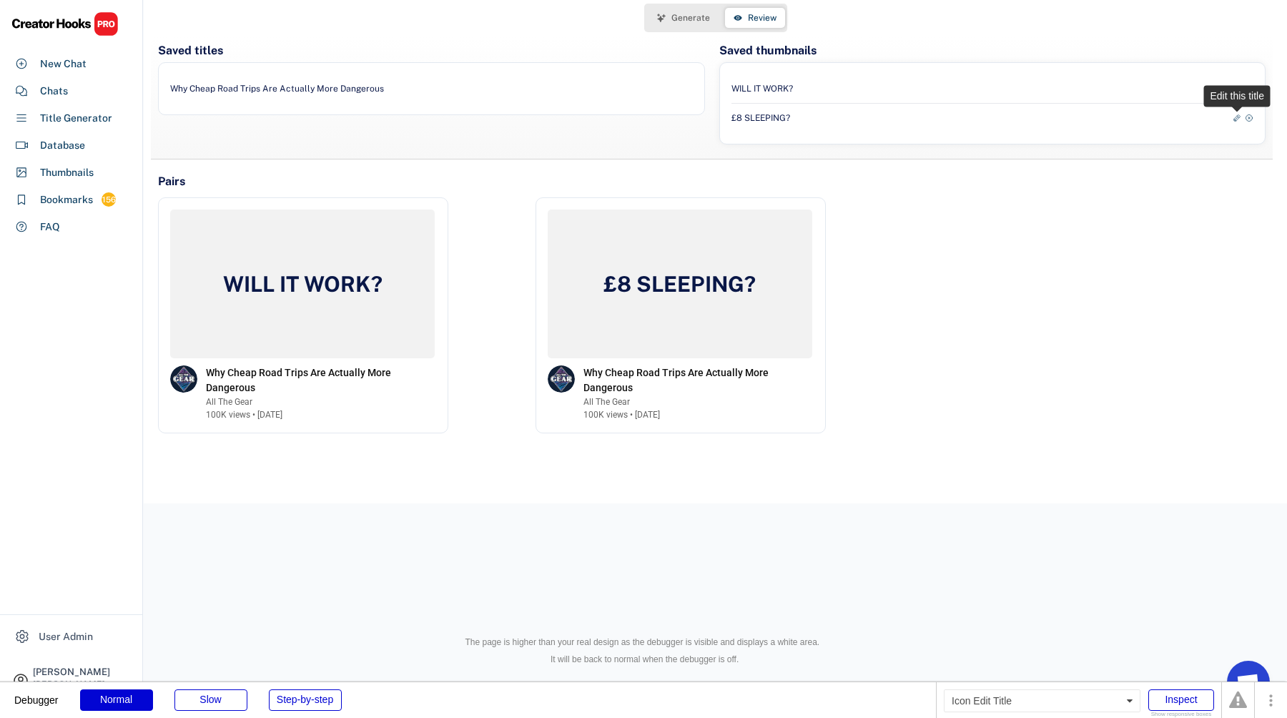
click at [1237, 119] on icon at bounding box center [1236, 118] width 9 height 9
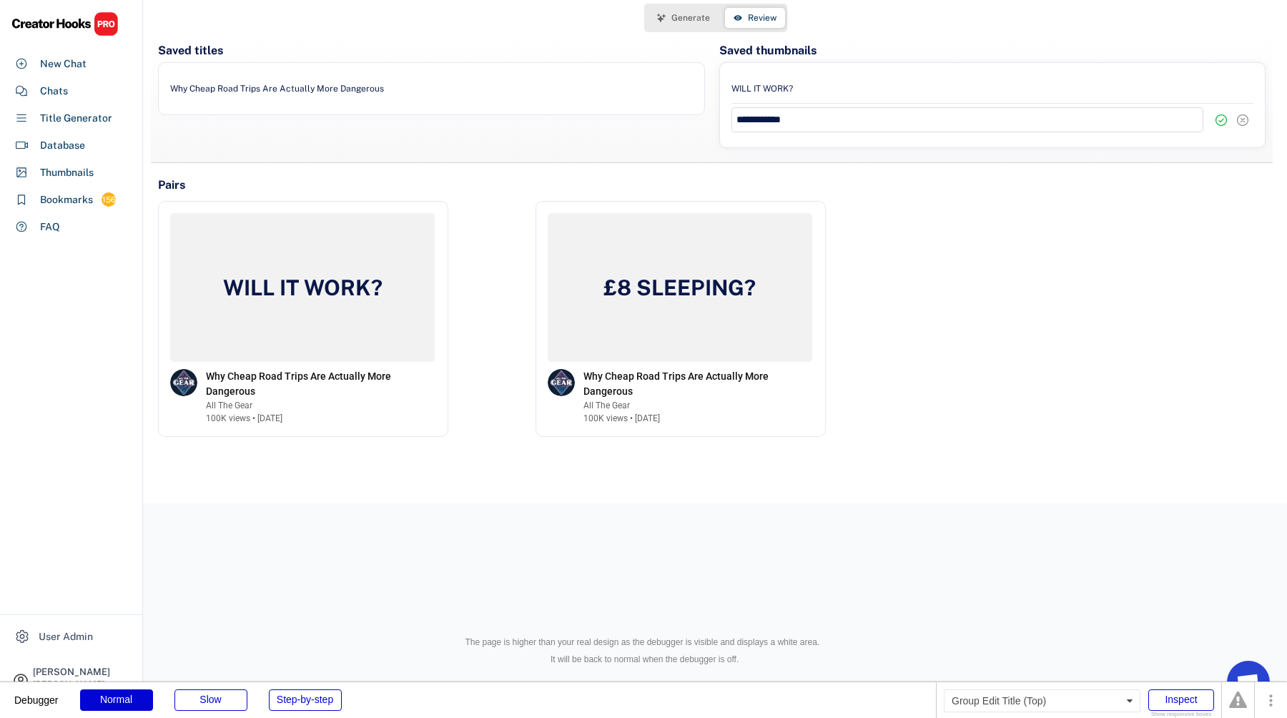
click at [1243, 121] on use at bounding box center [1242, 120] width 14 height 14
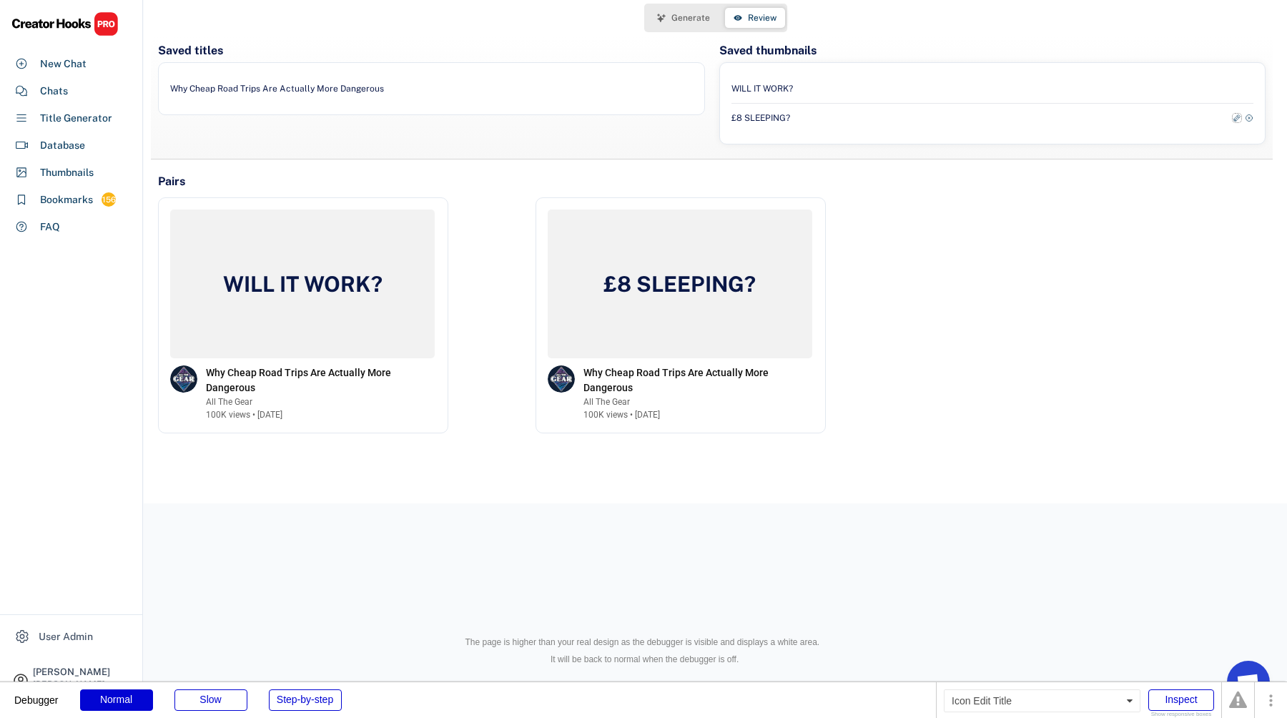
click at [1234, 120] on use at bounding box center [1236, 118] width 9 height 9
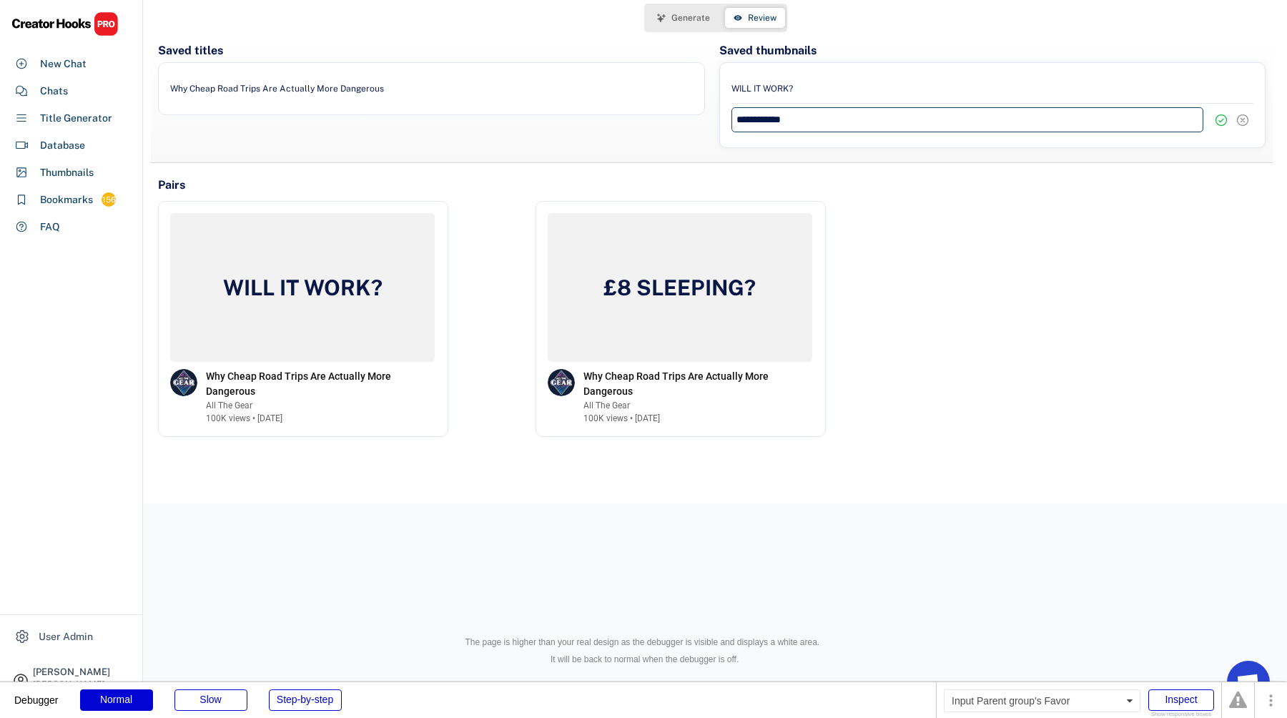
click at [999, 123] on input "input" at bounding box center [967, 119] width 473 height 25
type input "**********"
click at [1223, 121] on icon at bounding box center [1221, 120] width 14 height 14
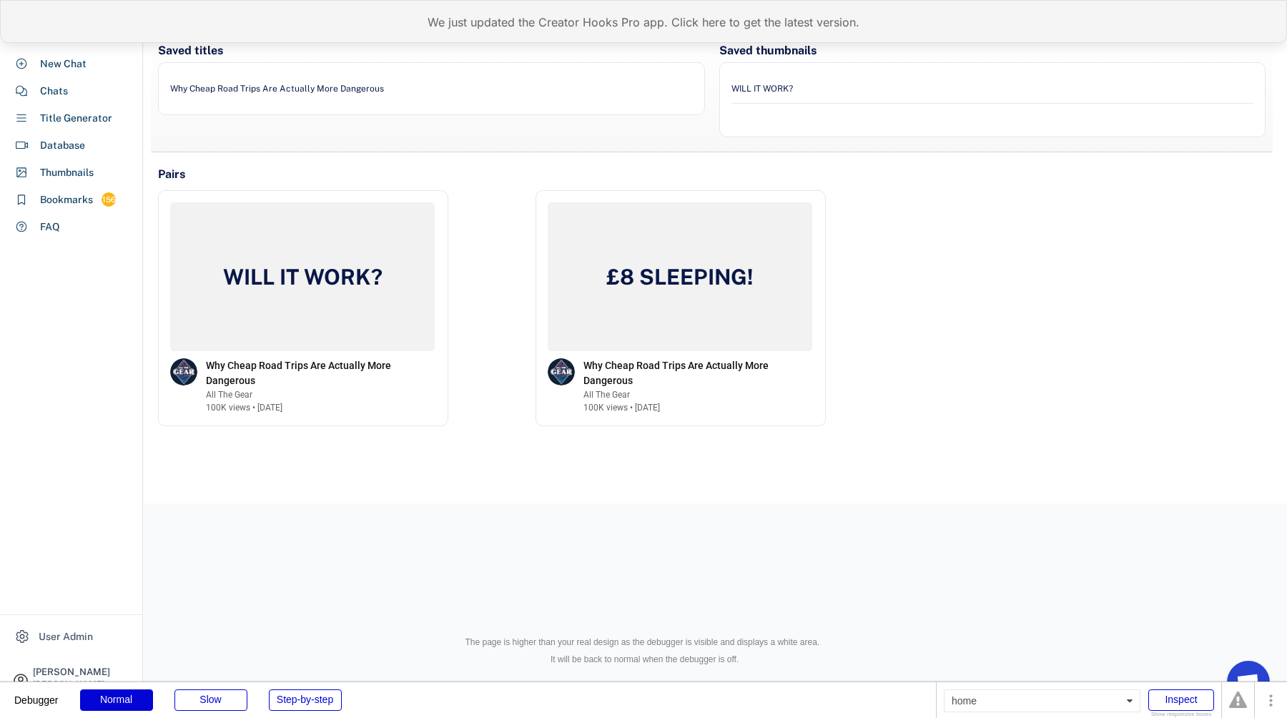
click at [479, 18] on div "We just updated the Creator Hooks Pro app. Click here to get the latest version." at bounding box center [643, 21] width 1287 height 43
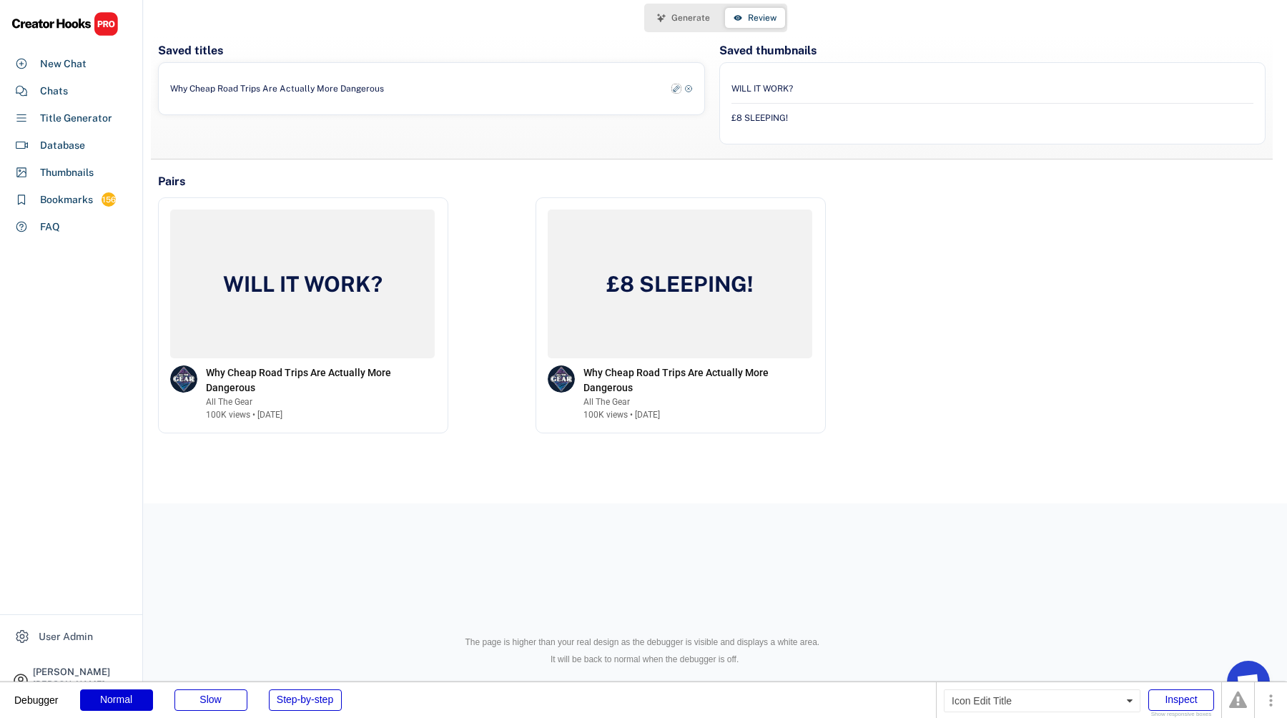
click at [673, 88] on icon at bounding box center [676, 88] width 9 height 9
click at [684, 90] on icon at bounding box center [682, 91] width 14 height 14
click at [1236, 89] on icon at bounding box center [1236, 88] width 9 height 9
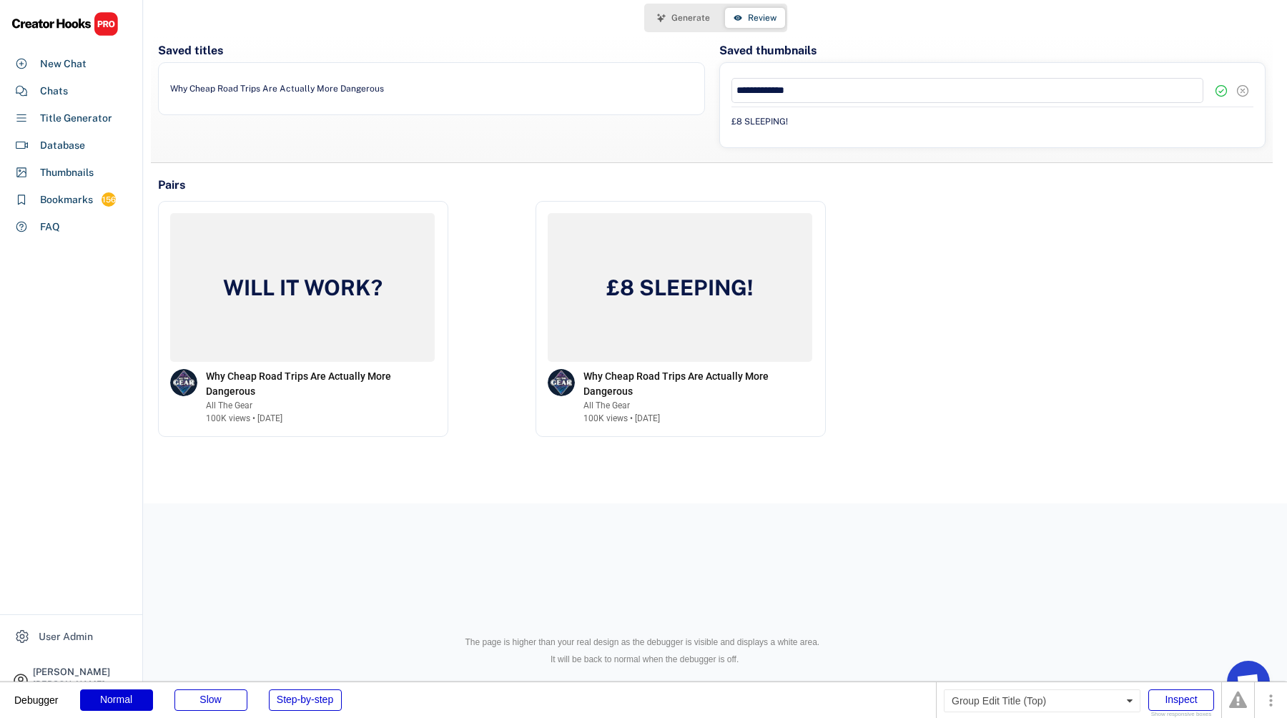
click at [1250, 89] on button at bounding box center [1242, 90] width 21 height 21
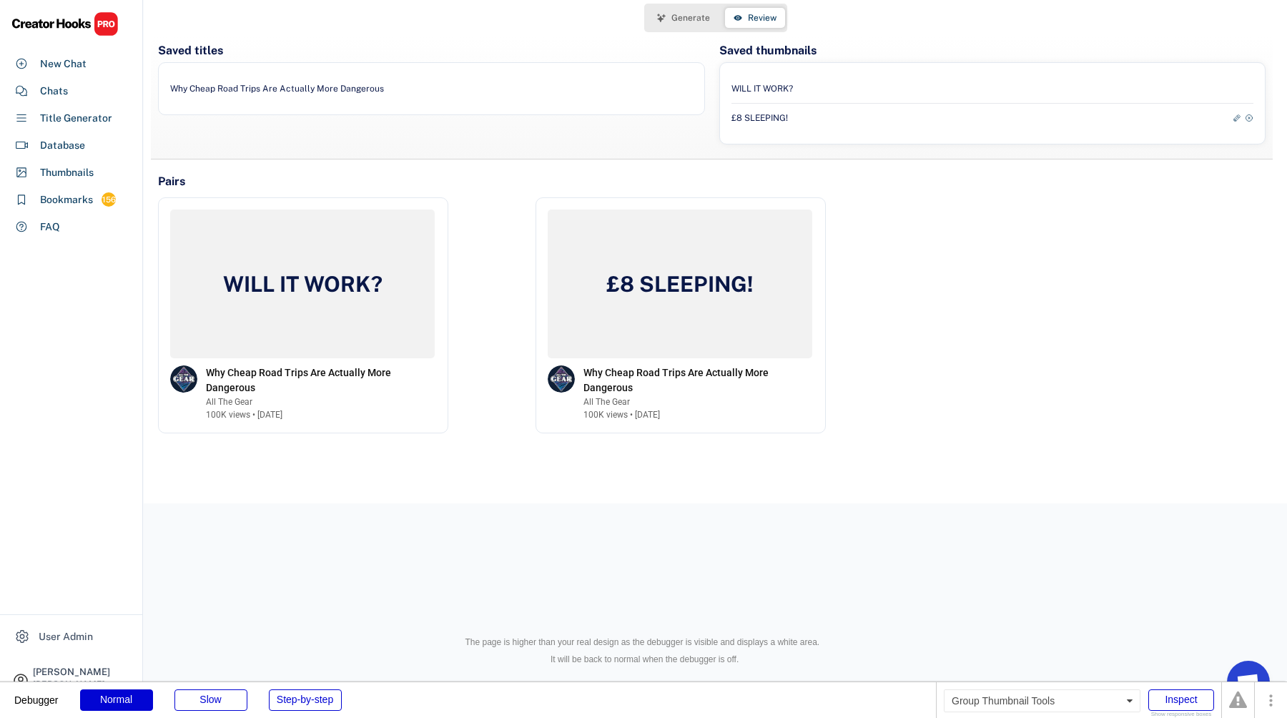
click at [1231, 122] on div at bounding box center [1241, 118] width 24 height 9
click at [1232, 122] on icon at bounding box center [1236, 118] width 9 height 9
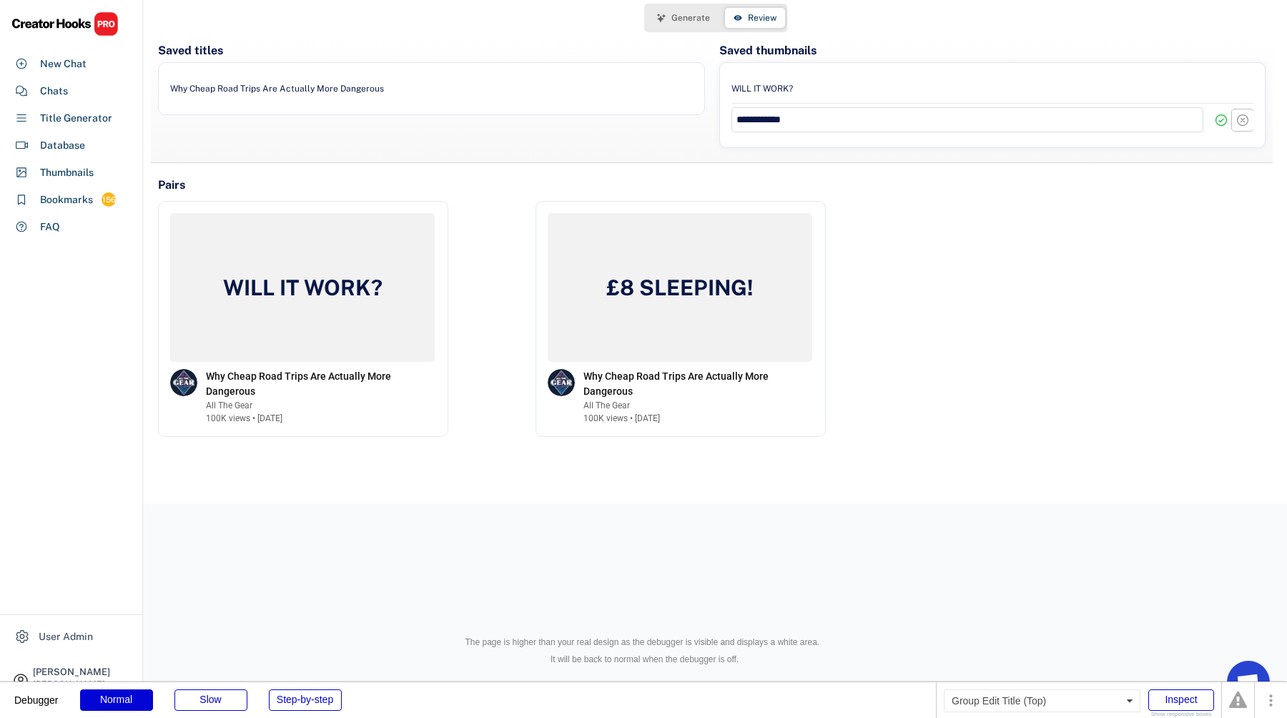
click at [1242, 122] on icon at bounding box center [1242, 120] width 14 height 14
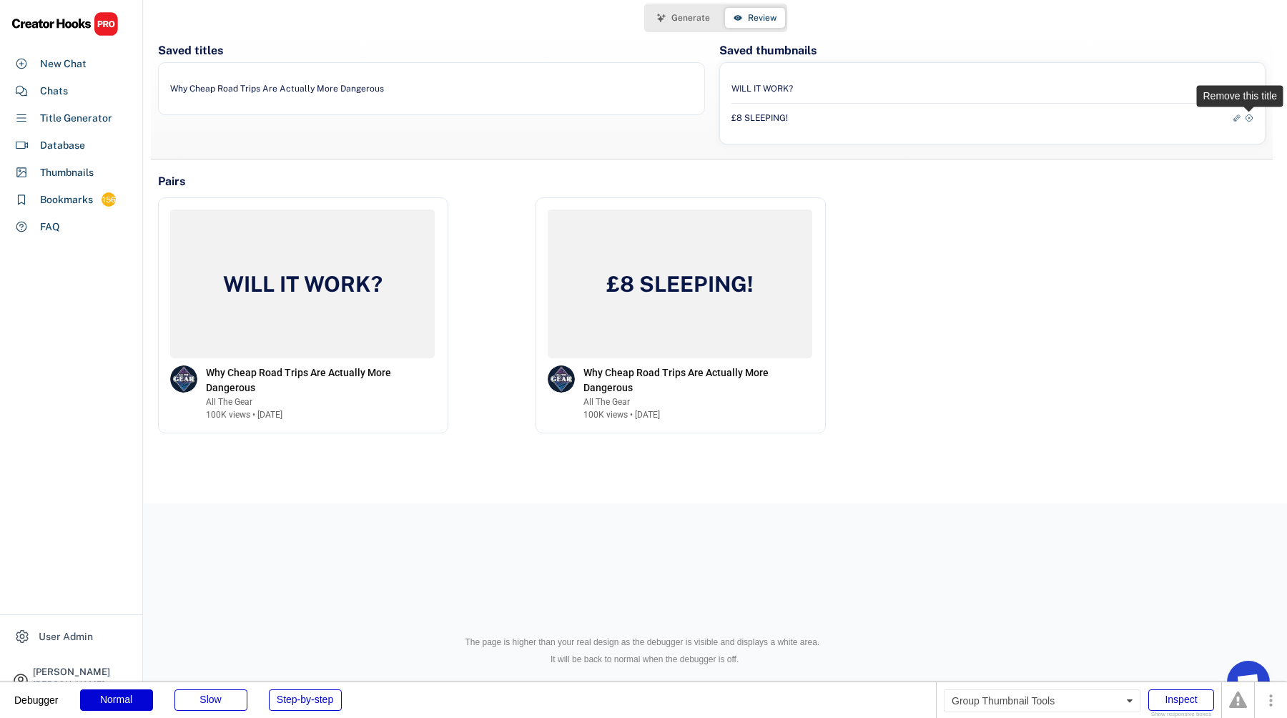
click at [1249, 119] on icon at bounding box center [1249, 118] width 9 height 9
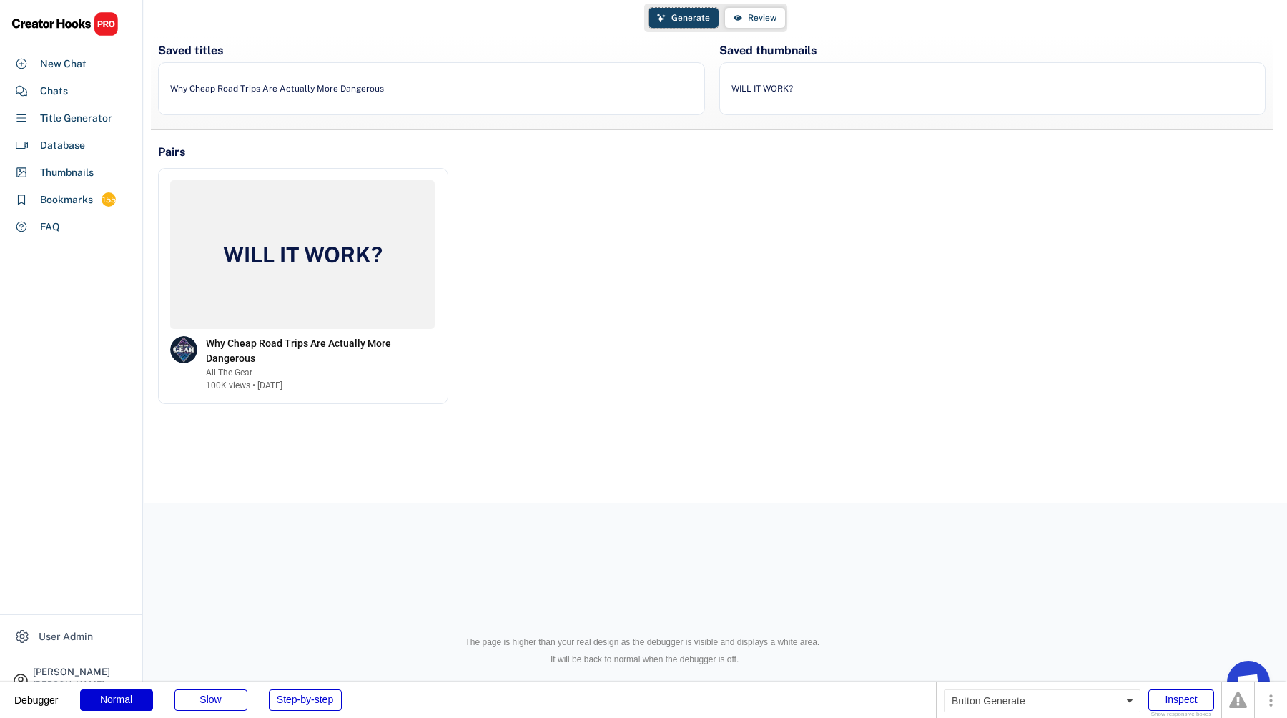
click at [691, 21] on span "Generate" at bounding box center [690, 18] width 39 height 9
click at [693, 21] on span "Generate" at bounding box center [690, 18] width 39 height 9
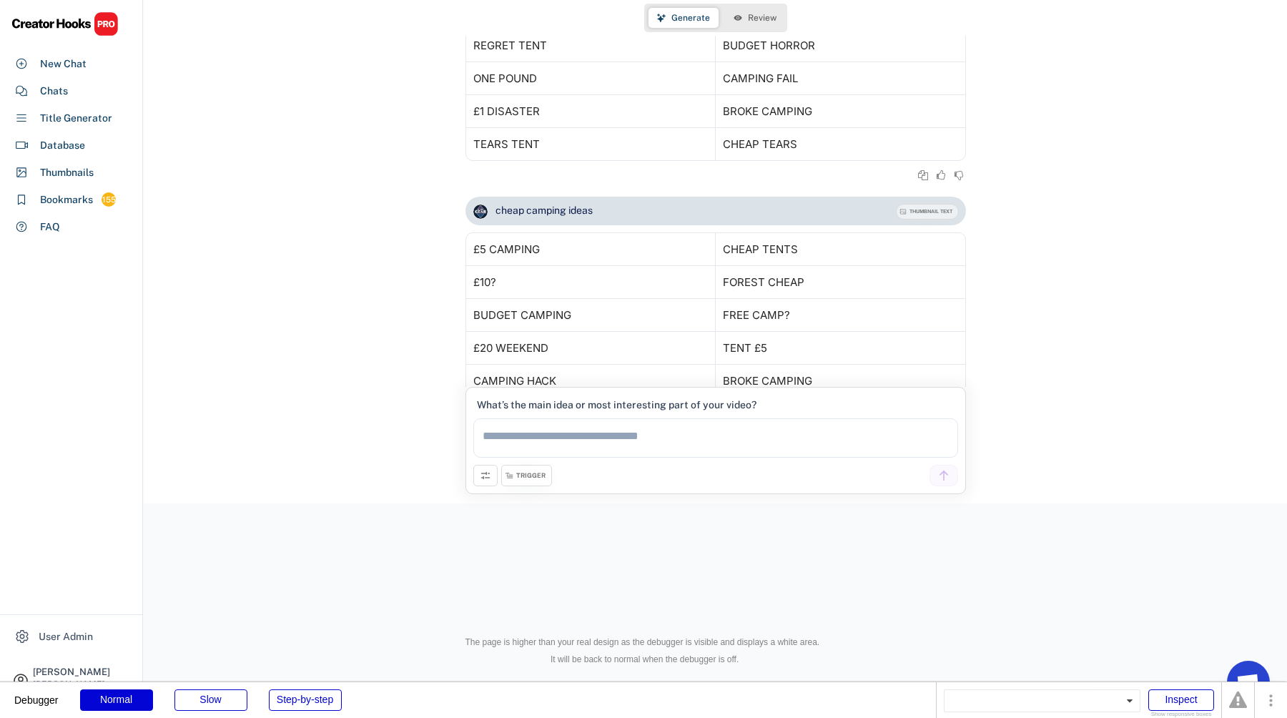
scroll to position [3419, 0]
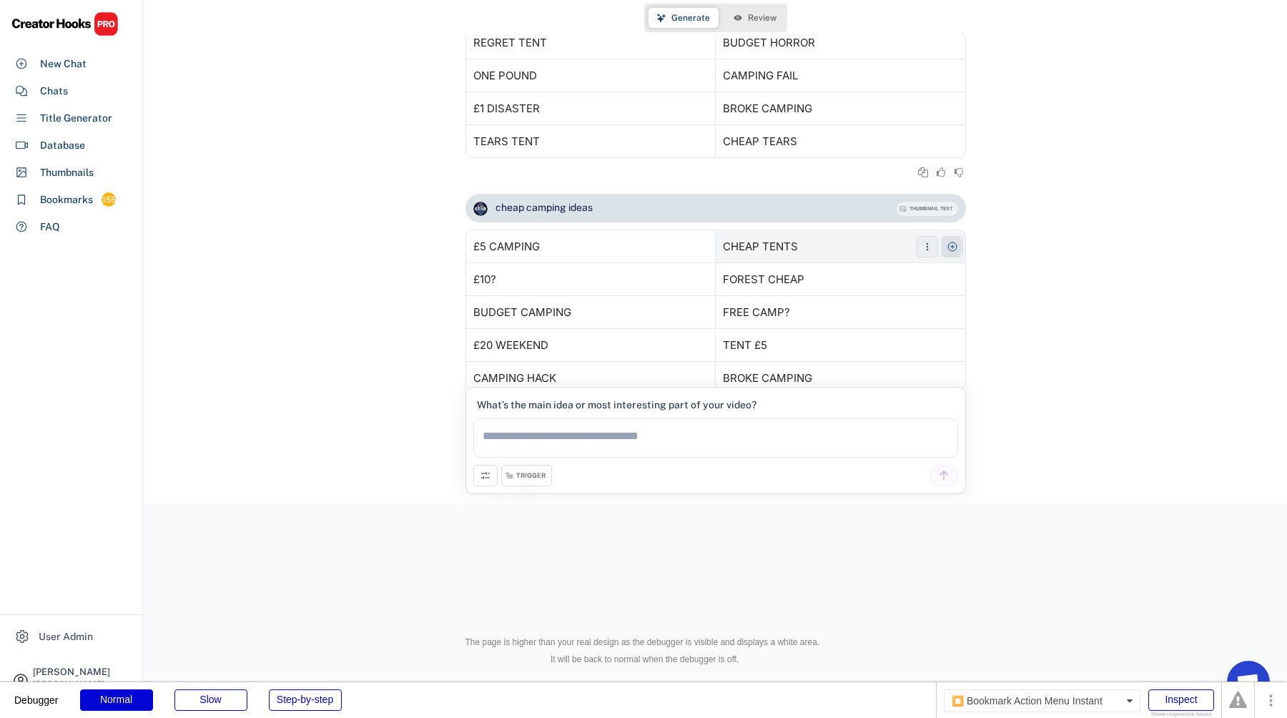
click at [954, 242] on icon at bounding box center [951, 246] width 11 height 11
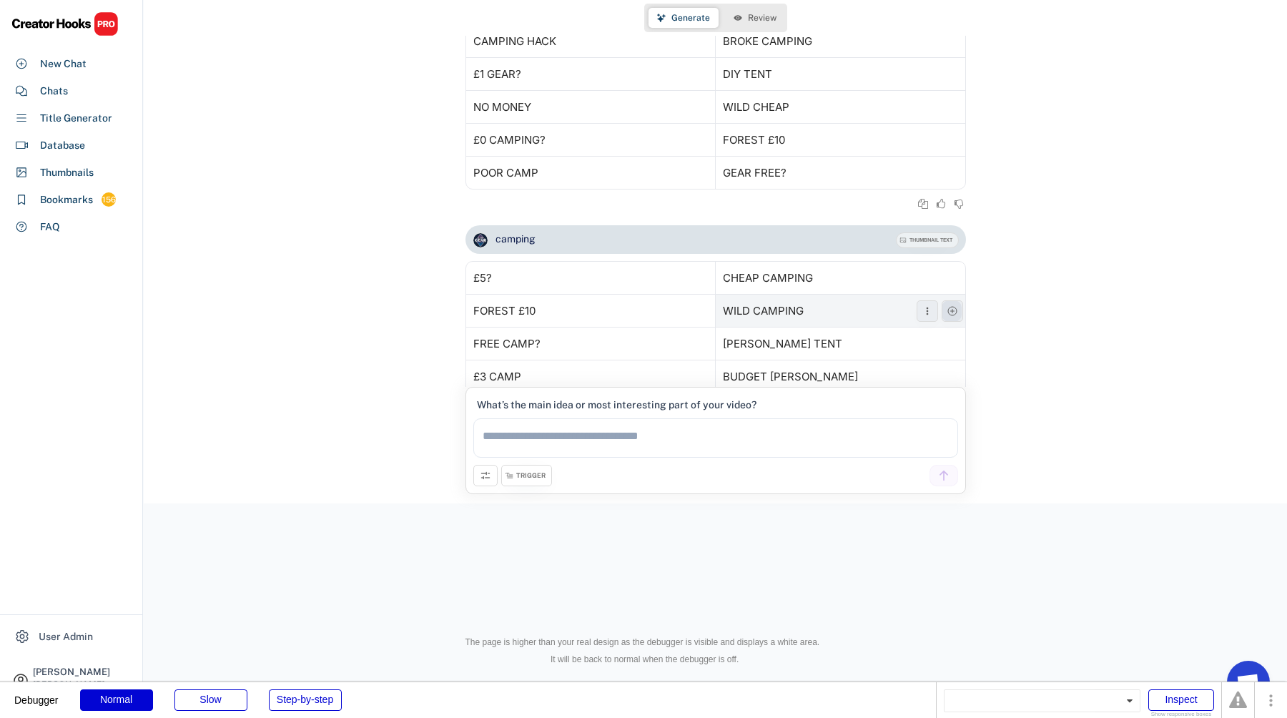
scroll to position [3765, 0]
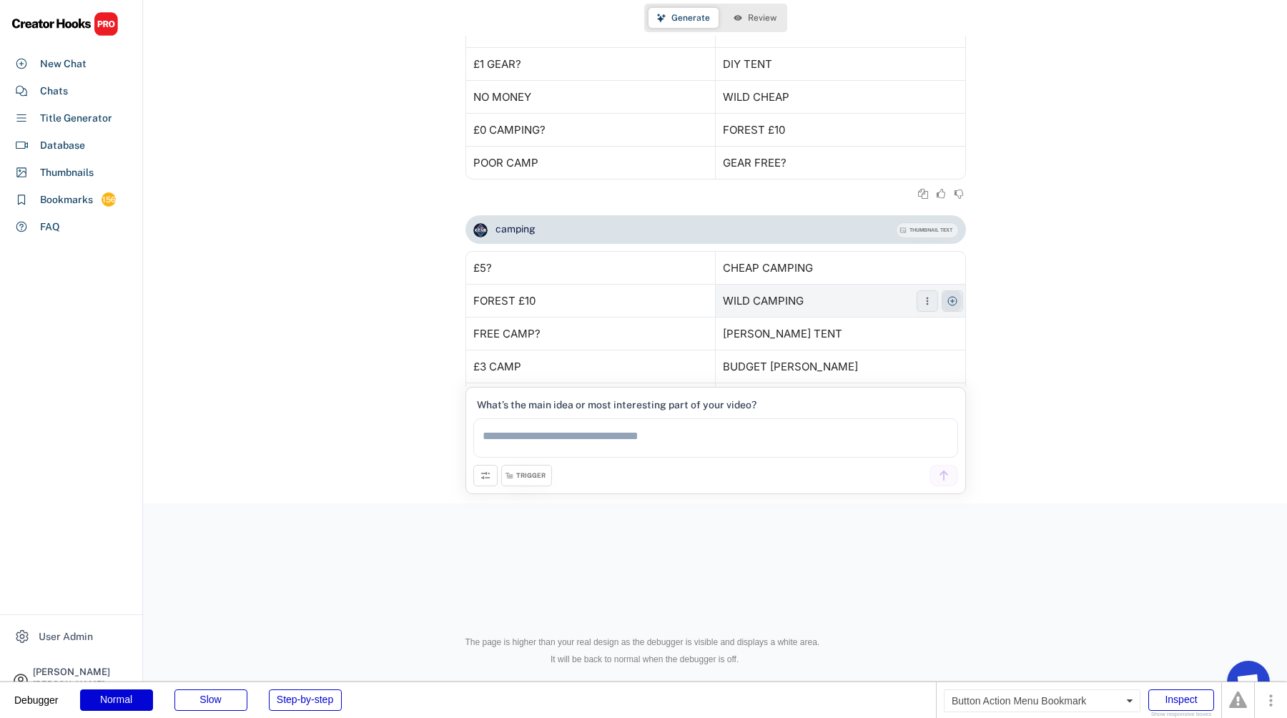
click at [949, 300] on icon at bounding box center [951, 300] width 11 height 11
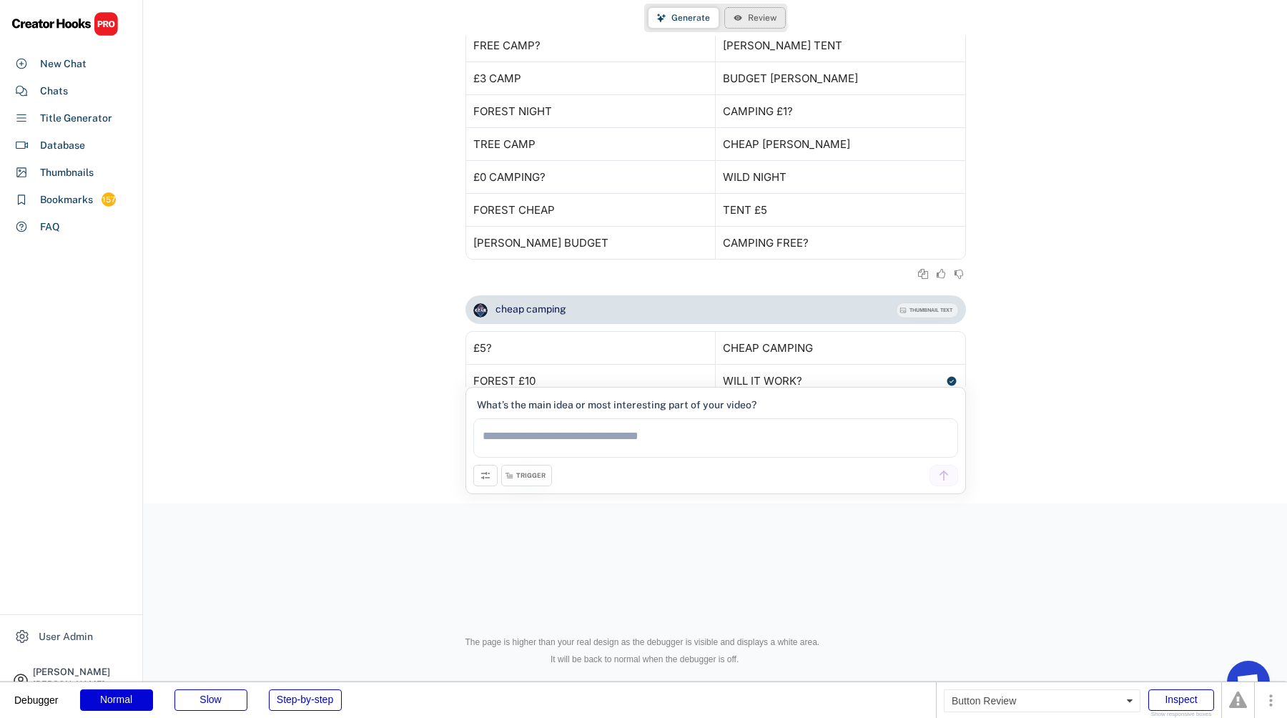
click at [764, 22] on span "Review" at bounding box center [762, 18] width 29 height 9
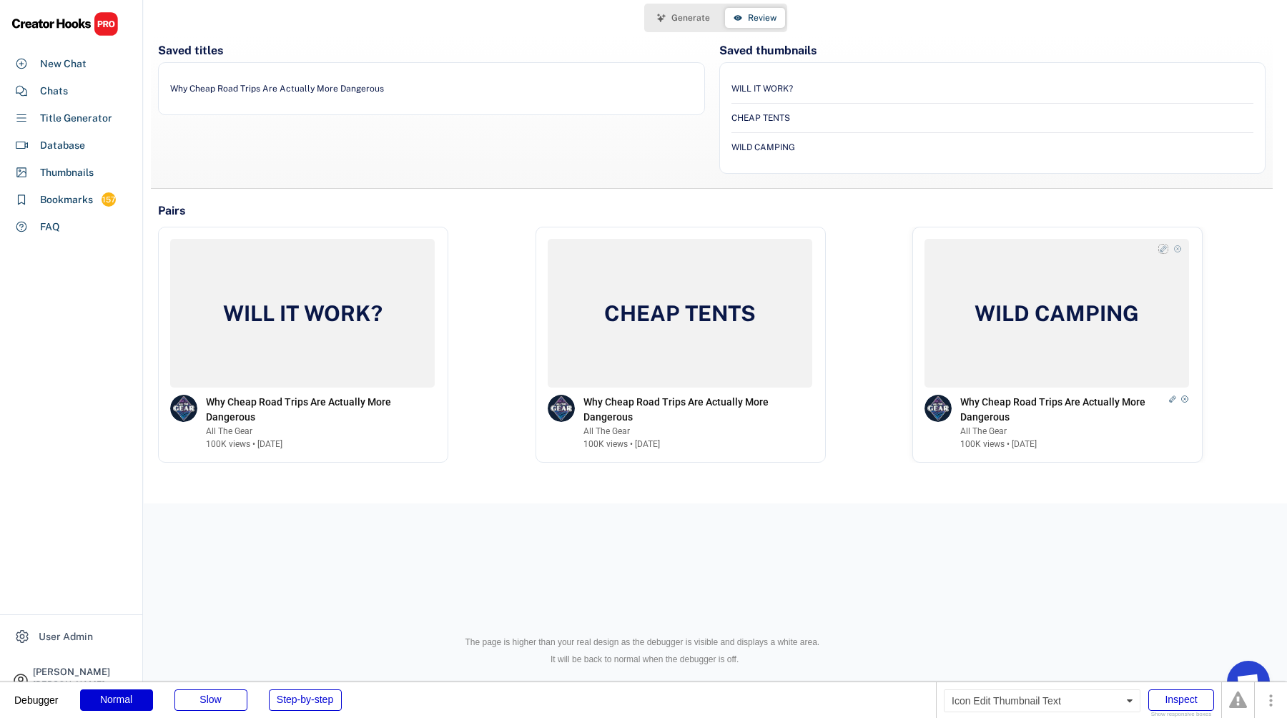
click at [1162, 250] on icon at bounding box center [1163, 248] width 9 height 9
click at [1160, 307] on icon at bounding box center [1160, 313] width 14 height 14
click at [711, 8] on button "Generate" at bounding box center [683, 18] width 70 height 20
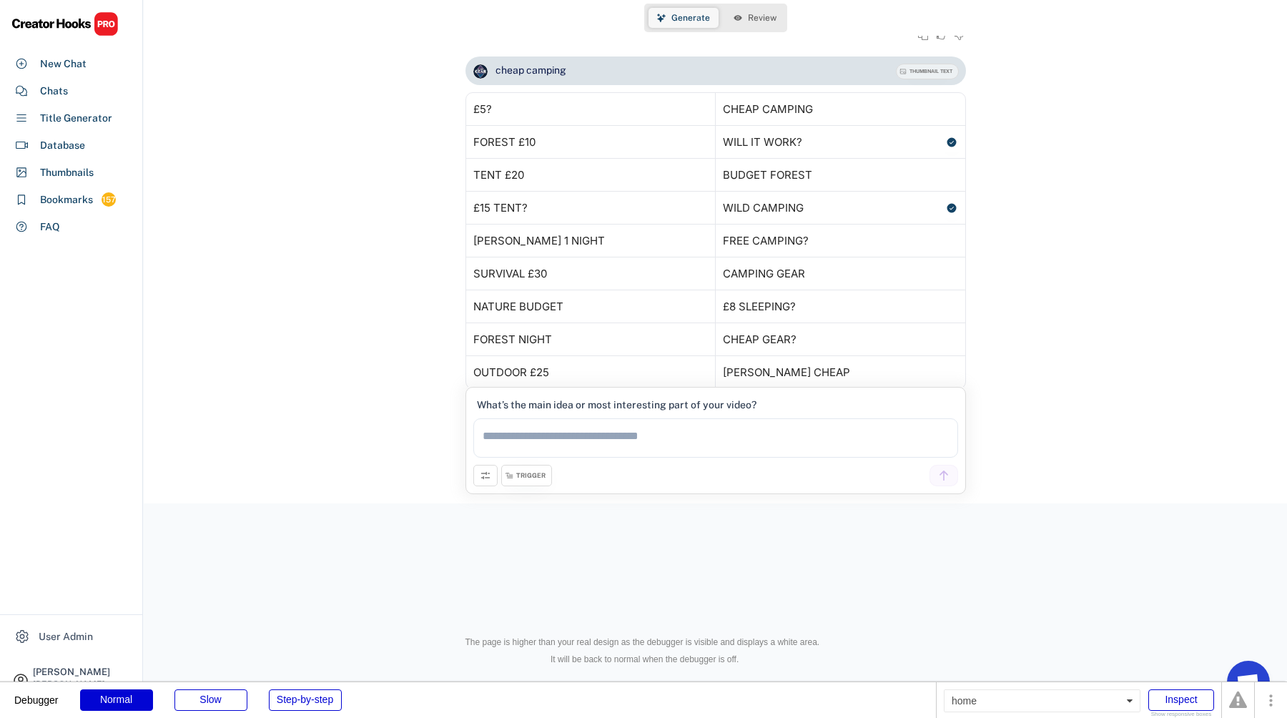
scroll to position [4313, 0]
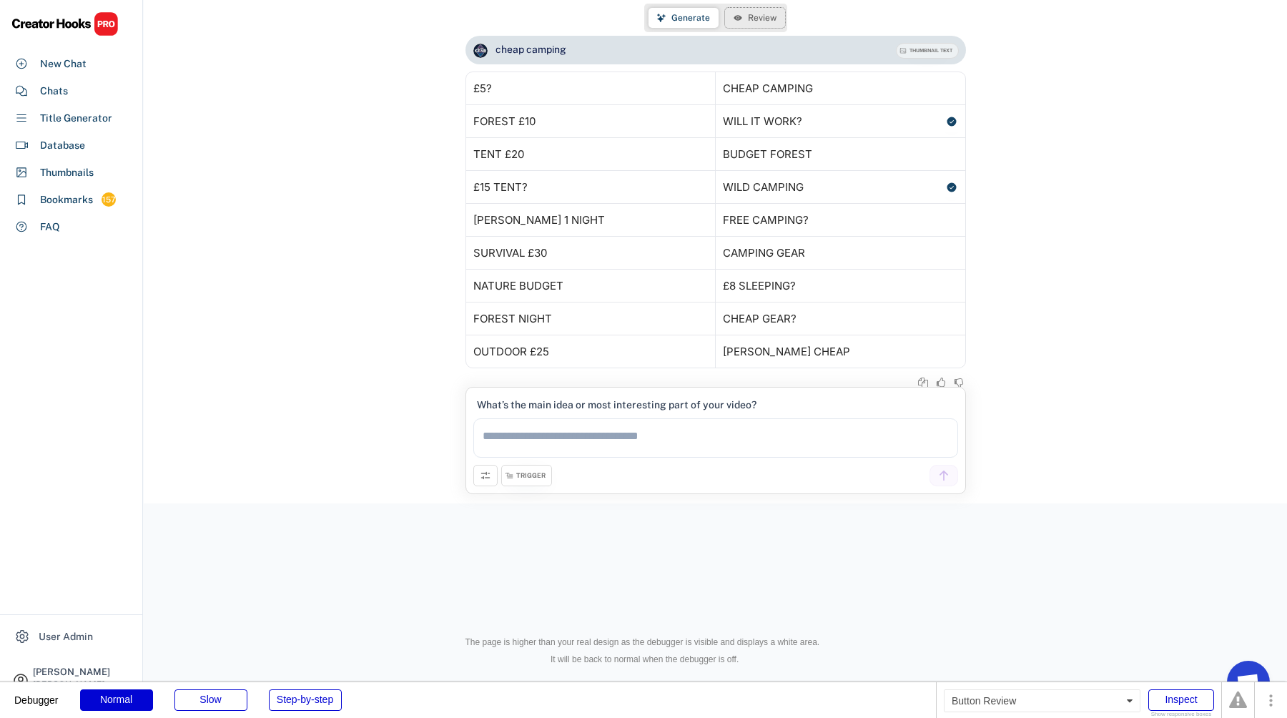
click at [749, 14] on span "Review" at bounding box center [762, 18] width 29 height 9
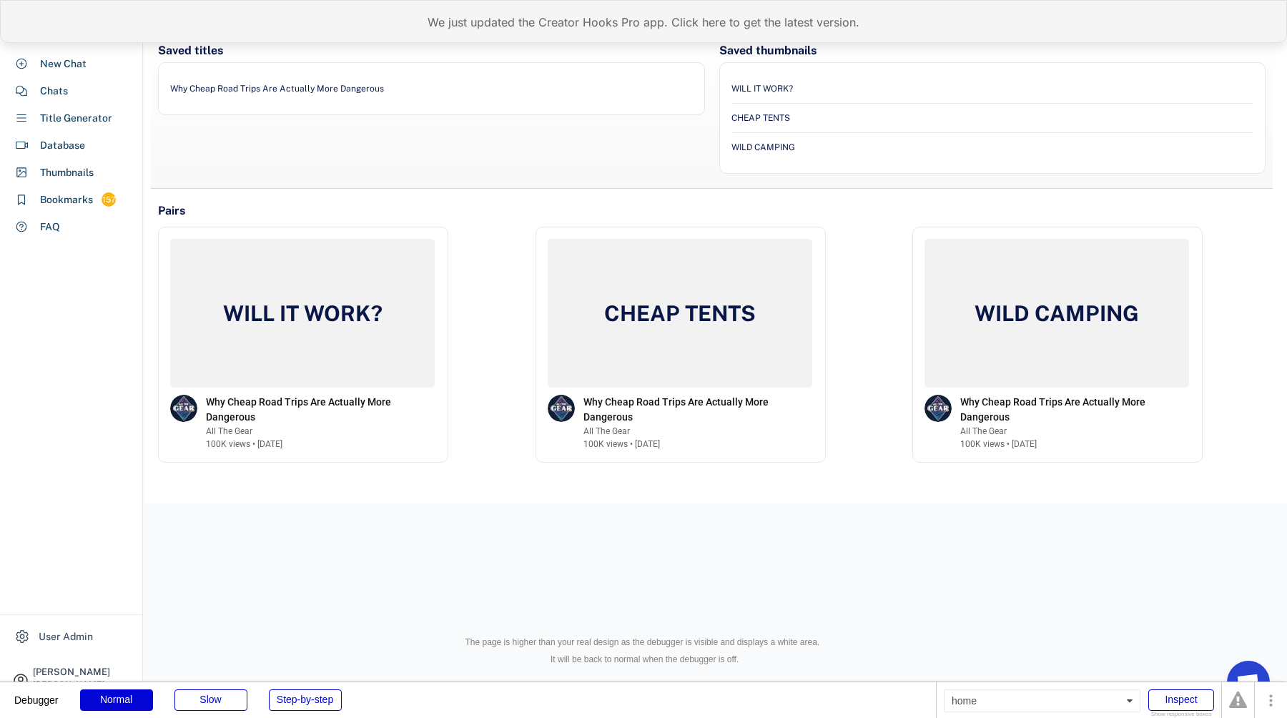
click at [488, 11] on div "We just updated the Creator Hooks Pro app. Click here to get the latest version." at bounding box center [643, 21] width 1287 height 43
click at [485, 31] on div "We just updated the Creator Hooks Pro app. Click here to get the latest version." at bounding box center [643, 21] width 1287 height 43
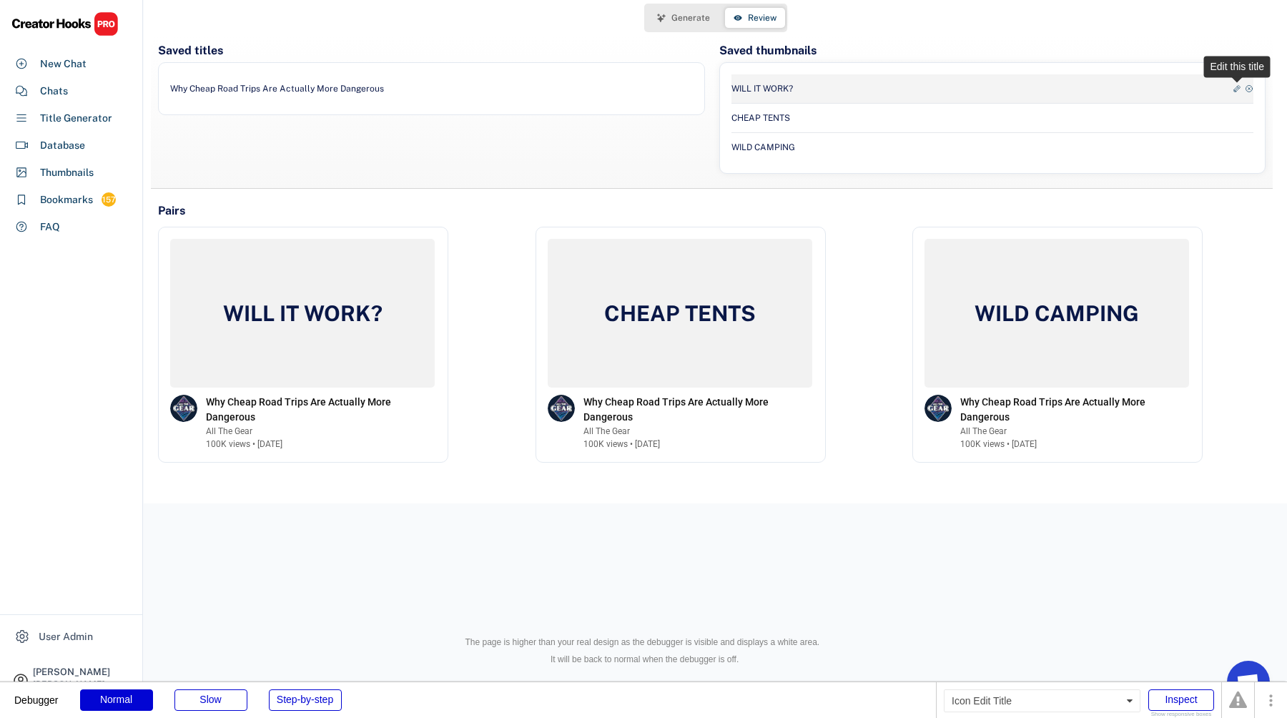
click at [1237, 88] on icon at bounding box center [1236, 88] width 9 height 9
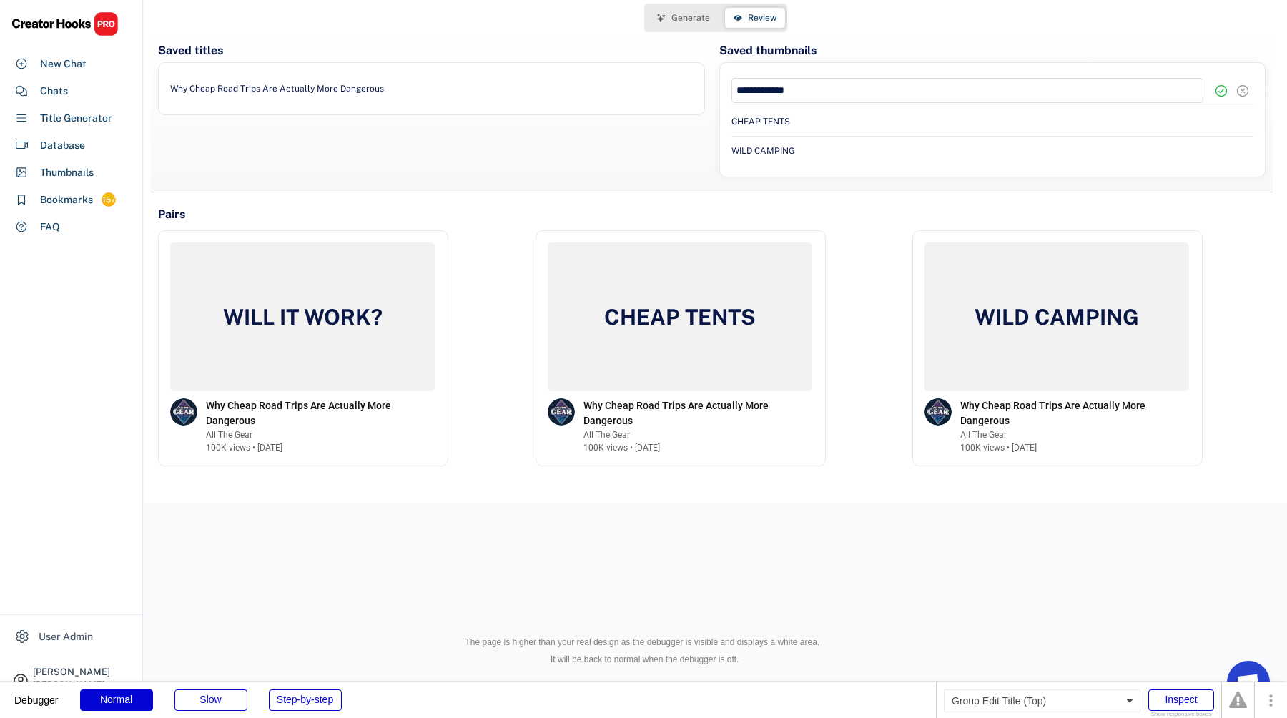
click at [1243, 92] on use at bounding box center [1242, 91] width 14 height 14
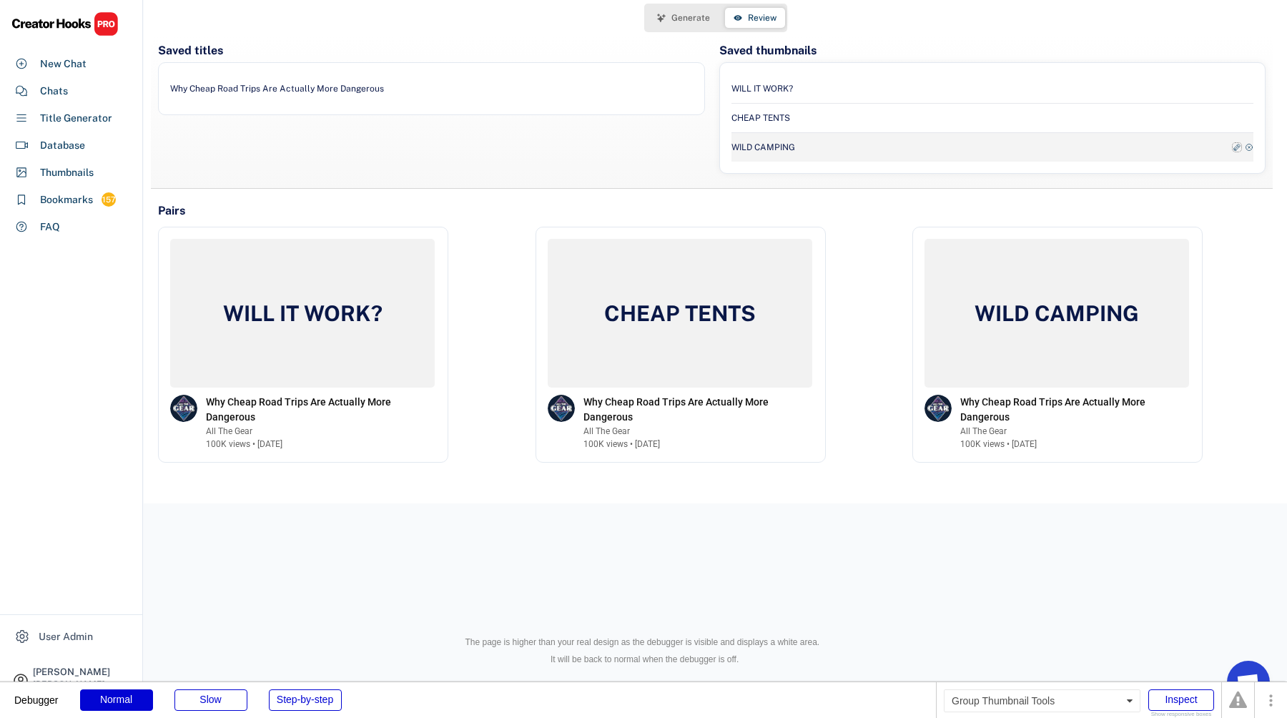
click at [1235, 148] on icon at bounding box center [1236, 147] width 9 height 9
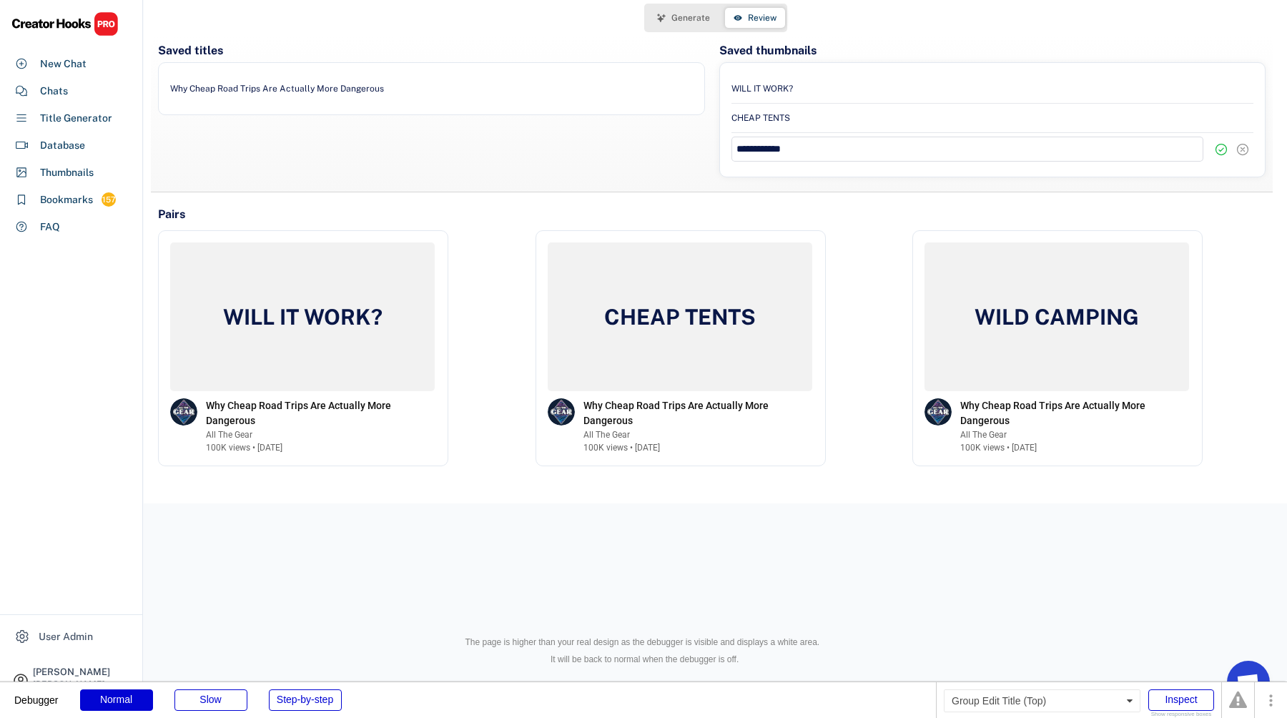
click at [1251, 150] on button at bounding box center [1242, 149] width 21 height 21
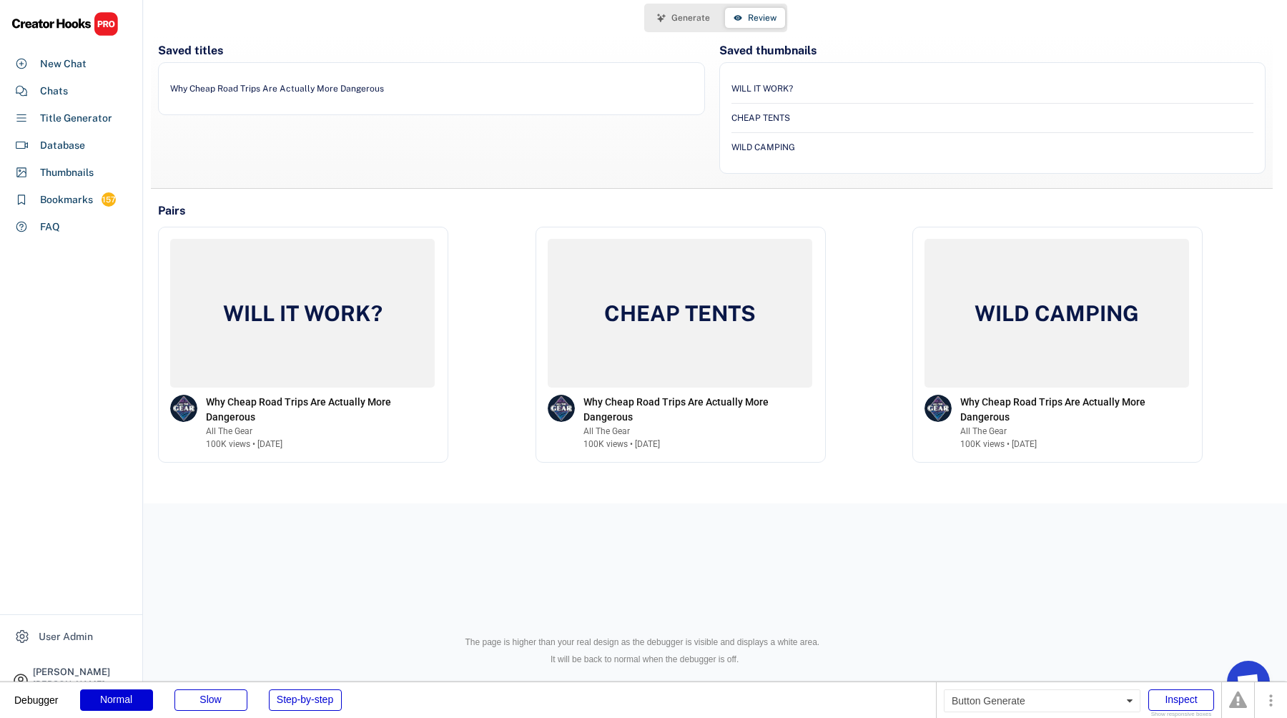
click at [683, 19] on span "Generate" at bounding box center [690, 18] width 39 height 9
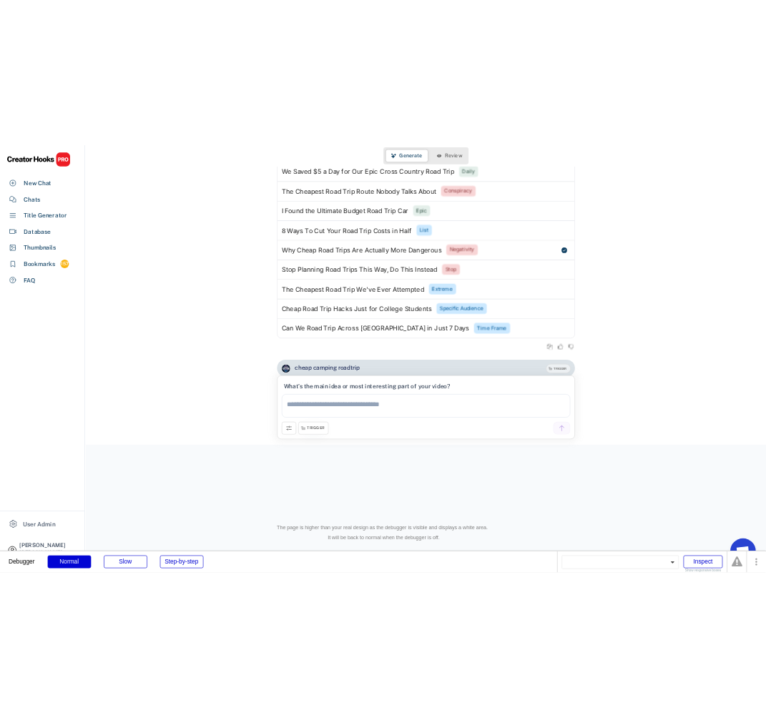
scroll to position [2466, 0]
